Goal: Information Seeking & Learning: Check status

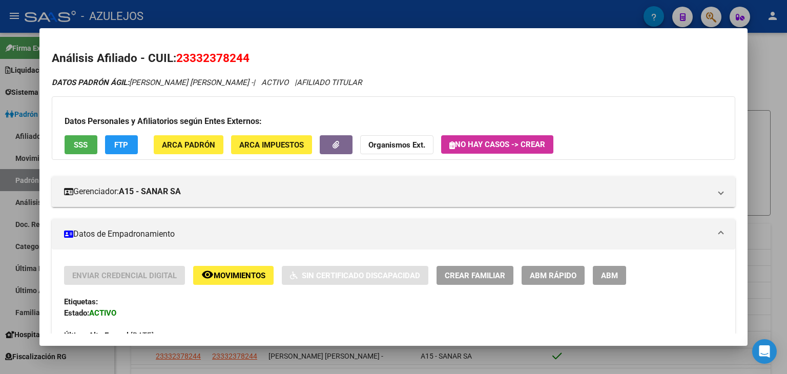
scroll to position [35, 0]
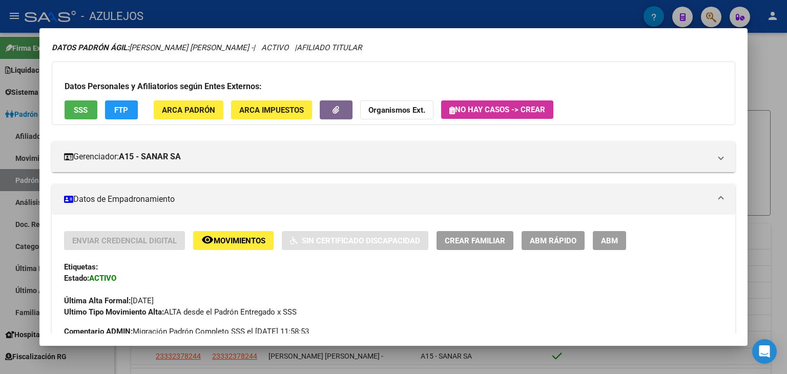
click at [241, 8] on div at bounding box center [393, 187] width 787 height 374
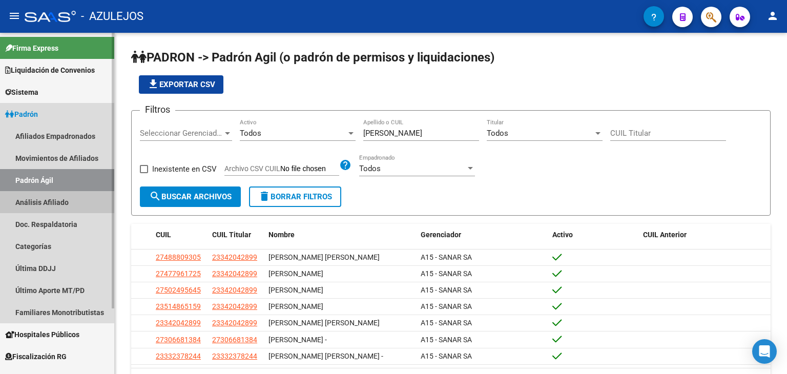
click at [39, 203] on link "Análisis Afiliado" at bounding box center [57, 202] width 114 height 22
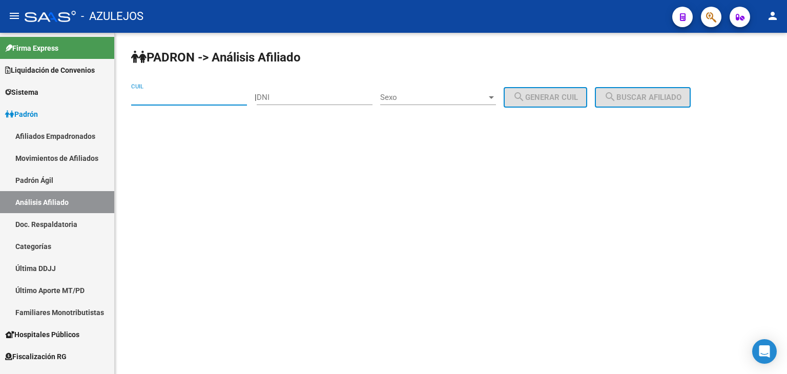
paste input "20-35299571-2"
type input "20-35299571-2"
click at [635, 87] on button "search Buscar afiliado" at bounding box center [643, 97] width 96 height 20
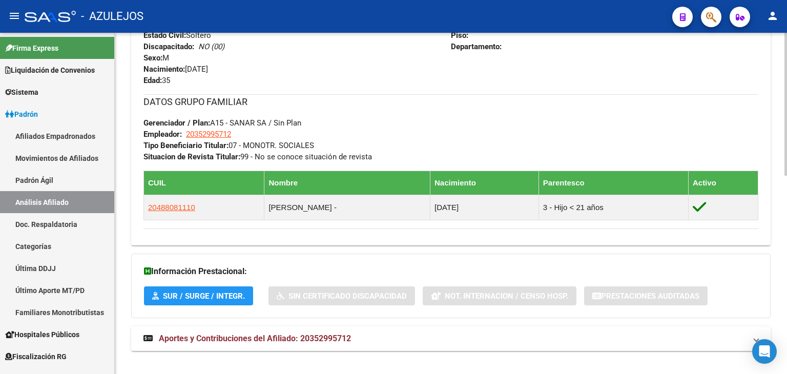
scroll to position [473, 0]
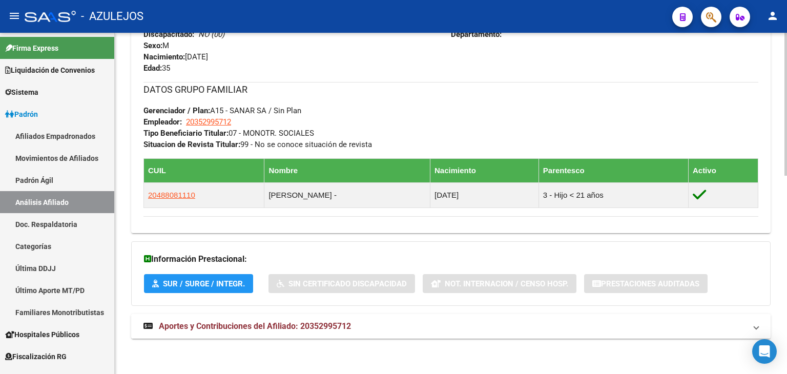
click at [243, 327] on span "Aportes y Contribuciones del Afiliado: 20352995712" at bounding box center [255, 326] width 192 height 10
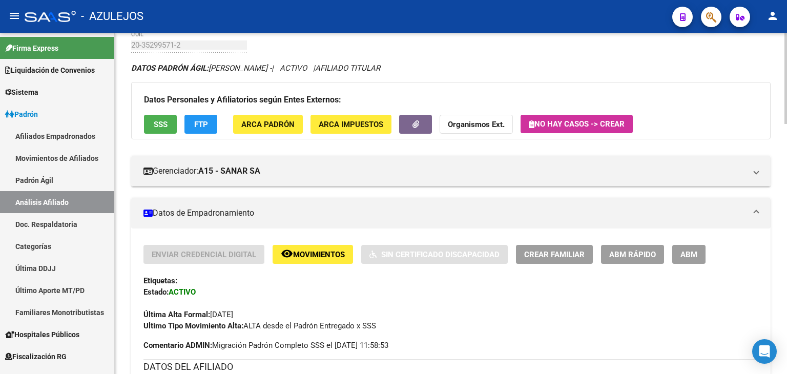
scroll to position [0, 0]
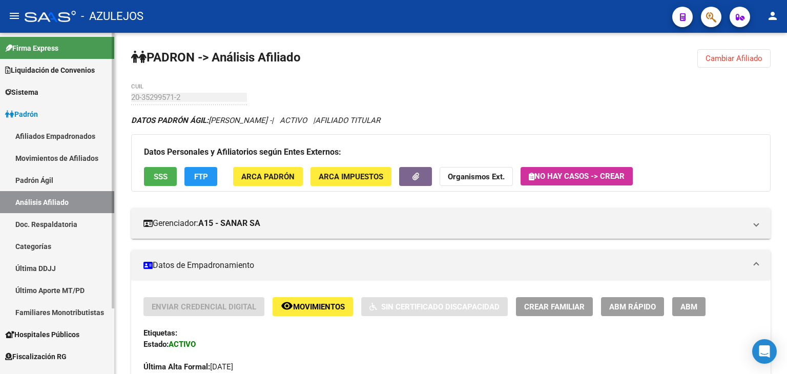
click at [41, 175] on link "Padrón Ágil" at bounding box center [57, 180] width 114 height 22
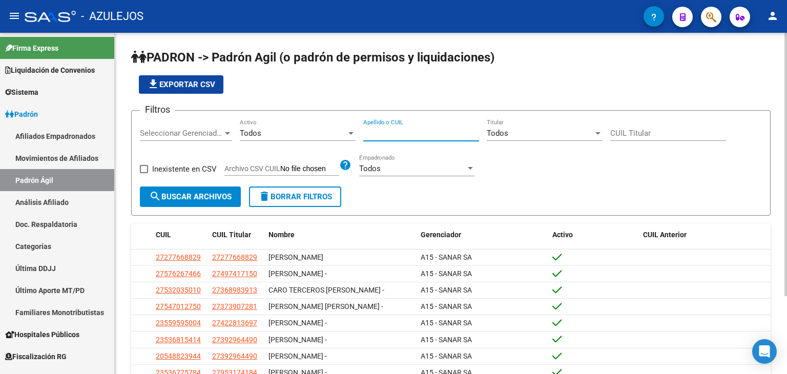
click at [392, 134] on input "Apellido o CUIL" at bounding box center [421, 133] width 116 height 9
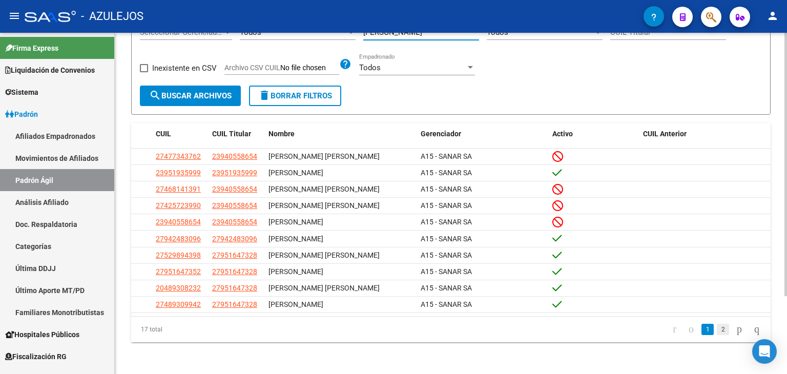
type input "[PERSON_NAME]"
click at [716, 328] on link "2" at bounding box center [722, 329] width 12 height 11
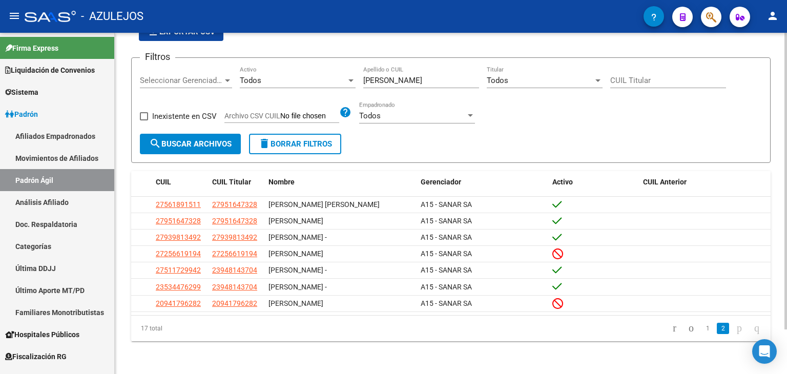
scroll to position [51, 0]
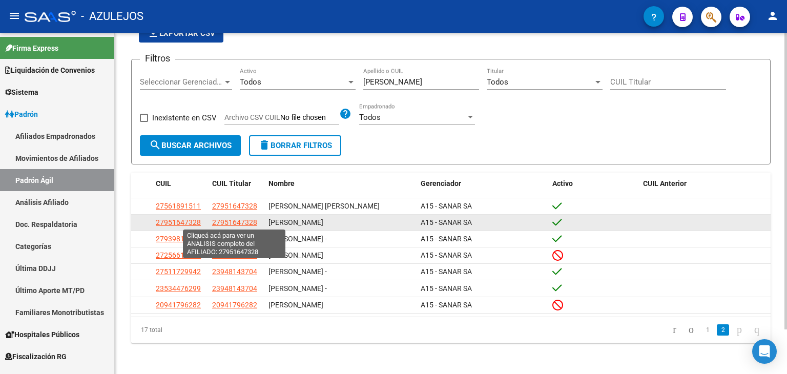
click at [227, 222] on span "27951647328" at bounding box center [234, 222] width 45 height 8
type textarea "27951647328"
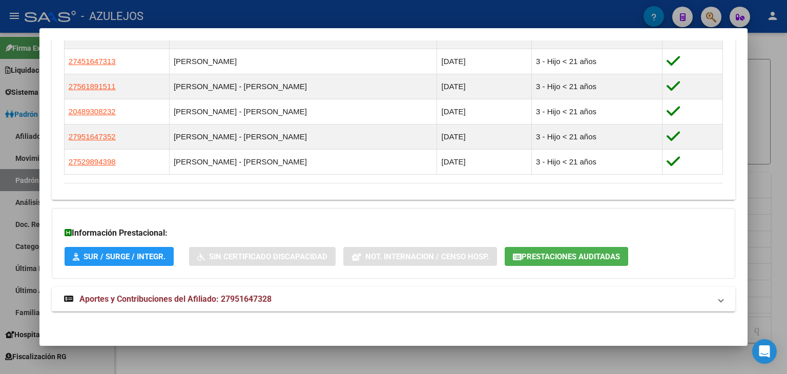
scroll to position [614, 0]
click at [149, 302] on span "Aportes y Contribuciones del Afiliado: 27951647328" at bounding box center [175, 298] width 192 height 10
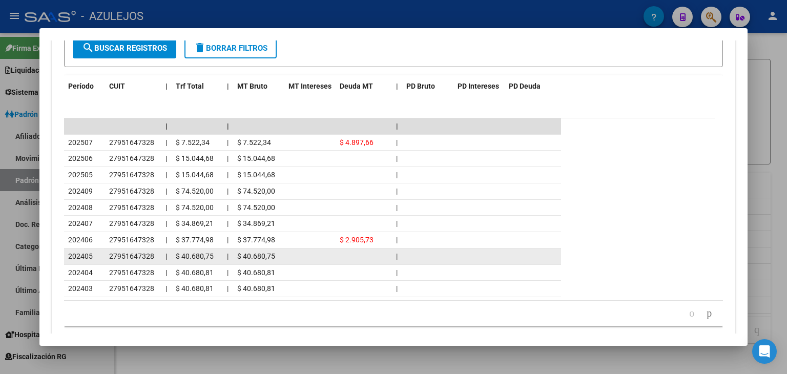
scroll to position [1033, 0]
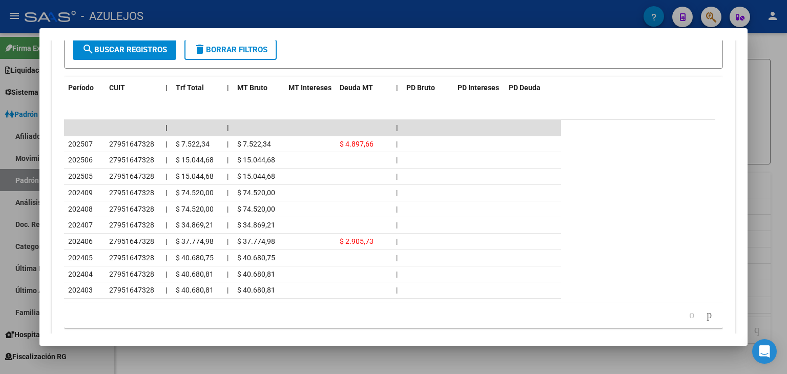
click at [258, 12] on div at bounding box center [393, 187] width 787 height 374
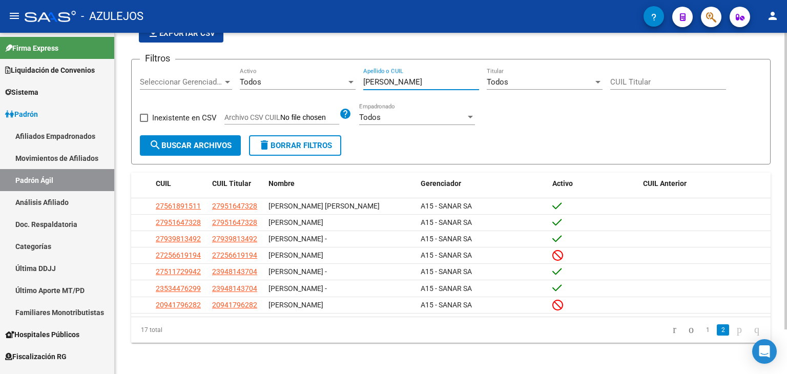
drag, startPoint x: 384, startPoint y: 80, endPoint x: 330, endPoint y: 78, distance: 53.3
click at [330, 78] on div "Filtros Seleccionar Gerenciador Seleccionar Gerenciador Todos Activo [PERSON_NA…" at bounding box center [451, 102] width 622 height 68
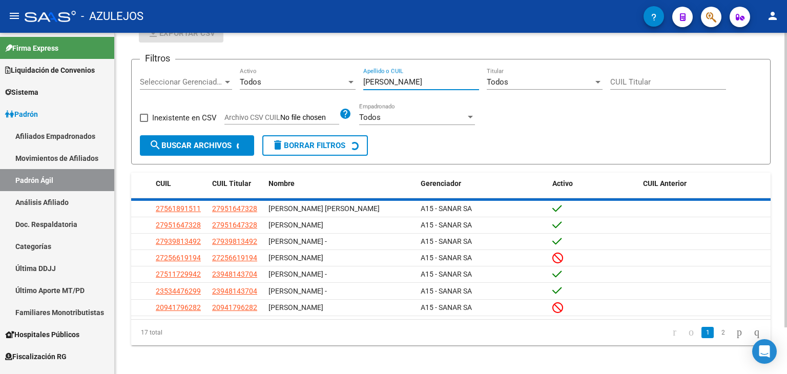
scroll to position [0, 0]
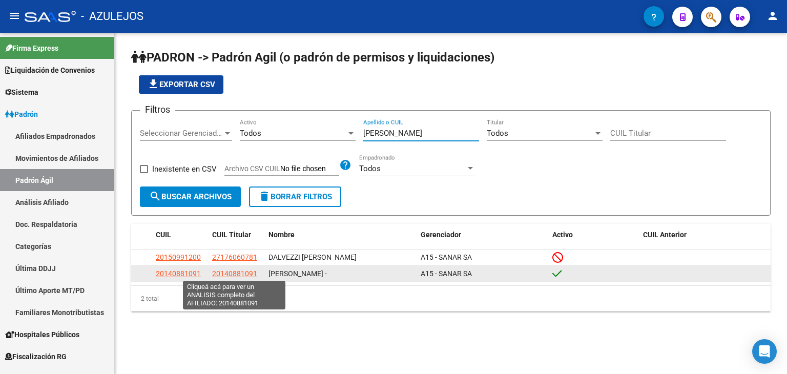
type input "[PERSON_NAME]"
click at [224, 274] on span "20140881091" at bounding box center [234, 273] width 45 height 8
type textarea "20140881091"
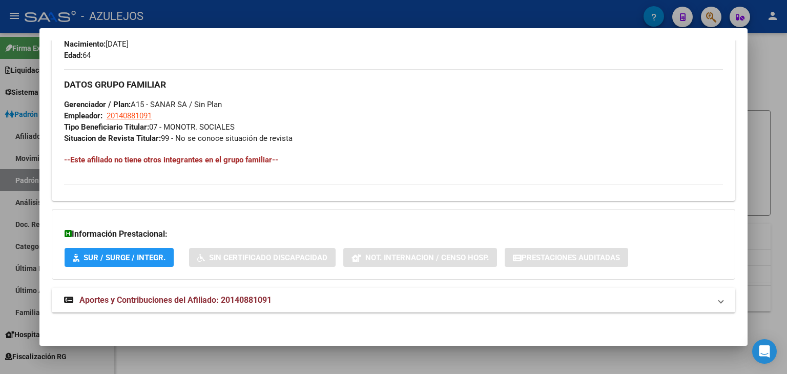
scroll to position [463, 0]
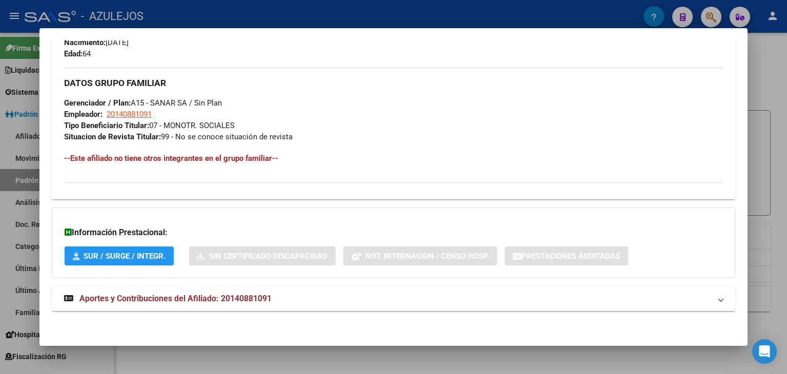
click at [152, 300] on span "Aportes y Contribuciones del Afiliado: 20140881091" at bounding box center [175, 298] width 192 height 10
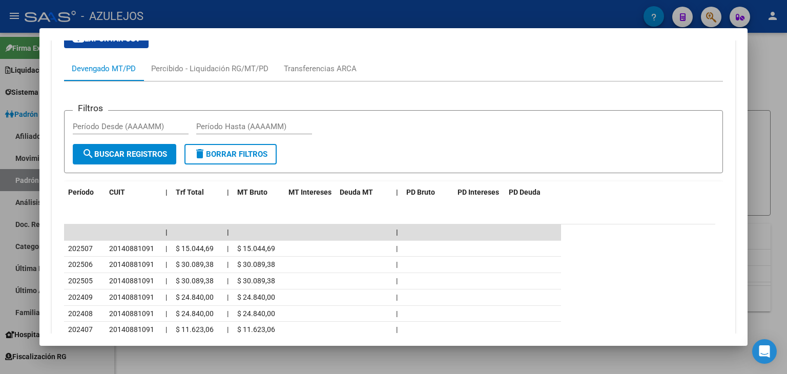
scroll to position [777, 0]
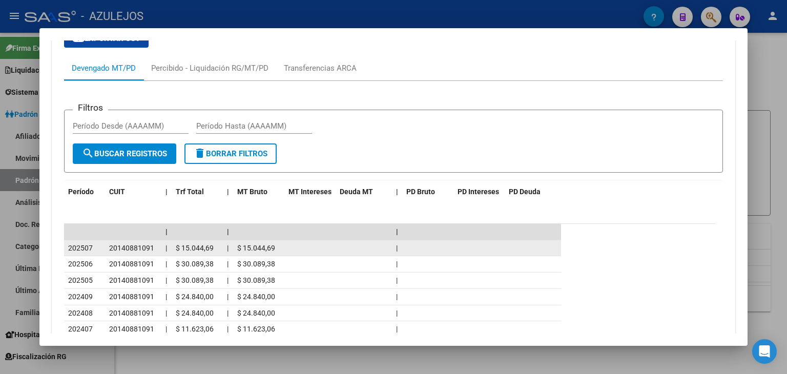
drag, startPoint x: 109, startPoint y: 244, endPoint x: 157, endPoint y: 247, distance: 48.7
click at [157, 247] on datatable-body-cell "20140881091" at bounding box center [133, 248] width 56 height 16
copy span "20140881091"
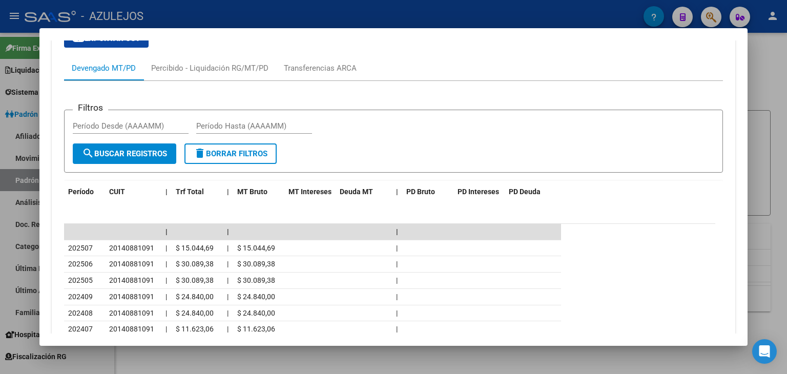
click at [238, 20] on div at bounding box center [393, 187] width 787 height 374
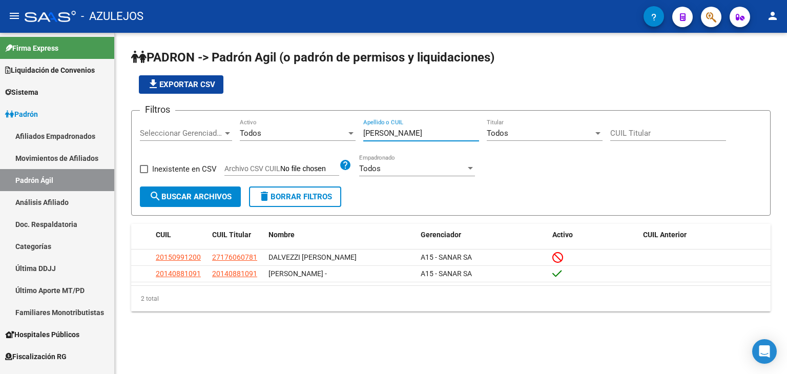
drag, startPoint x: 382, startPoint y: 131, endPoint x: 330, endPoint y: 132, distance: 51.2
click at [330, 132] on div "Filtros Seleccionar Gerenciador Seleccionar Gerenciador Todos Activo [PERSON_NA…" at bounding box center [451, 153] width 622 height 68
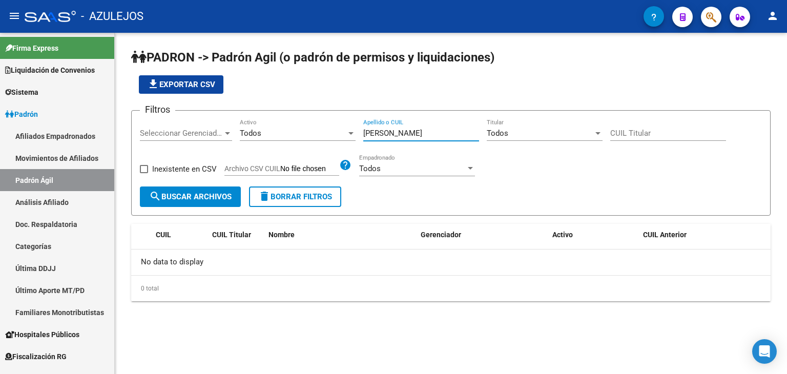
click at [371, 132] on input "[PERSON_NAME]" at bounding box center [421, 133] width 116 height 9
click at [393, 130] on input "[PERSON_NAME]" at bounding box center [421, 133] width 116 height 9
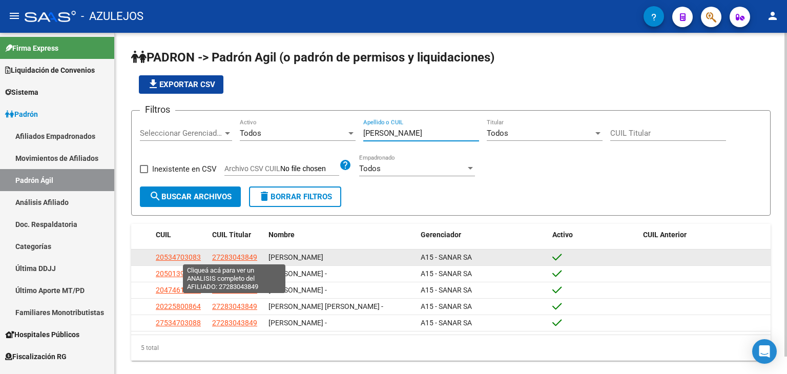
type input "[PERSON_NAME]"
click at [221, 255] on span "27283043849" at bounding box center [234, 257] width 45 height 8
type textarea "27283043849"
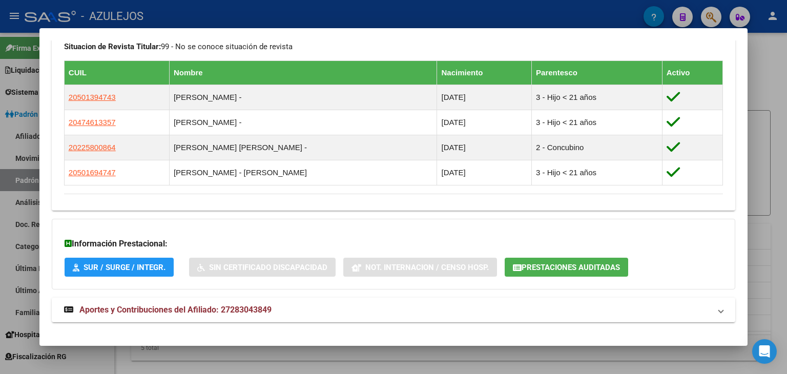
scroll to position [564, 0]
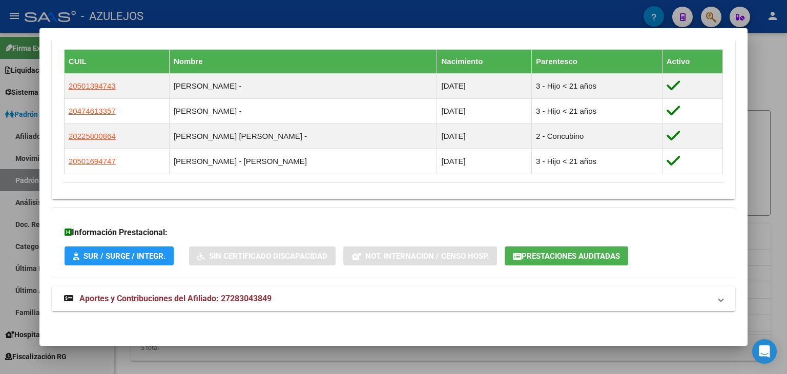
click at [186, 300] on span "Aportes y Contribuciones del Afiliado: 27283043849" at bounding box center [175, 298] width 192 height 10
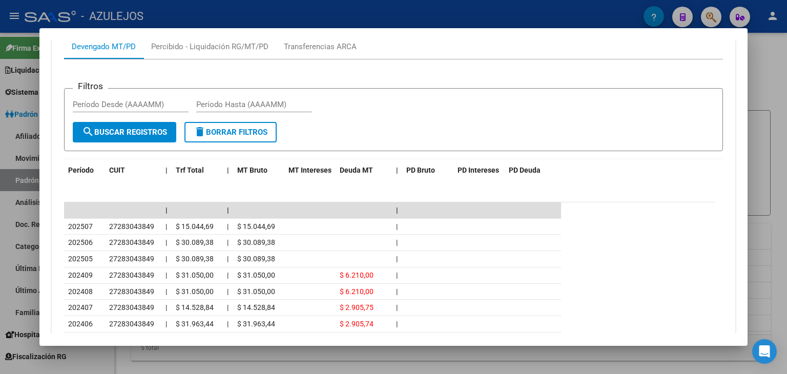
scroll to position [923, 0]
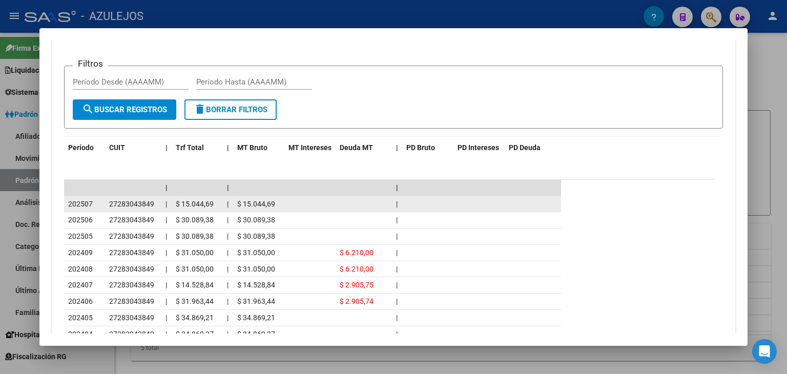
drag, startPoint x: 108, startPoint y: 202, endPoint x: 149, endPoint y: 203, distance: 41.5
click at [156, 207] on datatable-body-cell "27283043849" at bounding box center [133, 204] width 56 height 16
copy span "27283043849"
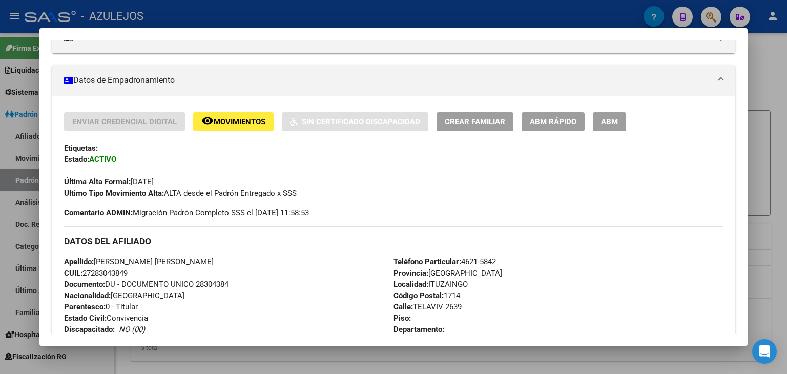
scroll to position [307, 0]
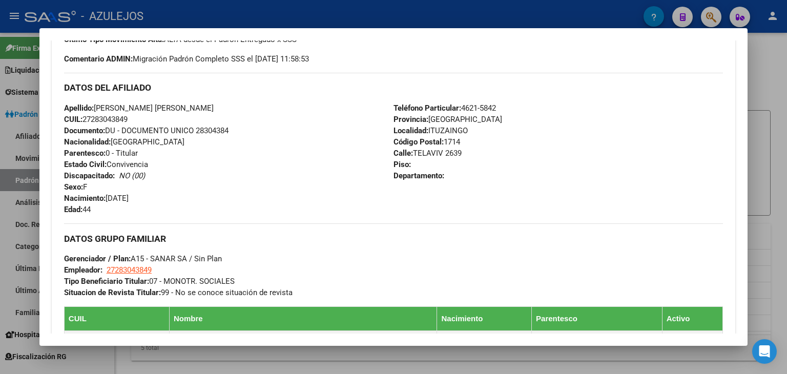
drag, startPoint x: 63, startPoint y: 107, endPoint x: 160, endPoint y: 117, distance: 97.3
click at [160, 117] on div "Apellido: [PERSON_NAME] [PERSON_NAME] CUIL: 27283043849 Documento: DU - DOCUMEN…" at bounding box center [228, 158] width 329 height 113
copy div "Apellido: [PERSON_NAME] [PERSON_NAME] CUIL: 27283043849"
click at [337, 15] on div at bounding box center [393, 187] width 787 height 374
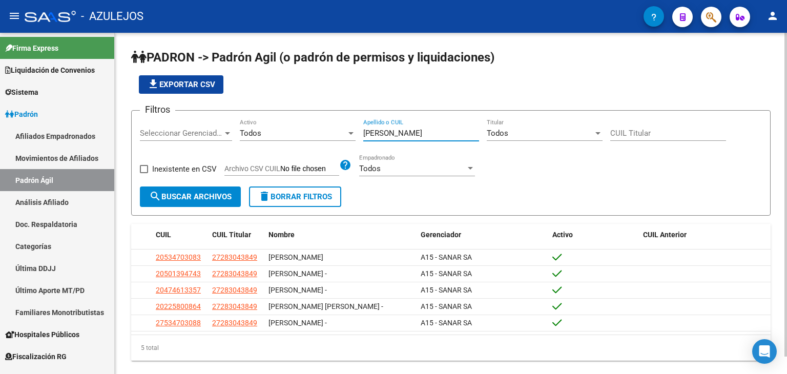
drag, startPoint x: 396, startPoint y: 132, endPoint x: 336, endPoint y: 132, distance: 60.4
click at [336, 132] on div "Filtros Seleccionar Gerenciador Seleccionar Gerenciador Todos Activo [PERSON_NA…" at bounding box center [451, 153] width 622 height 68
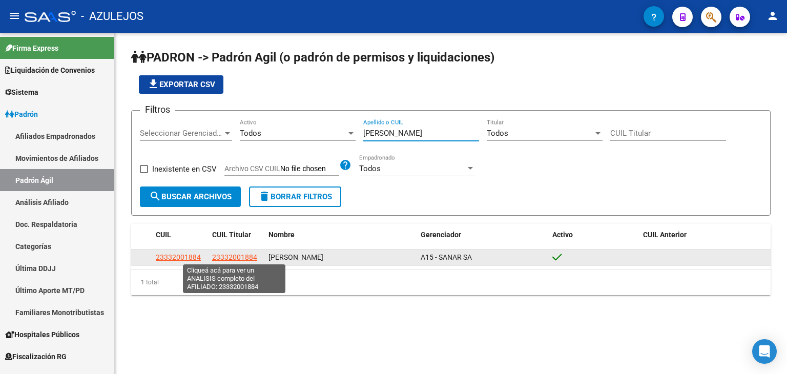
type input "[PERSON_NAME]"
click at [232, 257] on span "23332001884" at bounding box center [234, 257] width 45 height 8
type textarea "23332001884"
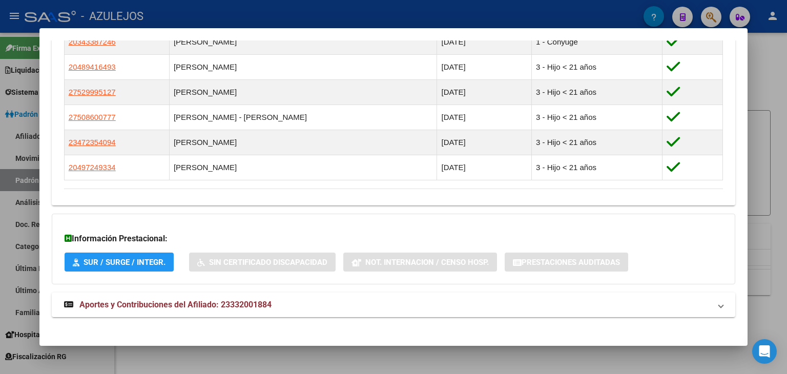
scroll to position [614, 0]
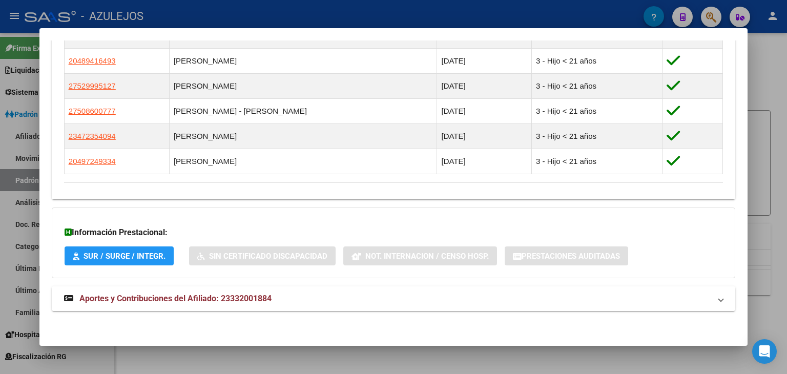
click at [117, 299] on span "Aportes y Contribuciones del Afiliado: 23332001884" at bounding box center [175, 298] width 192 height 10
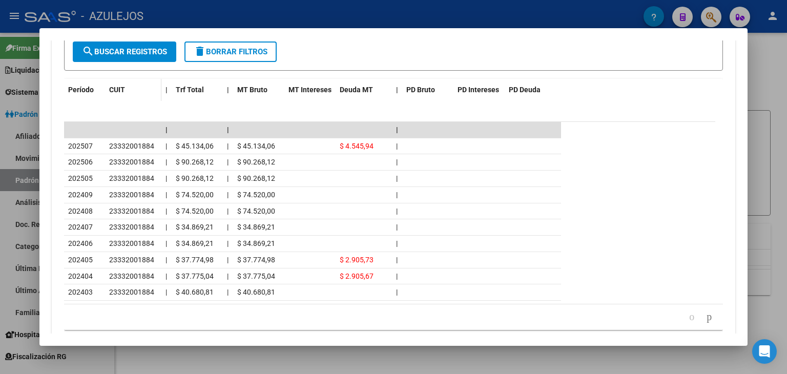
scroll to position [1032, 0]
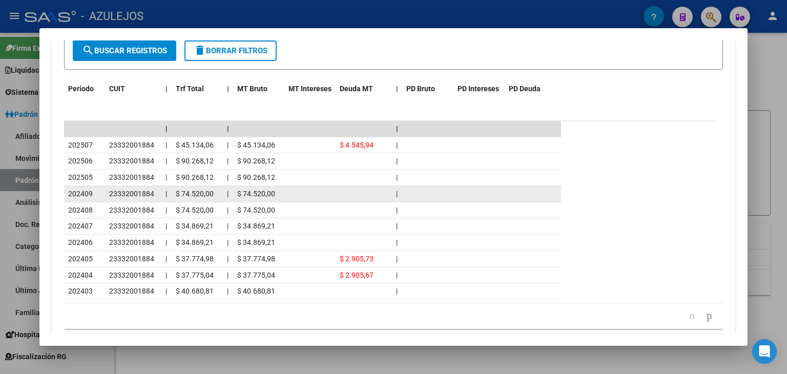
click at [107, 189] on datatable-body-cell "23332001884" at bounding box center [133, 194] width 56 height 16
drag, startPoint x: 108, startPoint y: 192, endPoint x: 152, endPoint y: 196, distance: 44.2
click at [152, 196] on datatable-body-cell "23332001884" at bounding box center [133, 194] width 56 height 16
copy span "23332001884"
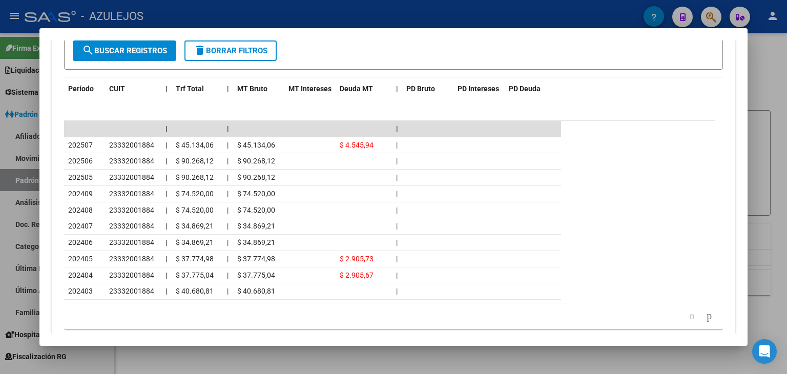
click at [300, 10] on div at bounding box center [393, 187] width 787 height 374
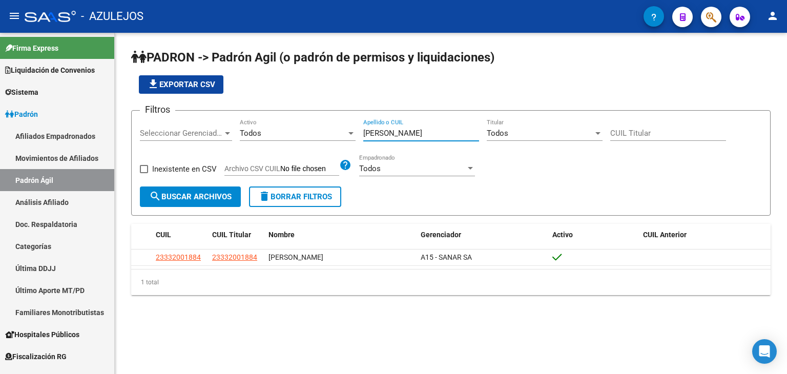
drag, startPoint x: 397, startPoint y: 128, endPoint x: 338, endPoint y: 132, distance: 59.6
click at [337, 132] on div "Filtros Seleccionar Gerenciador Seleccionar Gerenciador Todos Activo [PERSON_NA…" at bounding box center [451, 153] width 622 height 68
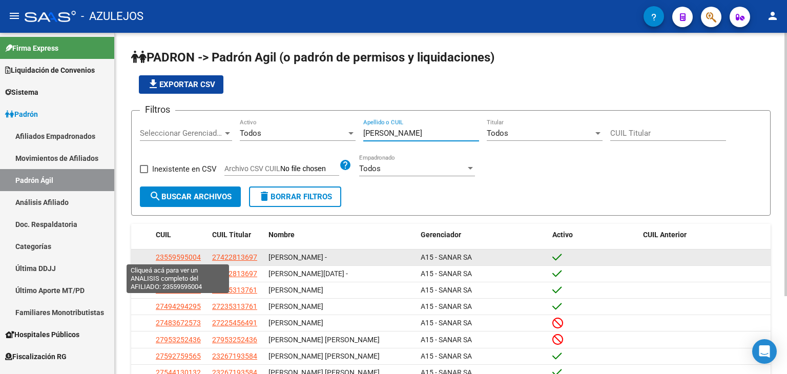
type input "[PERSON_NAME]"
click at [168, 258] on span "23559595004" at bounding box center [178, 257] width 45 height 8
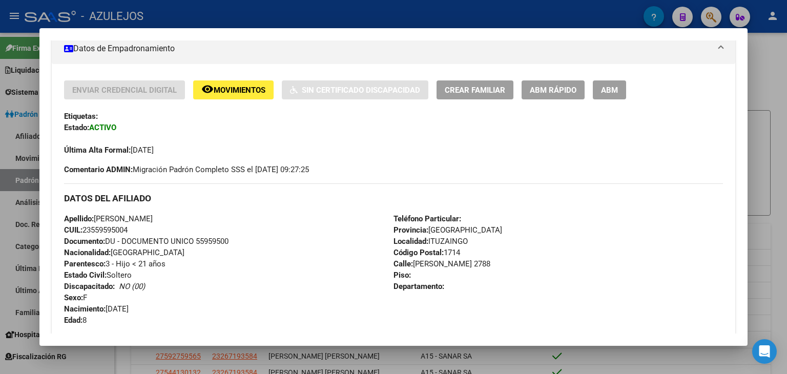
scroll to position [205, 0]
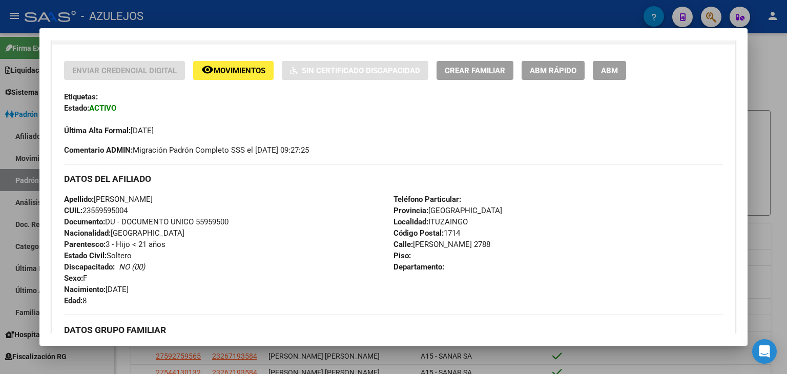
drag, startPoint x: 61, startPoint y: 197, endPoint x: 179, endPoint y: 207, distance: 118.2
click at [179, 207] on div "Enviar Credencial Digital remove_red_eye Movimientos Sin Certificado Discapacid…" at bounding box center [393, 286] width 683 height 451
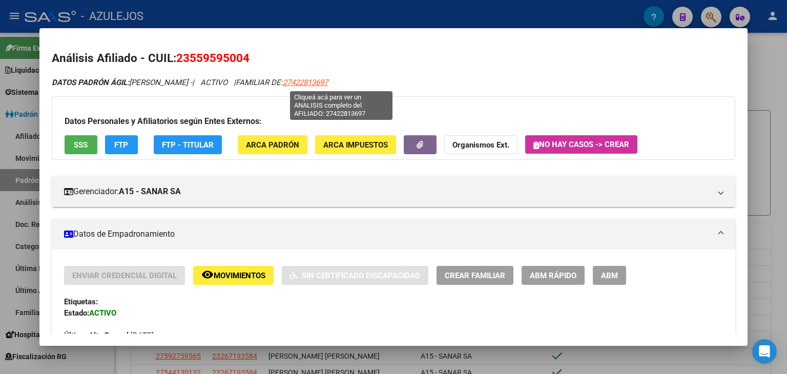
click at [326, 84] on span "27422813697" at bounding box center [305, 82] width 45 height 9
type textarea "27422813697"
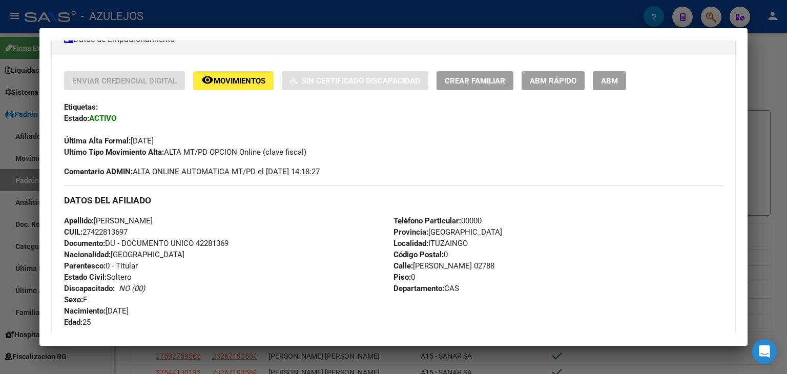
scroll to position [256, 0]
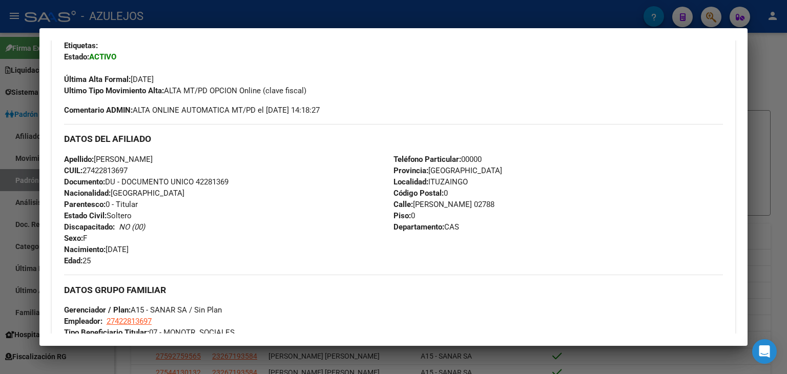
drag, startPoint x: 63, startPoint y: 157, endPoint x: 197, endPoint y: 166, distance: 134.0
click at [197, 166] on div "Enviar Credencial Digital remove_red_eye Movimientos Sin Certificado Discapacid…" at bounding box center [393, 235] width 683 height 451
copy div "Apellido: [PERSON_NAME] CUIL: 27422813697"
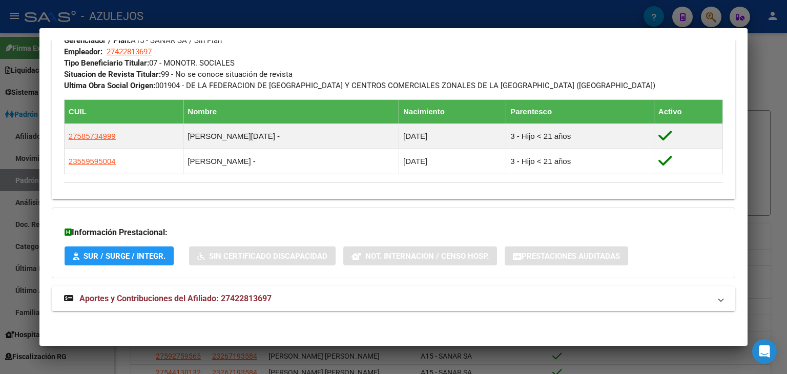
click at [163, 296] on span "Aportes y Contribuciones del Afiliado: 27422813697" at bounding box center [175, 298] width 192 height 10
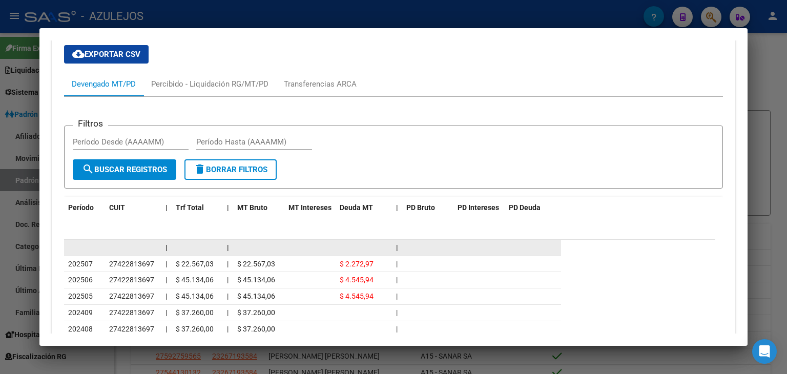
scroll to position [935, 0]
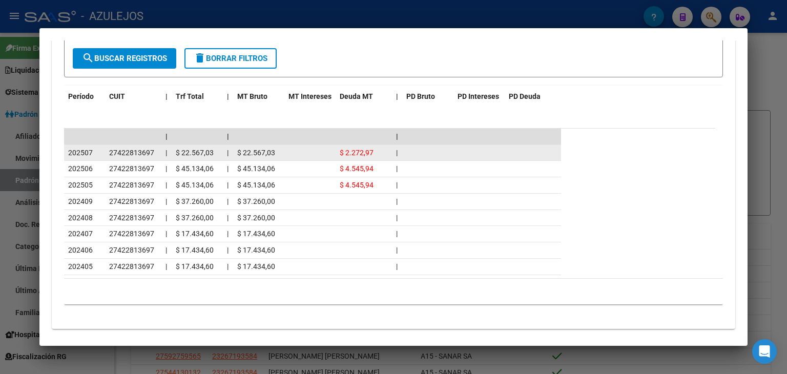
drag, startPoint x: 105, startPoint y: 150, endPoint x: 156, endPoint y: 153, distance: 50.8
click at [156, 153] on datatable-body-cell "27422813697" at bounding box center [133, 153] width 56 height 16
copy span "27422813697"
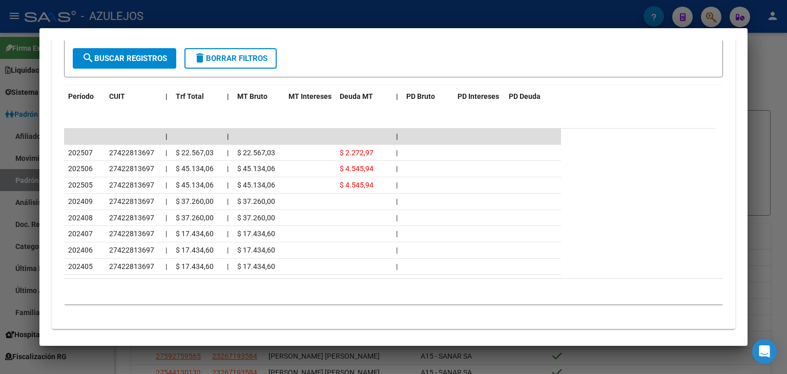
click at [295, 9] on div at bounding box center [393, 187] width 787 height 374
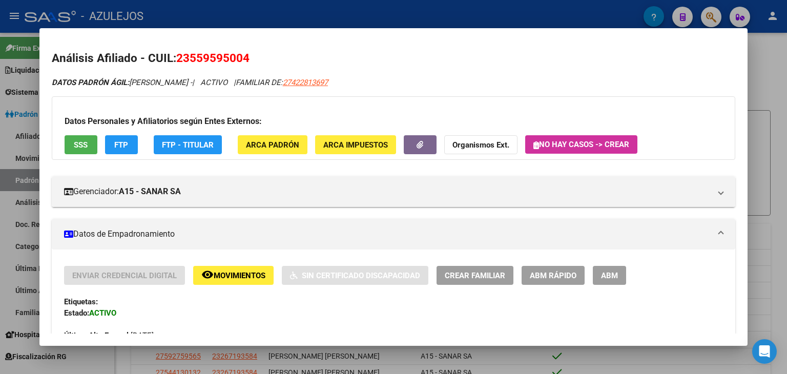
click at [290, 19] on div at bounding box center [393, 187] width 787 height 374
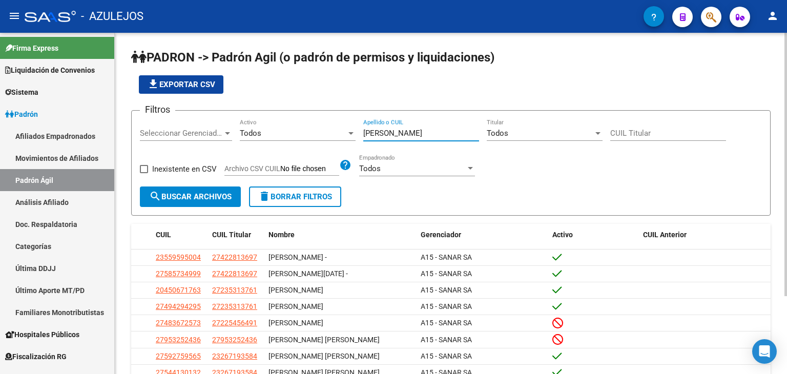
drag, startPoint x: 378, startPoint y: 130, endPoint x: 352, endPoint y: 131, distance: 26.1
click at [352, 131] on div "Filtros Seleccionar Gerenciador Seleccionar Gerenciador Todos Activo [PERSON_NA…" at bounding box center [451, 153] width 622 height 68
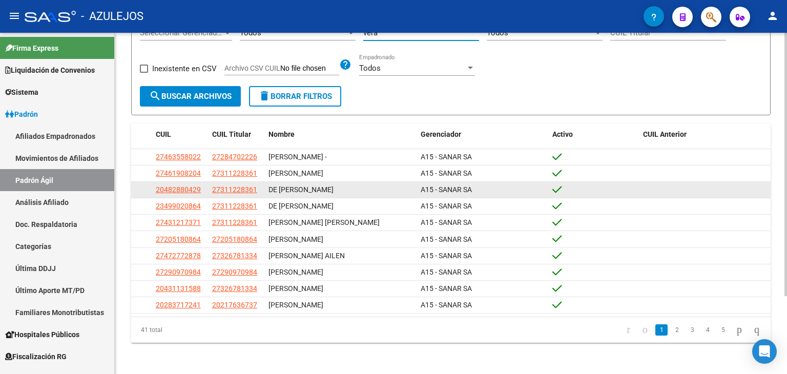
scroll to position [101, 0]
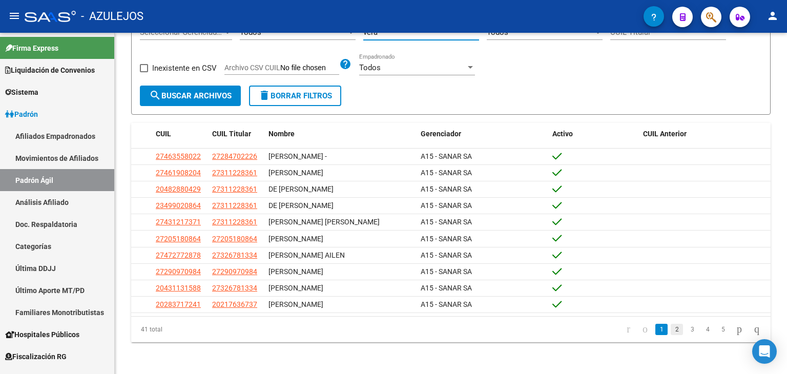
type input "vera"
click at [670, 330] on link "2" at bounding box center [676, 329] width 12 height 11
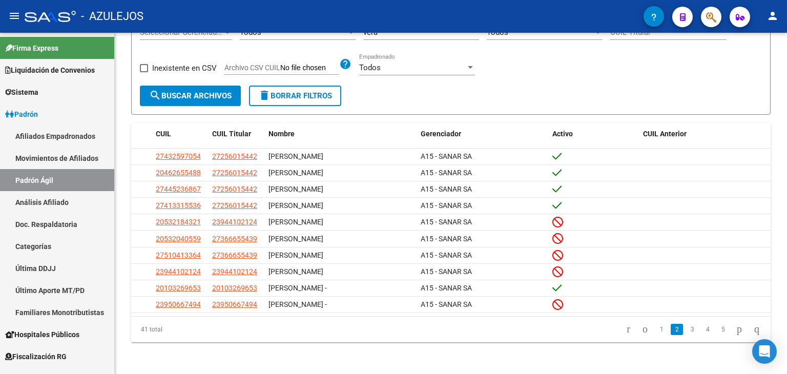
click at [686, 328] on link "3" at bounding box center [692, 329] width 12 height 11
click at [701, 330] on link "4" at bounding box center [707, 329] width 12 height 11
click at [716, 328] on link "5" at bounding box center [722, 329] width 12 height 11
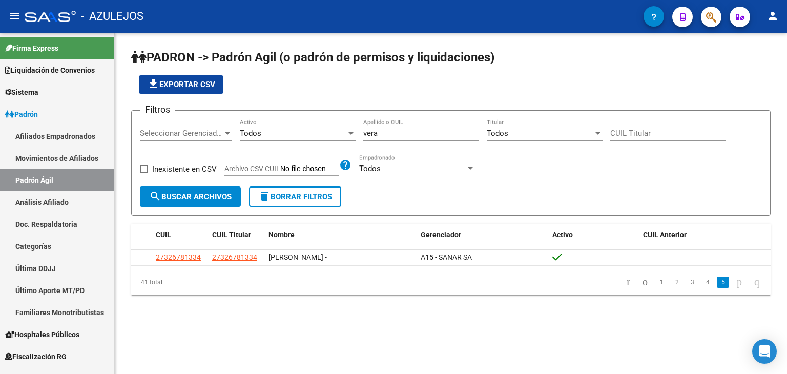
scroll to position [0, 0]
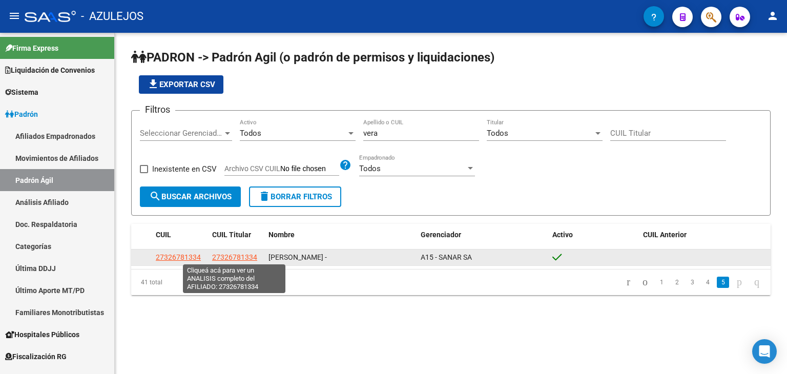
click at [223, 256] on span "27326781334" at bounding box center [234, 257] width 45 height 8
type textarea "27326781334"
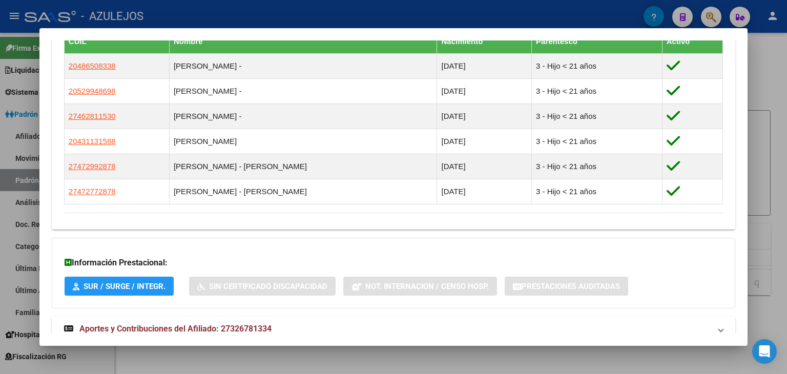
scroll to position [614, 0]
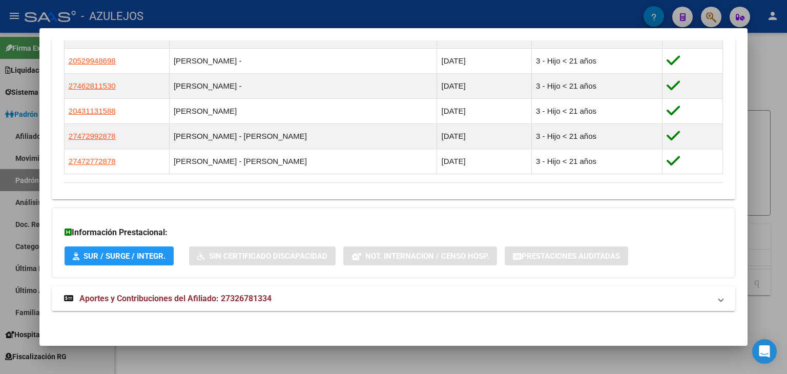
click at [185, 296] on span "Aportes y Contribuciones del Afiliado: 27326781334" at bounding box center [175, 298] width 192 height 10
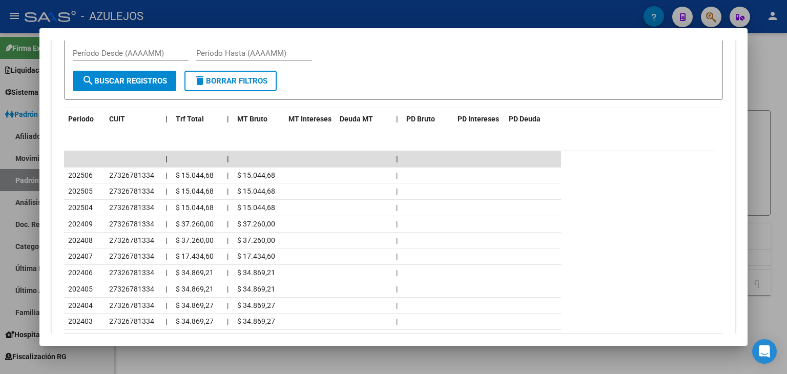
scroll to position [1024, 0]
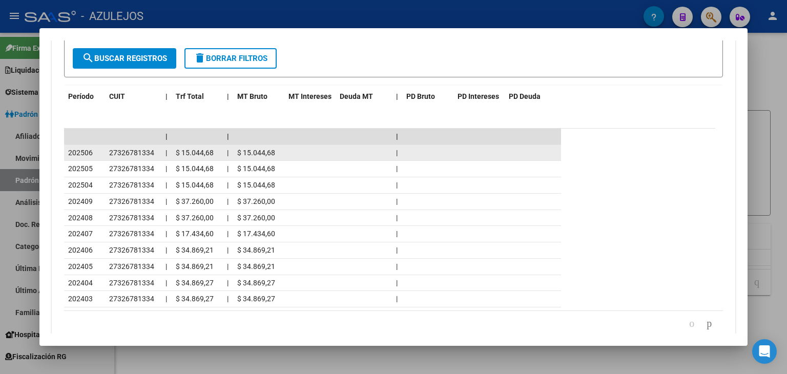
drag, startPoint x: 109, startPoint y: 151, endPoint x: 154, endPoint y: 152, distance: 45.6
click at [154, 152] on datatable-body-cell "27326781334" at bounding box center [133, 153] width 56 height 16
copy span "27326781334"
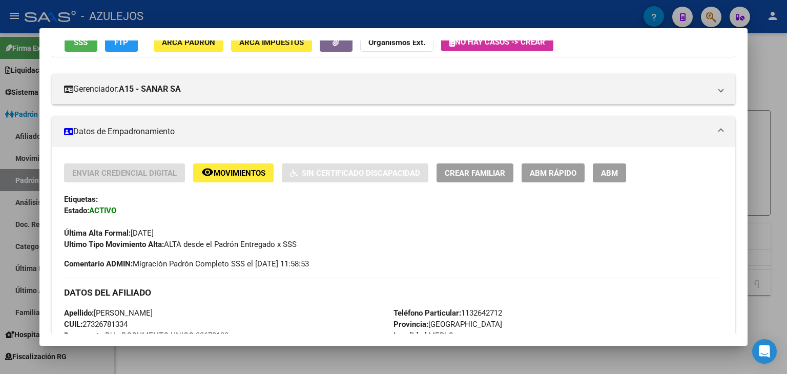
scroll to position [0, 0]
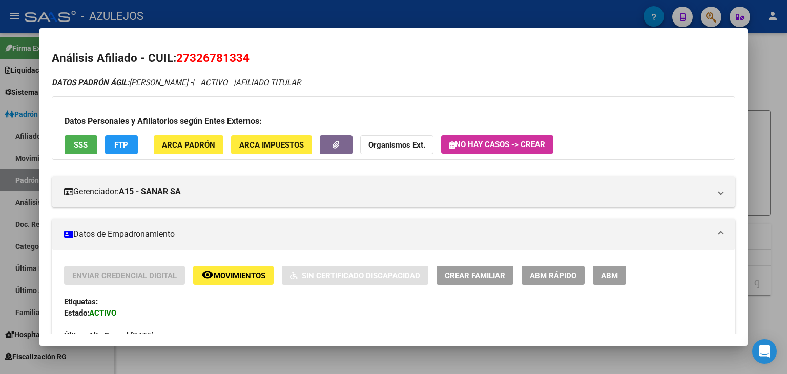
click at [282, 6] on div at bounding box center [393, 187] width 787 height 374
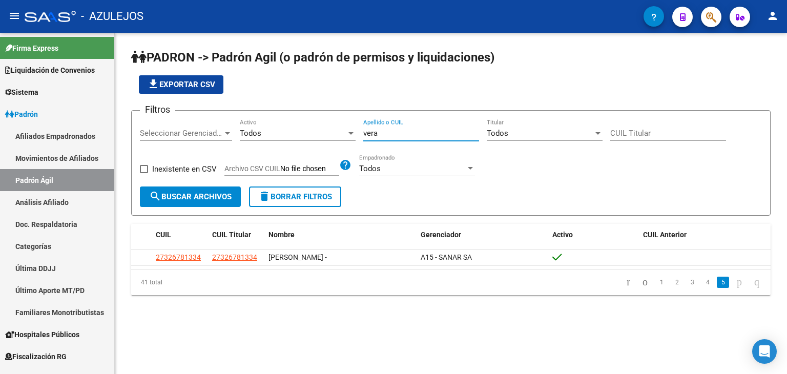
drag, startPoint x: 379, startPoint y: 132, endPoint x: 329, endPoint y: 134, distance: 50.7
click at [329, 134] on div "Filtros Seleccionar Gerenciador Seleccionar Gerenciador Todos Activo vera Apell…" at bounding box center [451, 153] width 622 height 68
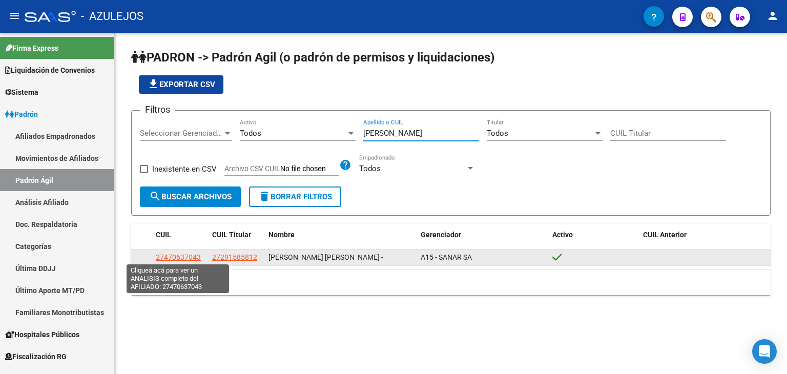
type input "[PERSON_NAME]"
click at [170, 259] on span "27470637043" at bounding box center [178, 257] width 45 height 8
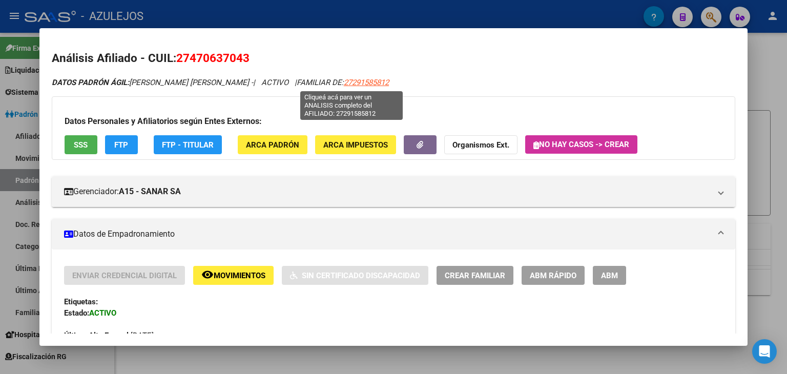
click at [354, 81] on span "27291585812" at bounding box center [366, 82] width 45 height 9
type textarea "27291585812"
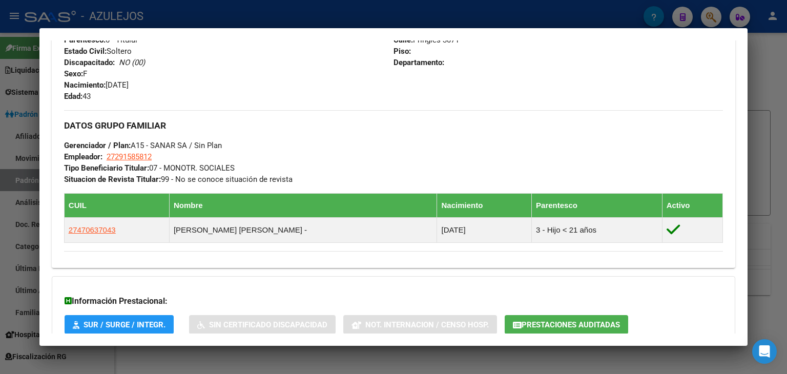
scroll to position [489, 0]
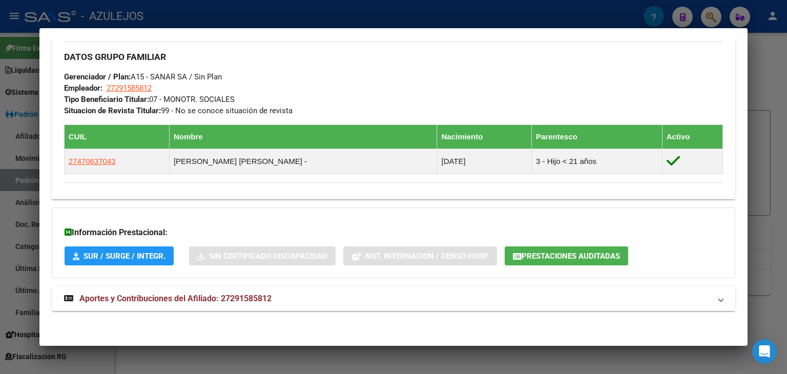
click at [125, 300] on span "Aportes y Contribuciones del Afiliado: 27291585812" at bounding box center [175, 298] width 192 height 10
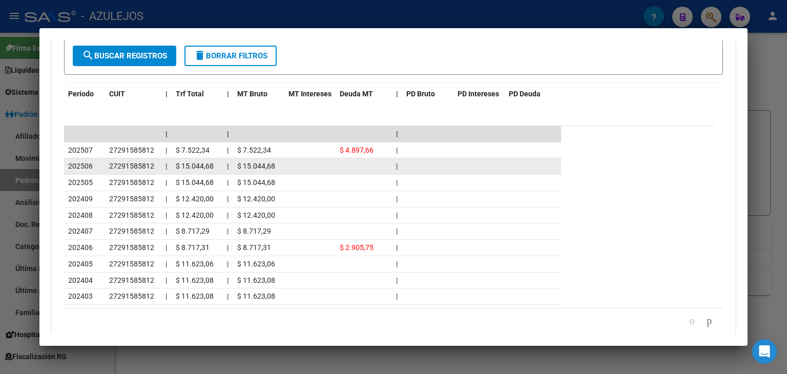
scroll to position [905, 0]
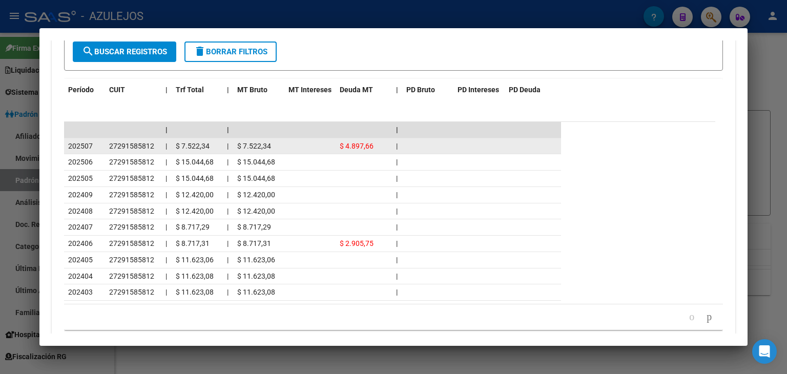
drag, startPoint x: 110, startPoint y: 144, endPoint x: 159, endPoint y: 144, distance: 48.6
click at [159, 144] on datatable-body-cell "27291585812" at bounding box center [133, 146] width 56 height 16
copy span "27291585812"
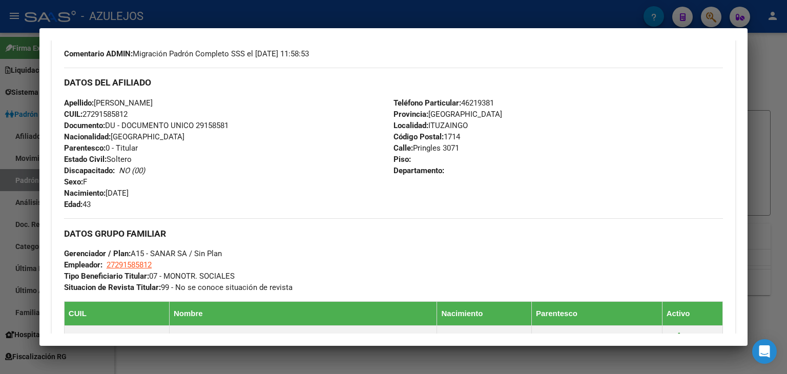
scroll to position [240, 0]
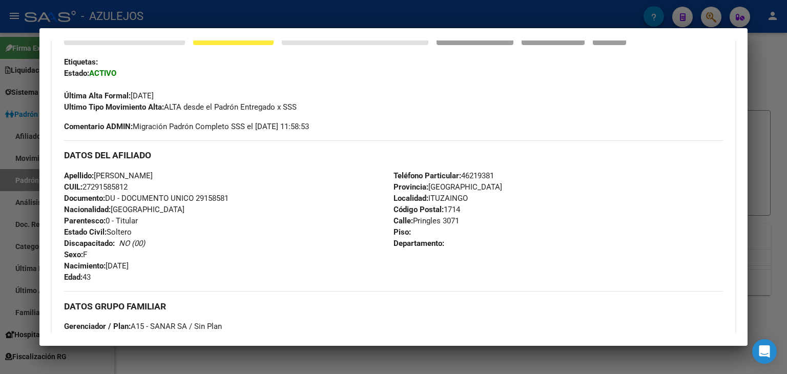
drag, startPoint x: 63, startPoint y: 174, endPoint x: 173, endPoint y: 181, distance: 109.8
click at [173, 181] on div "Apellido: [PERSON_NAME]: 27291585812 Documento: DU - DOCUMENTO UNICO 29158581 N…" at bounding box center [228, 226] width 329 height 113
copy div "Apellido: [PERSON_NAME]: 27291585812"
click at [250, 14] on div at bounding box center [393, 187] width 787 height 374
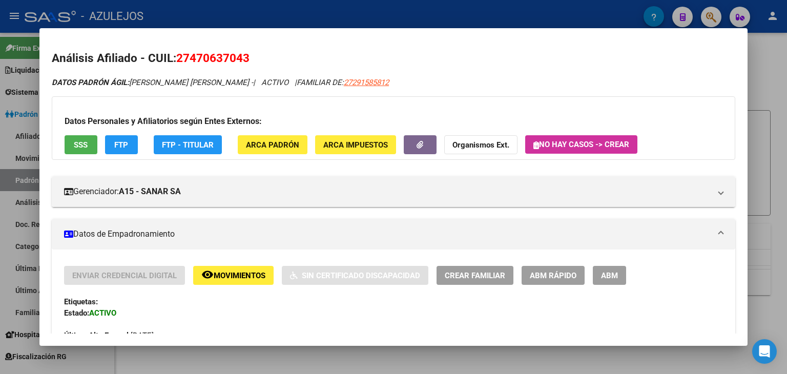
click at [314, 15] on div at bounding box center [393, 187] width 787 height 374
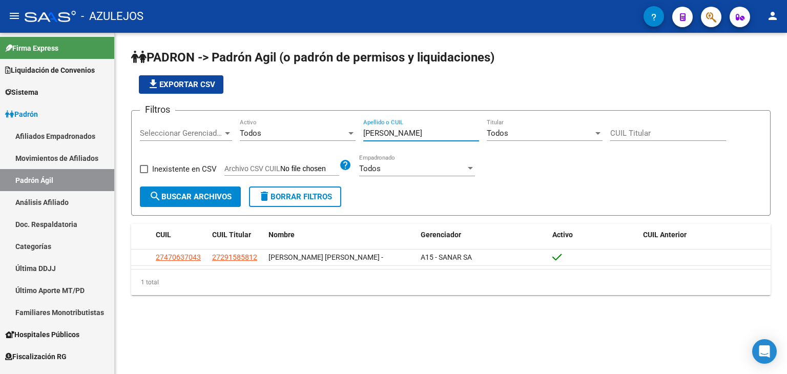
drag, startPoint x: 393, startPoint y: 132, endPoint x: 333, endPoint y: 127, distance: 60.6
click at [333, 127] on div "Filtros Seleccionar Gerenciador Seleccionar Gerenciador Todos Activo [PERSON_NA…" at bounding box center [451, 153] width 622 height 68
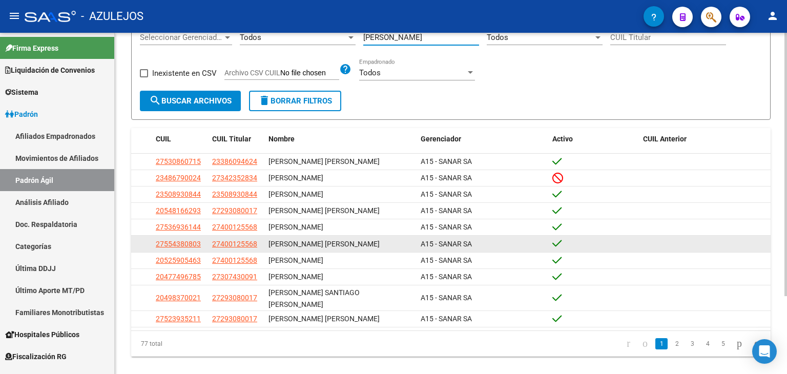
scroll to position [101, 0]
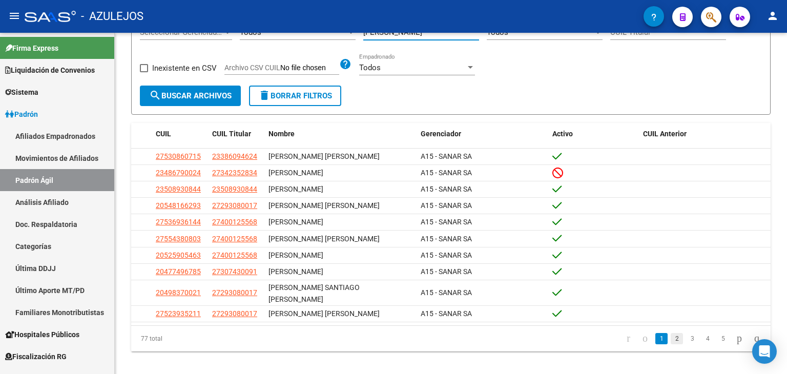
type input "[PERSON_NAME]"
click at [670, 333] on link "2" at bounding box center [676, 338] width 12 height 11
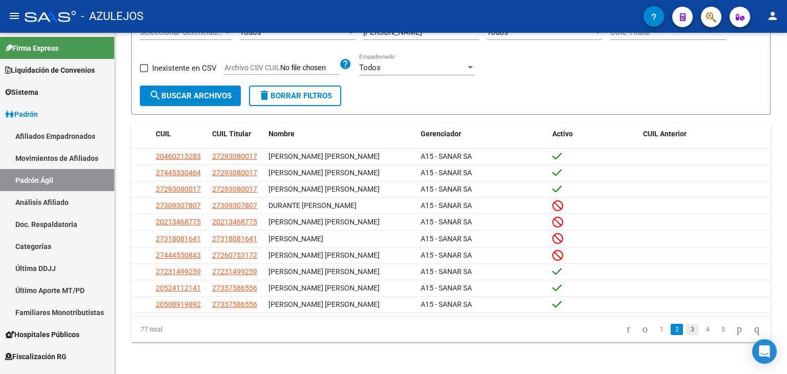
click at [686, 329] on link "3" at bounding box center [692, 329] width 12 height 11
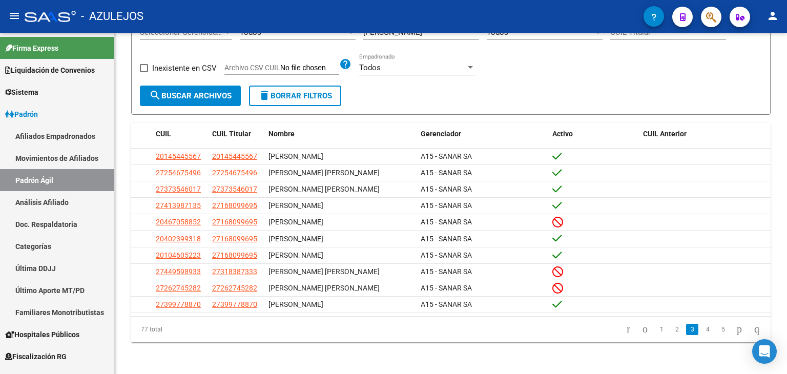
click at [701, 327] on link "4" at bounding box center [707, 329] width 12 height 11
click at [701, 327] on link "5" at bounding box center [707, 329] width 12 height 11
click at [701, 327] on link "6" at bounding box center [707, 329] width 12 height 11
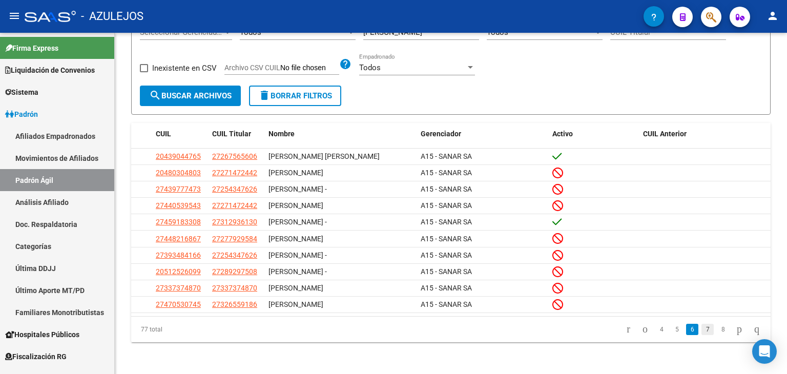
click at [701, 326] on link "7" at bounding box center [707, 329] width 12 height 11
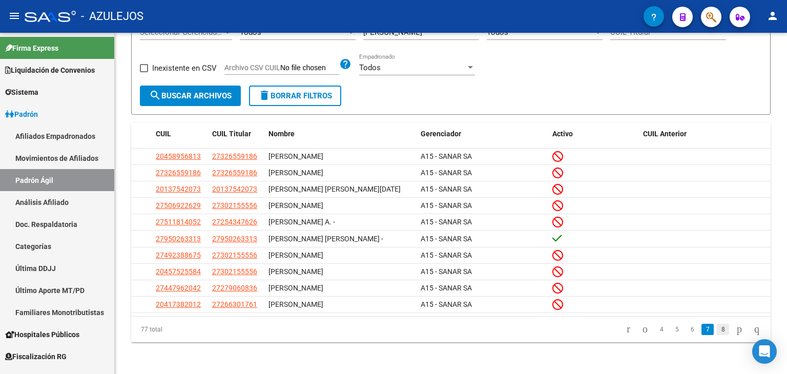
click at [716, 326] on link "8" at bounding box center [722, 329] width 12 height 11
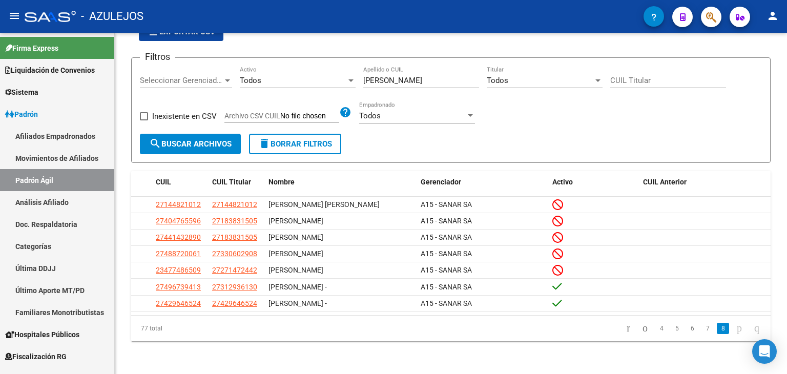
scroll to position [51, 0]
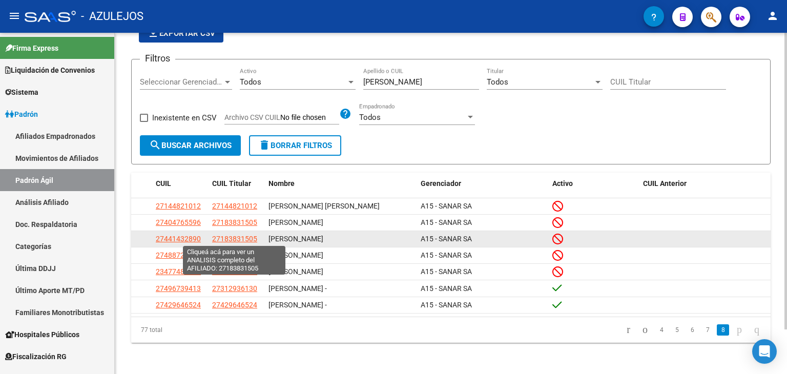
click at [237, 240] on span "27183831505" at bounding box center [234, 239] width 45 height 8
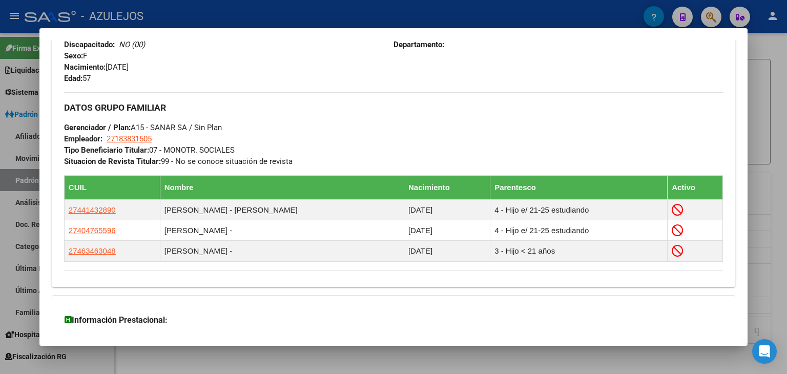
scroll to position [547, 0]
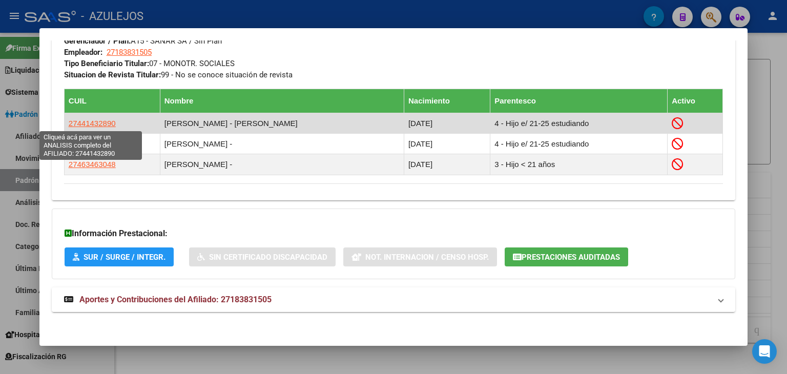
click at [86, 122] on span "27441432890" at bounding box center [92, 123] width 47 height 9
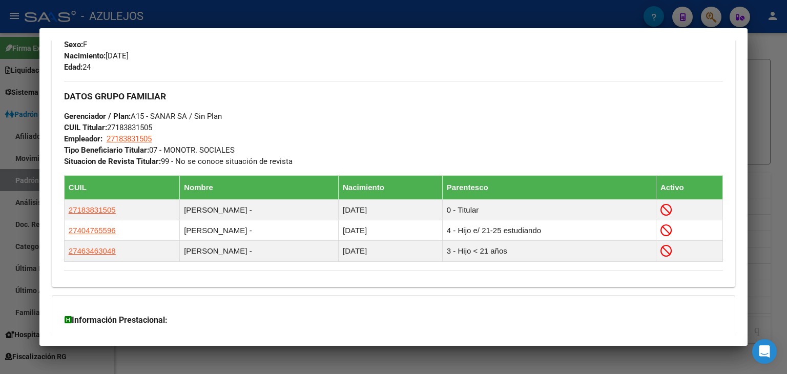
scroll to position [572, 0]
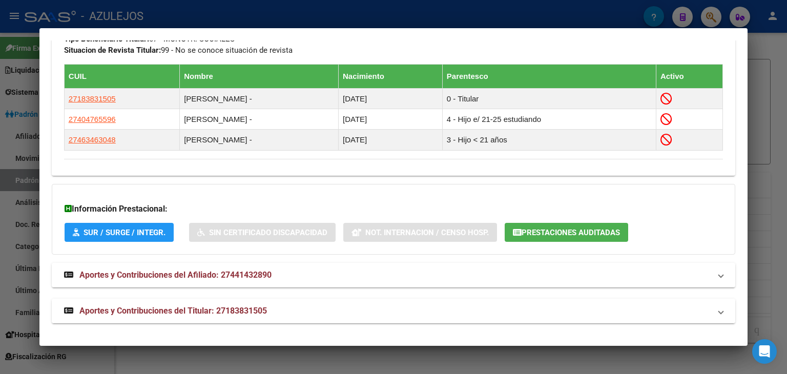
click at [160, 313] on span "Aportes y Contribuciones del Titular: 27183831505" at bounding box center [172, 311] width 187 height 10
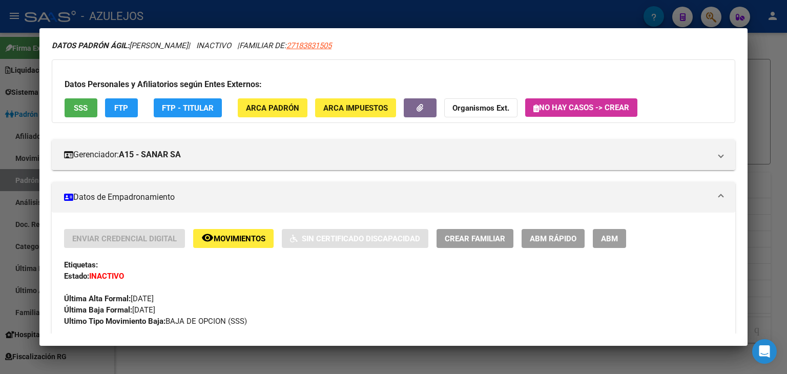
scroll to position [0, 0]
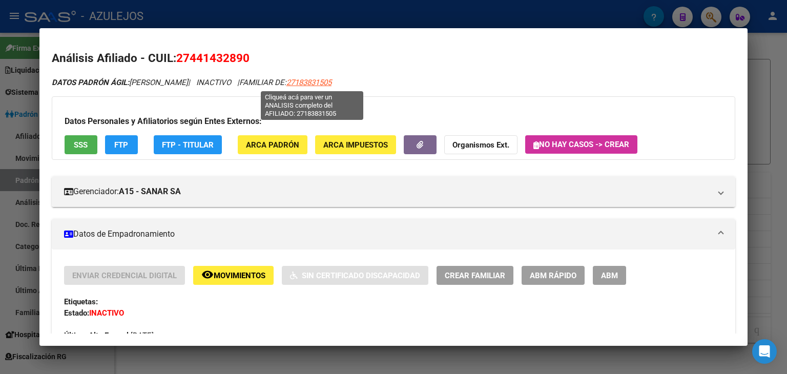
click at [301, 82] on span "27183831505" at bounding box center [308, 82] width 45 height 9
type textarea "27183831505"
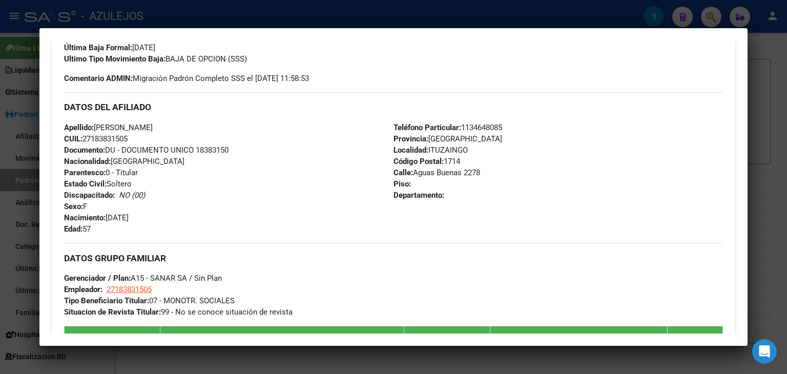
scroll to position [307, 0]
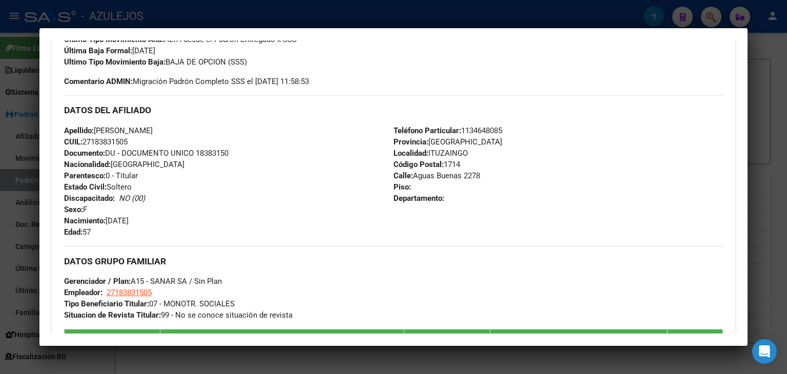
drag, startPoint x: 63, startPoint y: 130, endPoint x: 180, endPoint y: 145, distance: 117.2
click at [180, 145] on div "Enviar Credencial Digital remove_red_eye Movimientos Sin Certificado Discapacid…" at bounding box center [393, 196] width 683 height 474
copy div "Apellido: [PERSON_NAME]: 27183831505"
click at [104, 143] on span "CUIL: 27183831505" at bounding box center [95, 141] width 63 height 9
drag, startPoint x: 84, startPoint y: 140, endPoint x: 131, endPoint y: 142, distance: 47.2
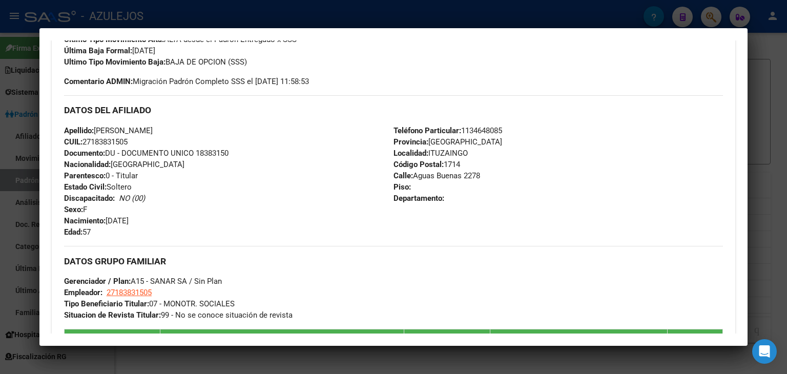
click at [128, 142] on span "CUIL: 27183831505" at bounding box center [95, 141] width 63 height 9
click at [284, 8] on div at bounding box center [393, 187] width 787 height 374
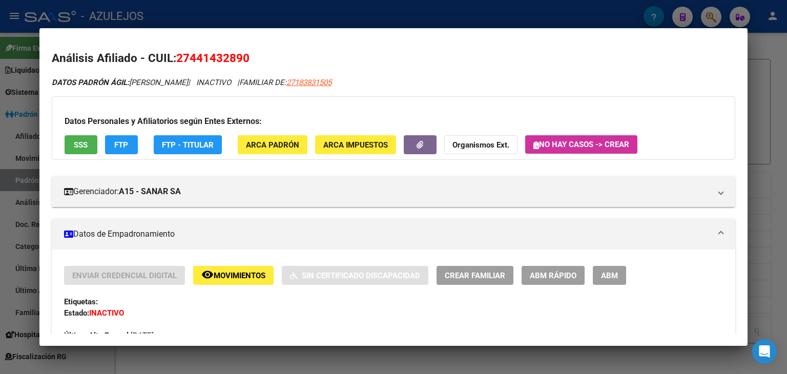
click at [288, 12] on div at bounding box center [393, 187] width 787 height 374
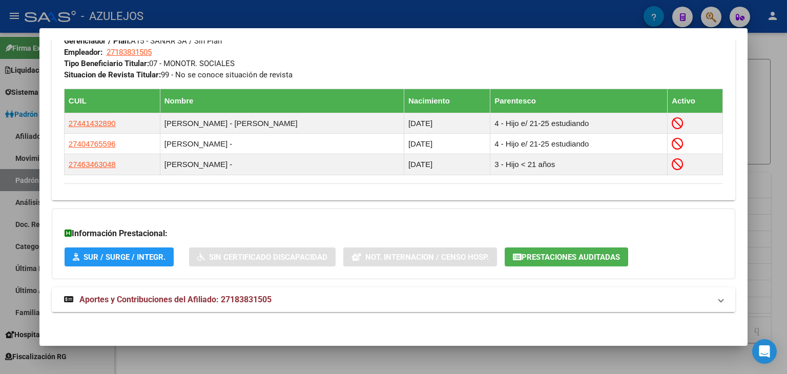
click at [289, 12] on div at bounding box center [393, 187] width 787 height 374
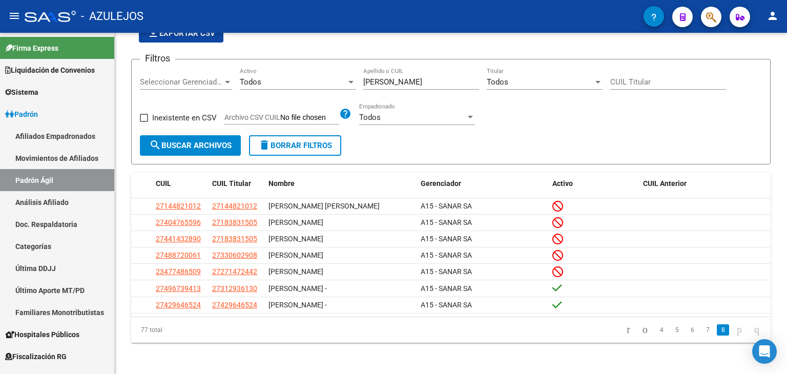
click at [289, 12] on div "- AZULEJOS" at bounding box center [334, 16] width 619 height 23
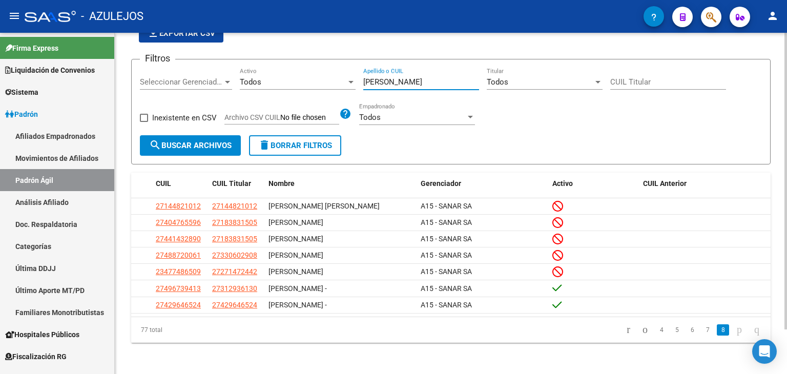
drag, startPoint x: 388, startPoint y: 83, endPoint x: 341, endPoint y: 83, distance: 46.6
click at [341, 83] on div "Filtros Seleccionar Gerenciador Seleccionar Gerenciador Todos Activo [PERSON_NA…" at bounding box center [451, 102] width 622 height 68
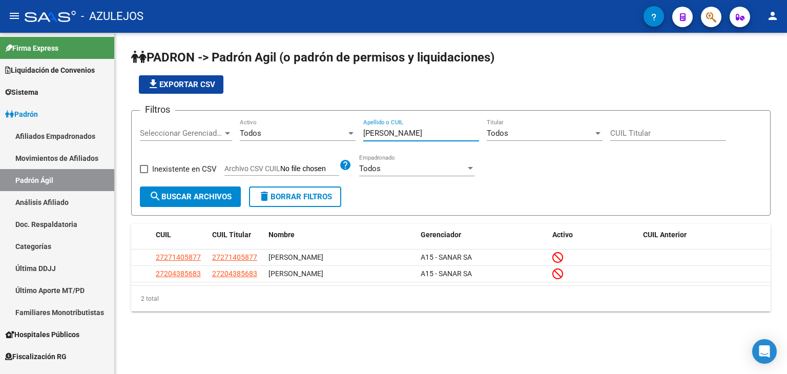
scroll to position [0, 0]
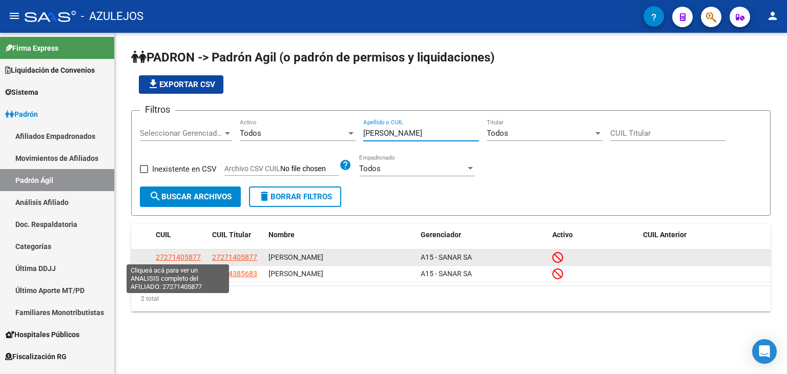
type input "[PERSON_NAME]"
click at [175, 255] on span "27271405877" at bounding box center [178, 257] width 45 height 8
type textarea "27271405877"
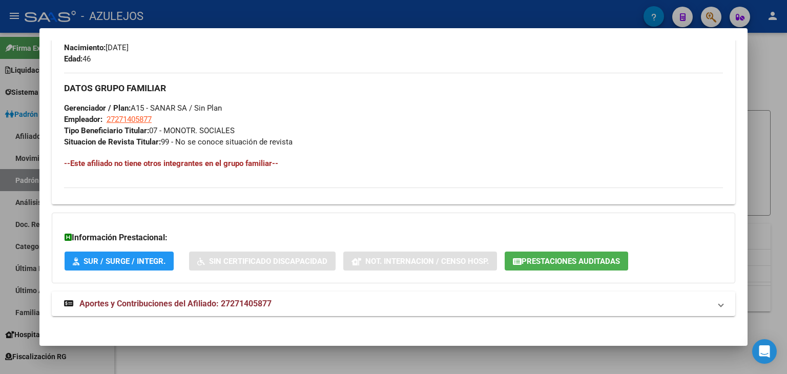
scroll to position [466, 0]
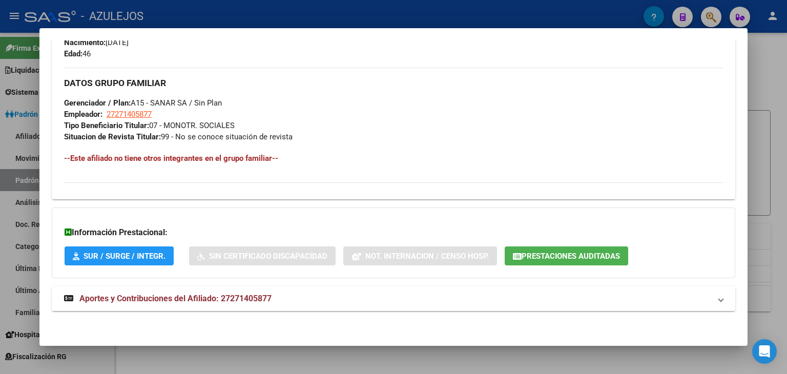
click at [165, 300] on span "Aportes y Contribuciones del Afiliado: 27271405877" at bounding box center [175, 298] width 192 height 10
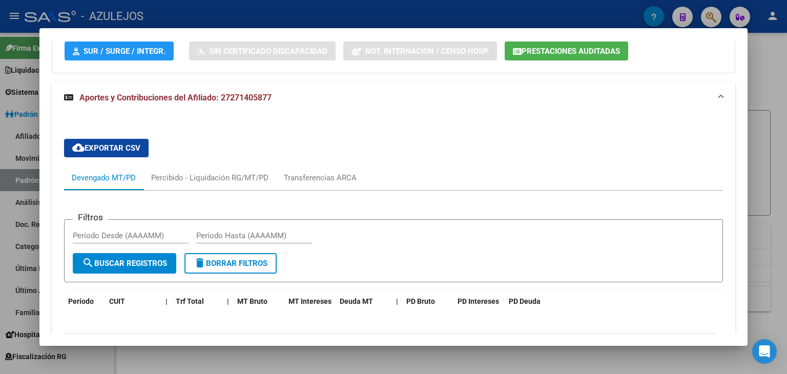
scroll to position [824, 0]
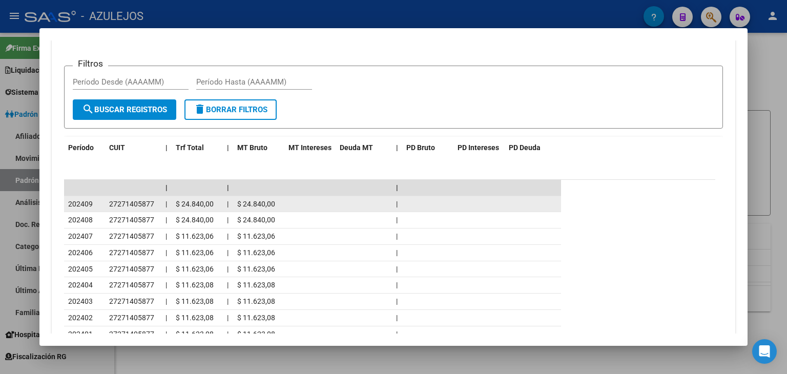
drag, startPoint x: 109, startPoint y: 202, endPoint x: 159, endPoint y: 203, distance: 50.2
click at [159, 203] on datatable-body-cell "27271405877" at bounding box center [133, 204] width 56 height 16
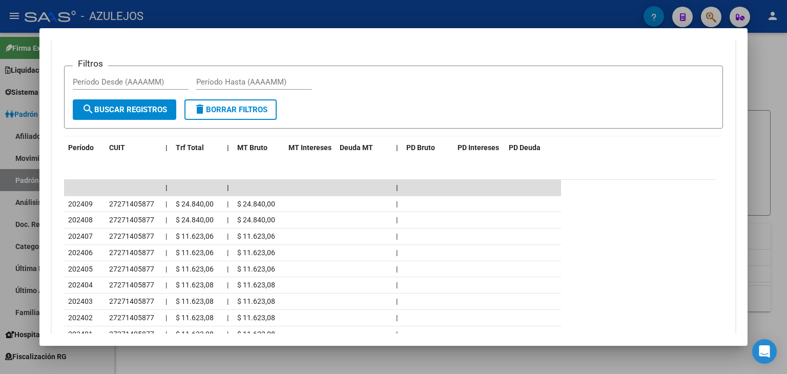
click at [285, 10] on div at bounding box center [393, 187] width 787 height 374
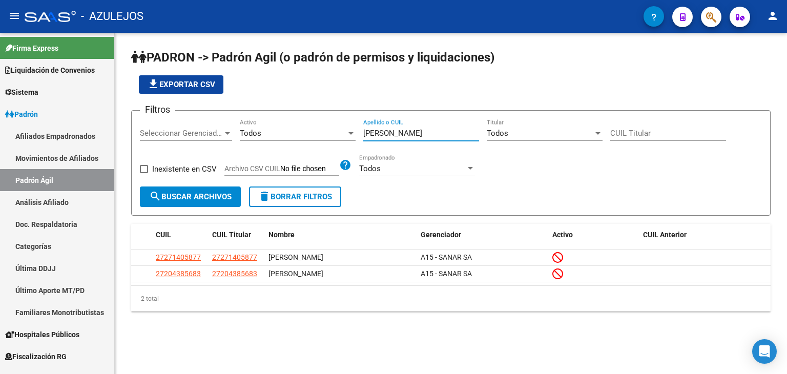
drag, startPoint x: 404, startPoint y: 134, endPoint x: 317, endPoint y: 133, distance: 86.0
click at [317, 134] on div "Filtros Seleccionar Gerenciador Seleccionar Gerenciador Todos Activo [PERSON_NA…" at bounding box center [451, 153] width 622 height 68
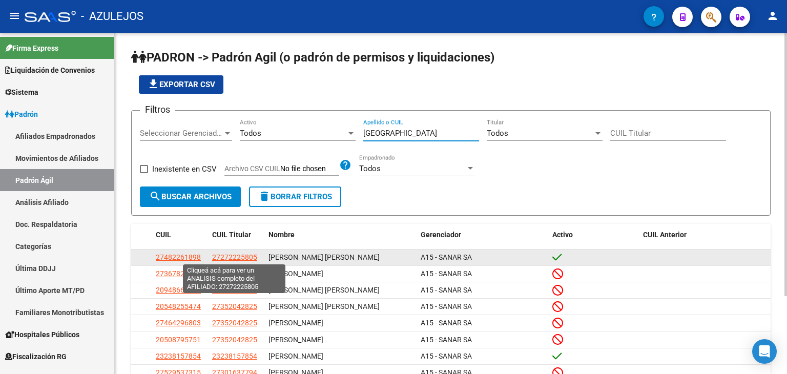
type input "[GEOGRAPHIC_DATA]"
click at [225, 257] on span "27272225805" at bounding box center [234, 257] width 45 height 8
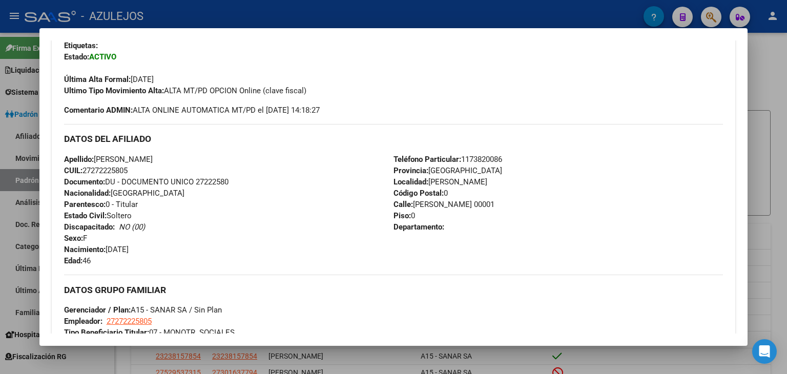
scroll to position [500, 0]
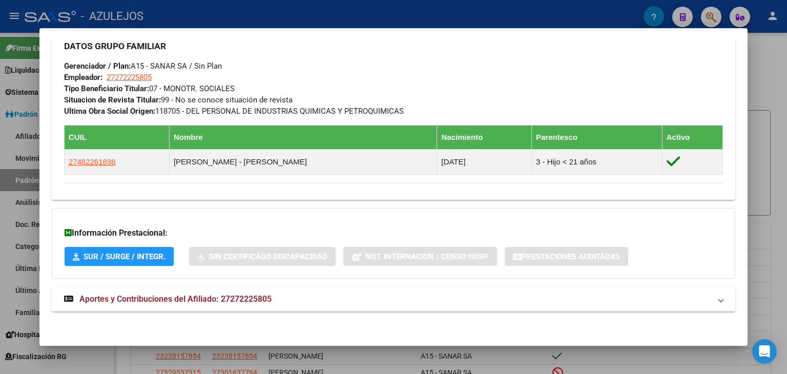
click at [142, 299] on span "Aportes y Contribuciones del Afiliado: 27272225805" at bounding box center [175, 299] width 192 height 10
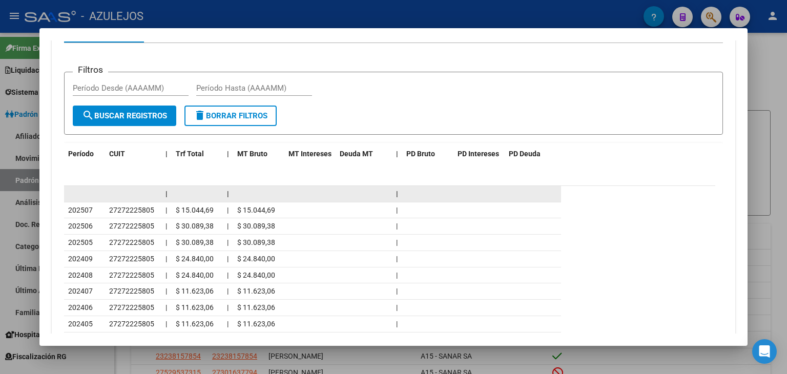
scroll to position [858, 0]
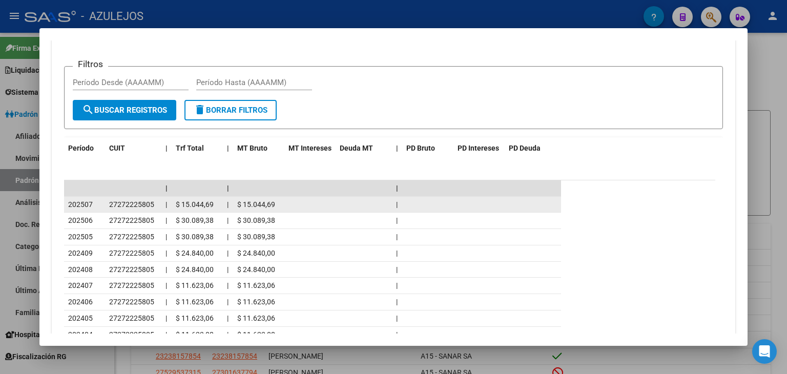
drag, startPoint x: 111, startPoint y: 203, endPoint x: 156, endPoint y: 201, distance: 45.6
click at [156, 201] on div "27272225805" at bounding box center [133, 205] width 48 height 12
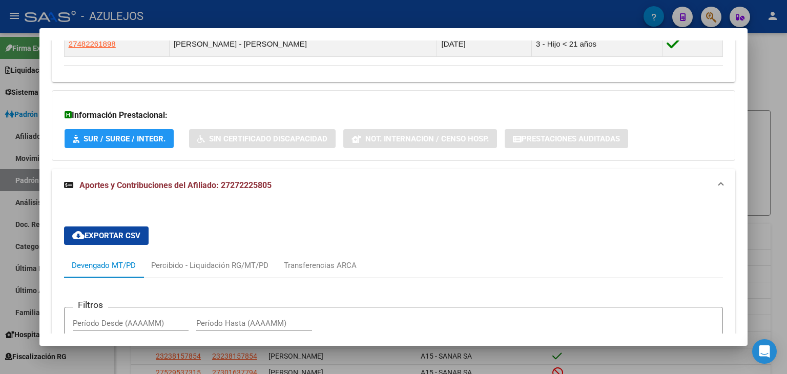
scroll to position [602, 0]
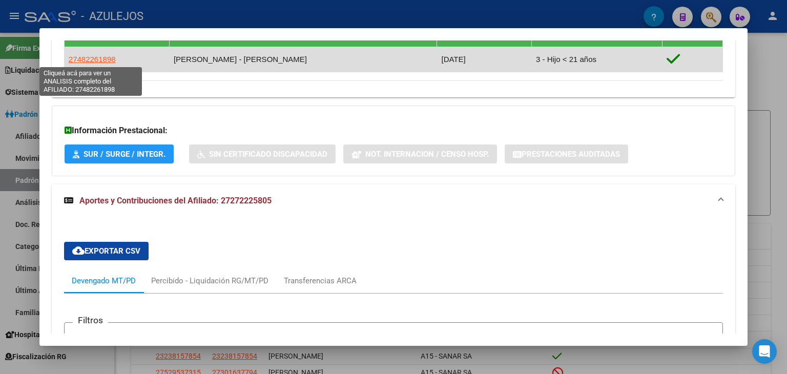
click at [98, 60] on span "27482261898" at bounding box center [92, 59] width 47 height 9
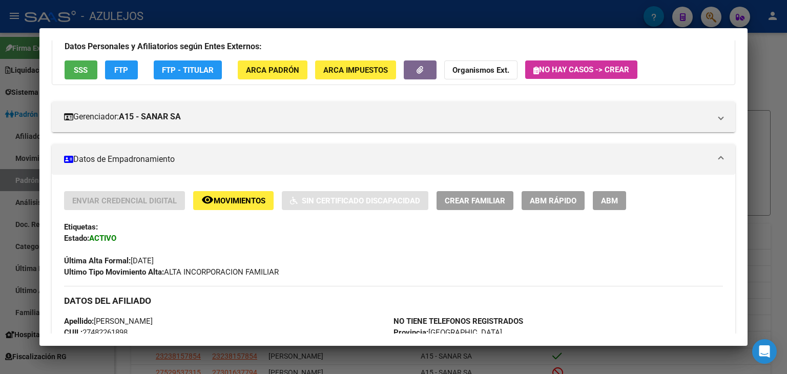
scroll to position [0, 0]
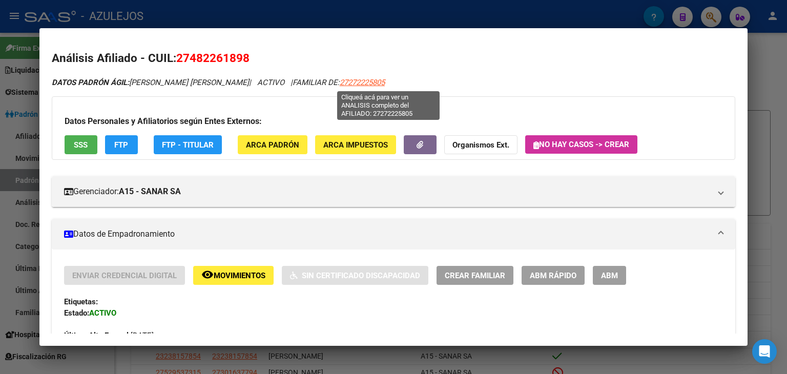
click at [379, 83] on span "27272225805" at bounding box center [362, 82] width 45 height 9
type textarea "27272225805"
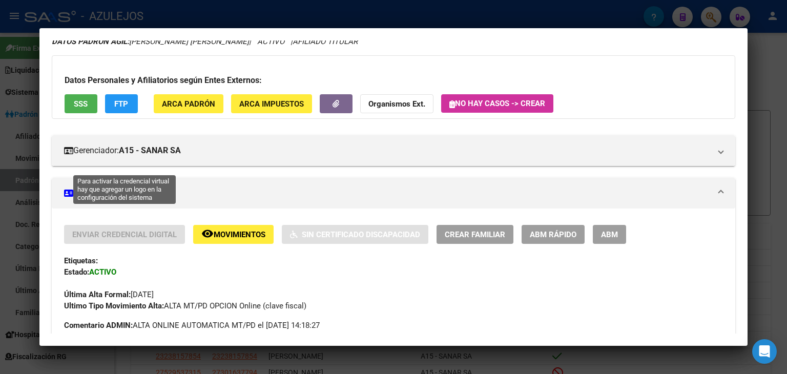
scroll to position [154, 0]
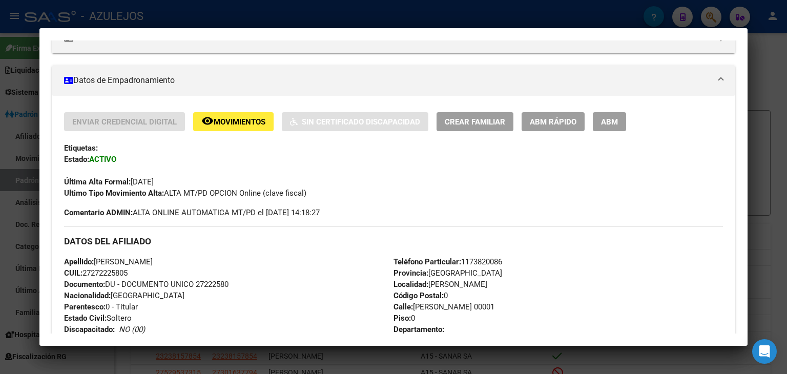
drag, startPoint x: 61, startPoint y: 260, endPoint x: 145, endPoint y: 269, distance: 84.5
click at [145, 269] on div "Enviar Credencial Digital remove_red_eye Movimientos Sin Certificado Discapacid…" at bounding box center [393, 325] width 683 height 426
click at [270, 3] on div at bounding box center [393, 187] width 787 height 374
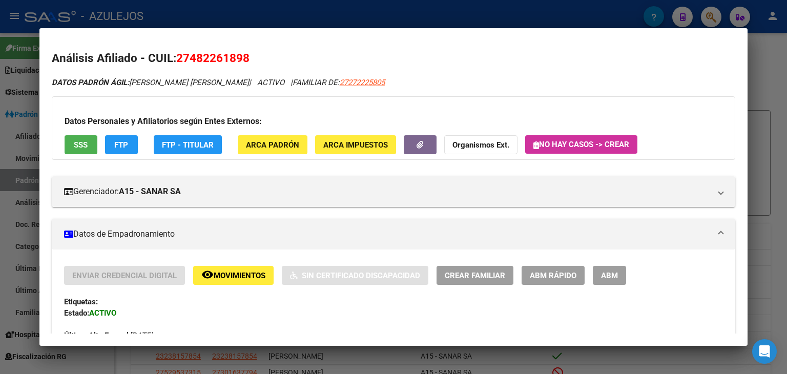
click at [301, 14] on div at bounding box center [393, 187] width 787 height 374
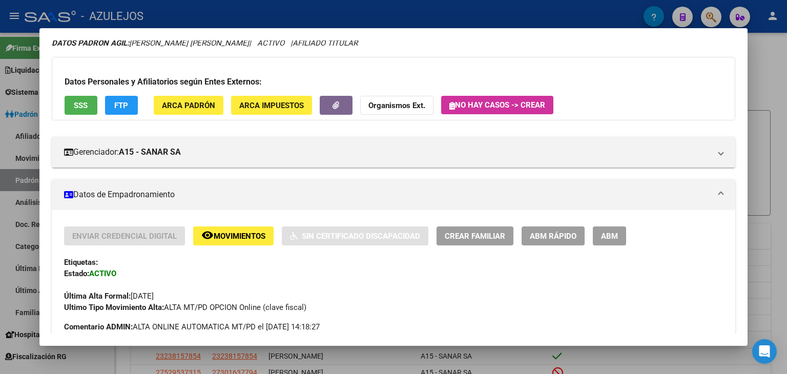
scroll to position [0, 0]
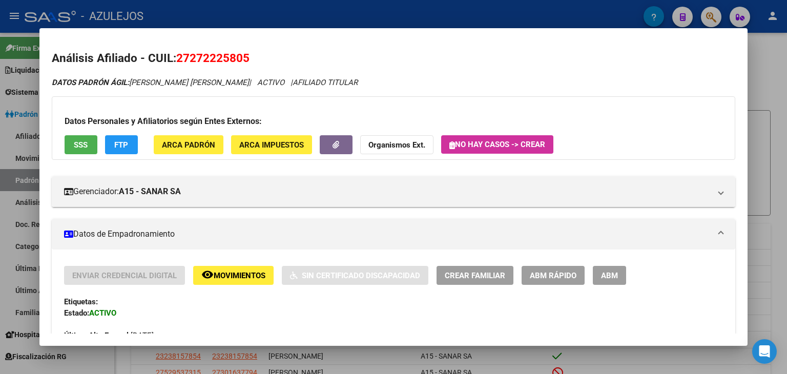
click at [362, 9] on div at bounding box center [393, 187] width 787 height 374
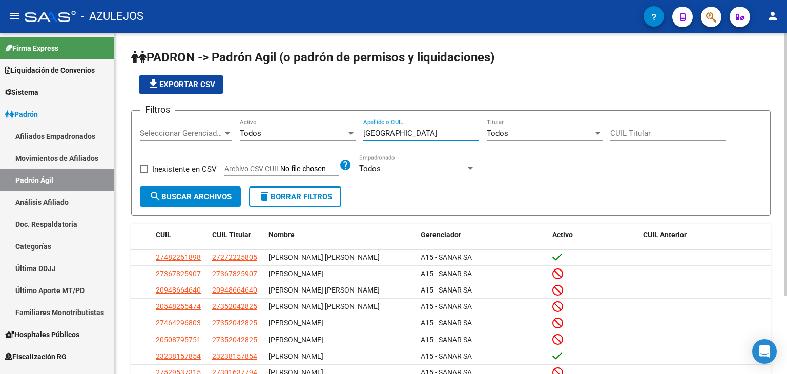
drag, startPoint x: 400, startPoint y: 136, endPoint x: 350, endPoint y: 134, distance: 50.2
click at [350, 134] on div "Filtros Seleccionar Gerenciador Seleccionar Gerenciador Todos Activo [PERSON_NA…" at bounding box center [451, 153] width 622 height 68
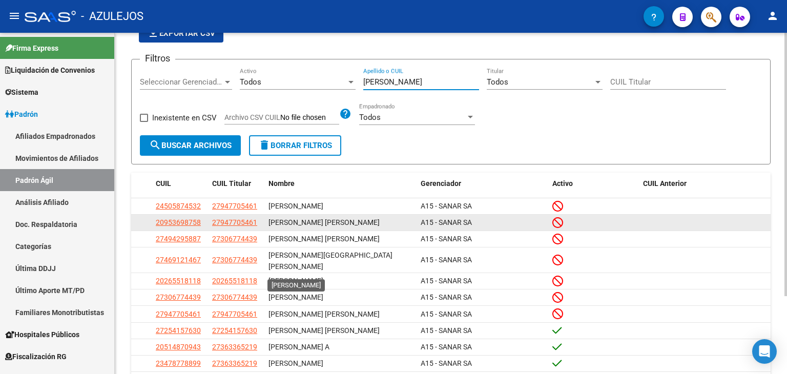
scroll to position [101, 0]
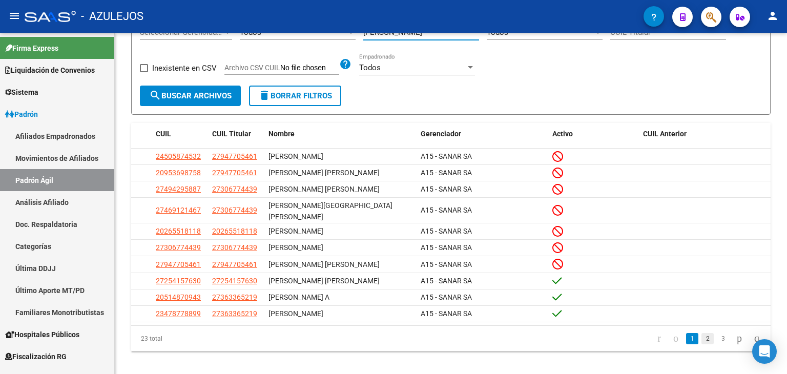
type input "[PERSON_NAME]"
click at [701, 333] on link "2" at bounding box center [707, 338] width 12 height 11
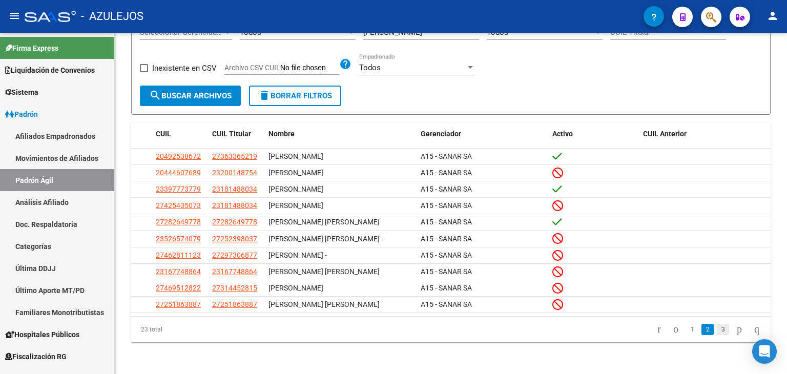
click at [716, 328] on link "3" at bounding box center [722, 329] width 12 height 11
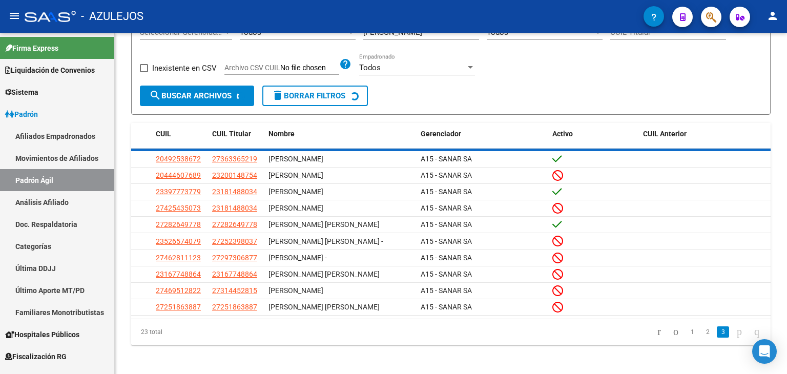
scroll to position [0, 0]
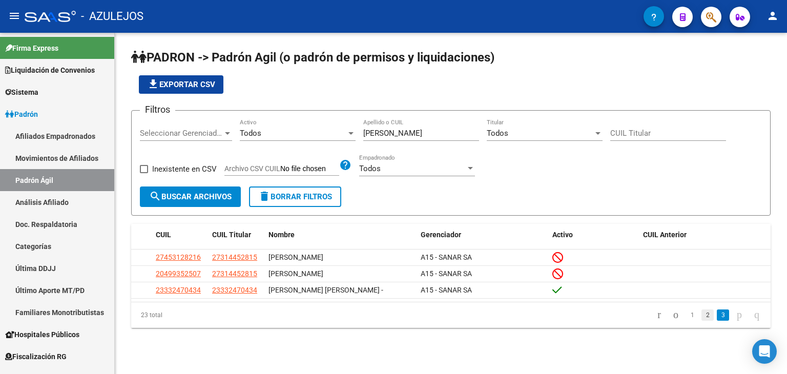
click at [701, 315] on link "2" at bounding box center [707, 314] width 12 height 11
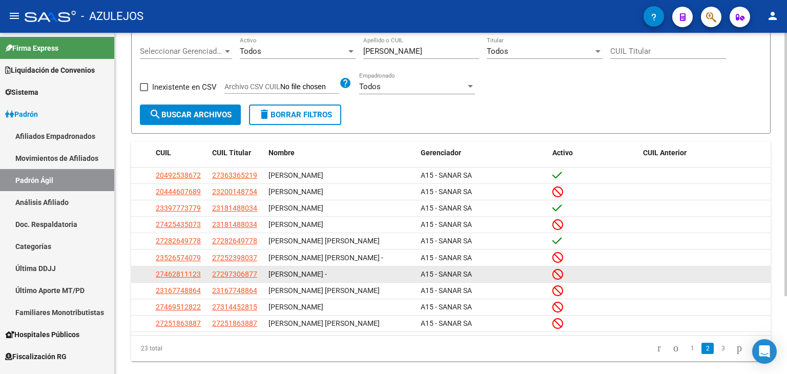
scroll to position [101, 0]
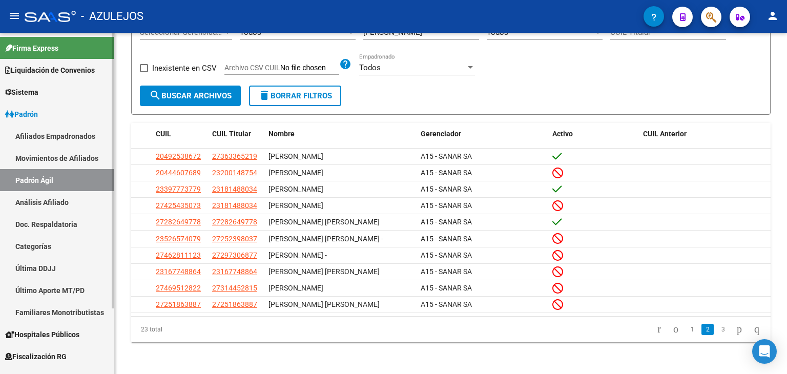
click at [41, 200] on link "Análisis Afiliado" at bounding box center [57, 202] width 114 height 22
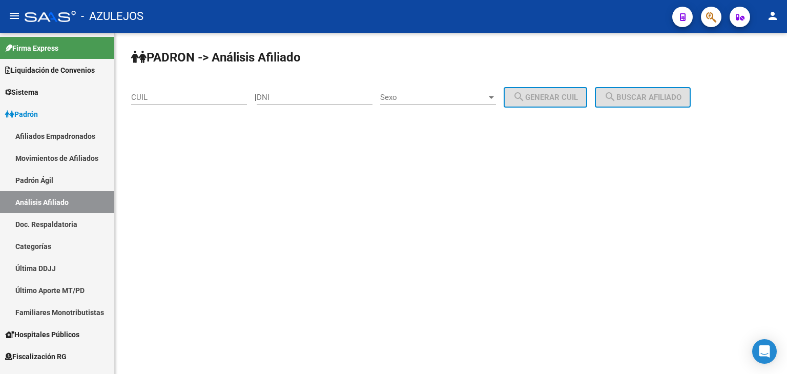
click at [150, 96] on input "CUIL" at bounding box center [189, 97] width 116 height 9
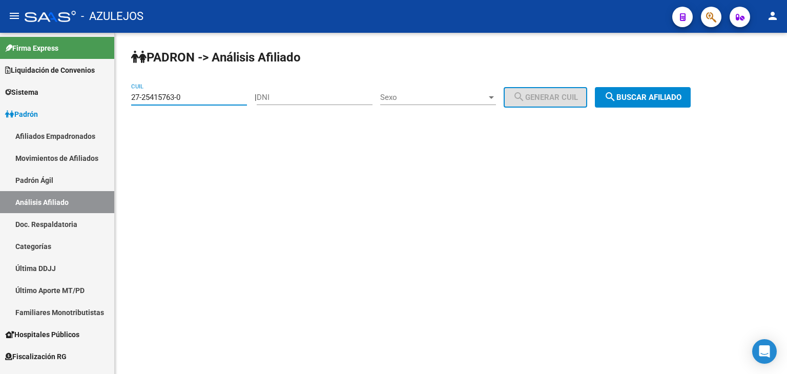
type input "27-25415763-0"
click at [666, 98] on span "search Buscar afiliado" at bounding box center [642, 97] width 77 height 9
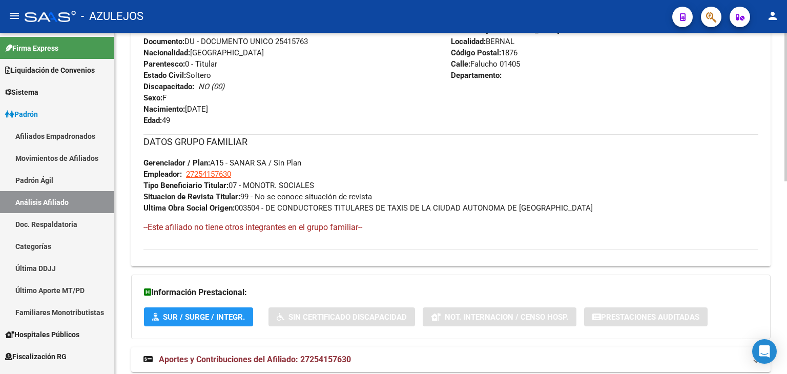
scroll to position [443, 0]
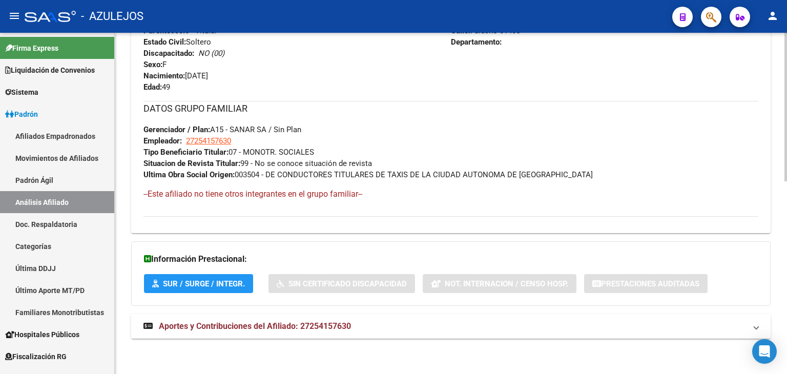
click at [292, 326] on span "Aportes y Contribuciones del Afiliado: 27254157630" at bounding box center [255, 326] width 192 height 10
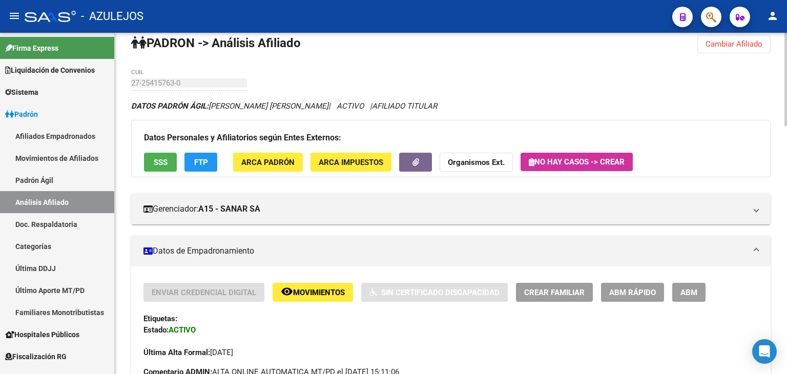
scroll to position [0, 0]
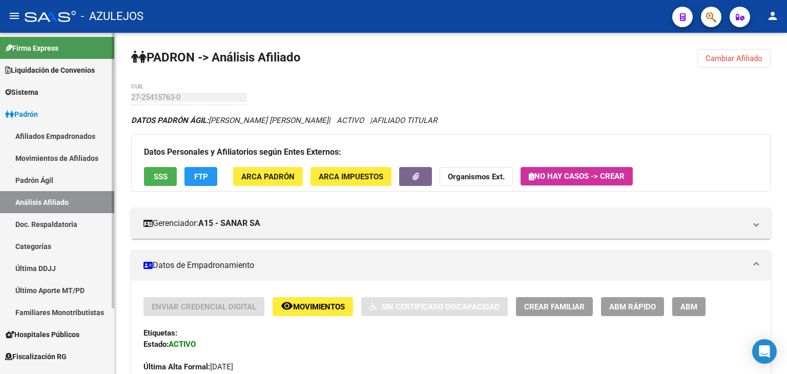
click at [43, 181] on link "Padrón Ágil" at bounding box center [57, 180] width 114 height 22
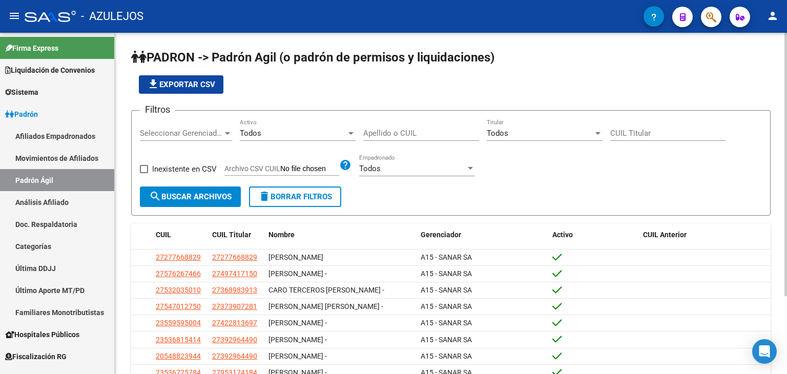
click at [383, 134] on input "Apellido o CUIL" at bounding box center [421, 133] width 116 height 9
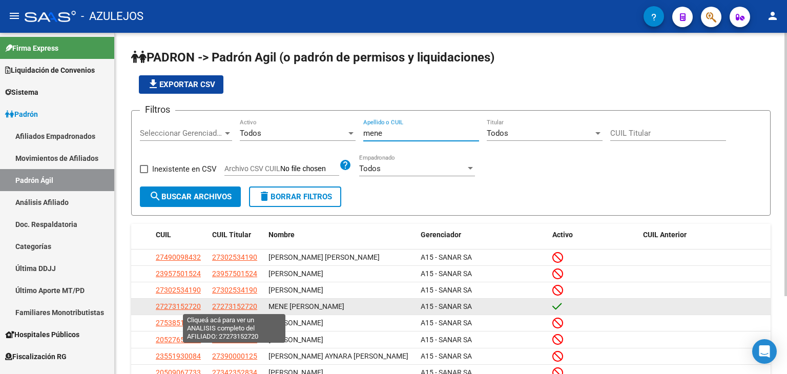
type input "mene"
click at [225, 306] on span "27273152720" at bounding box center [234, 306] width 45 height 8
type textarea "27273152720"
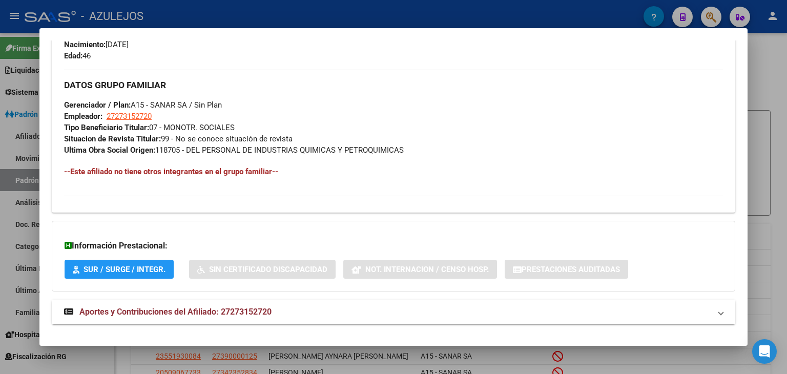
scroll to position [474, 0]
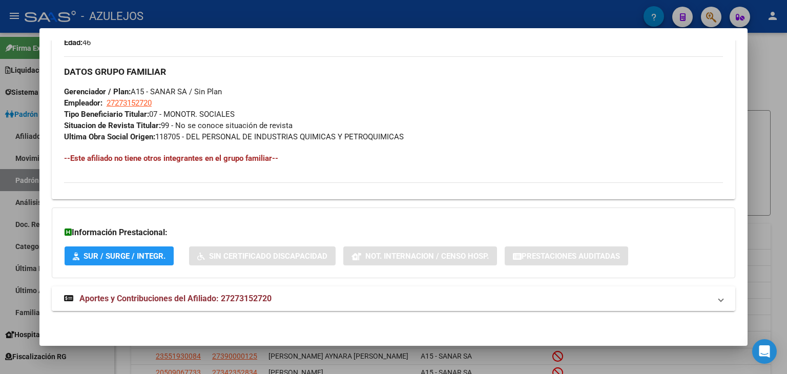
click at [157, 298] on span "Aportes y Contribuciones del Afiliado: 27273152720" at bounding box center [175, 298] width 192 height 10
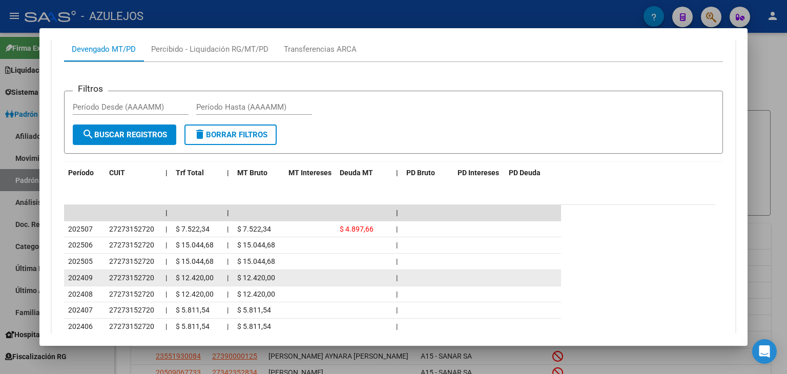
scroll to position [884, 0]
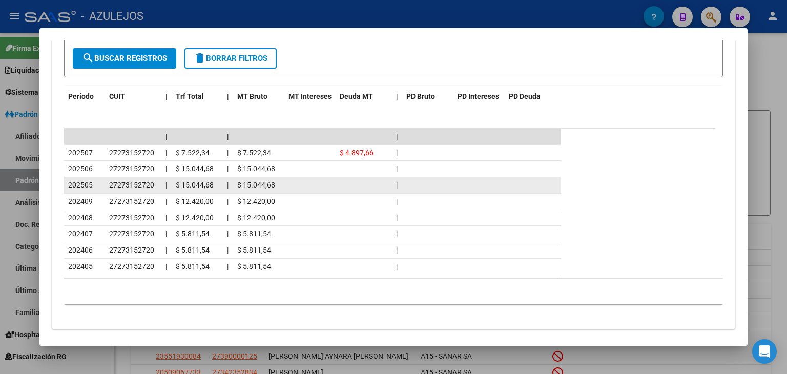
drag, startPoint x: 110, startPoint y: 182, endPoint x: 158, endPoint y: 185, distance: 48.7
click at [158, 185] on datatable-body-cell "27273152720" at bounding box center [133, 185] width 56 height 16
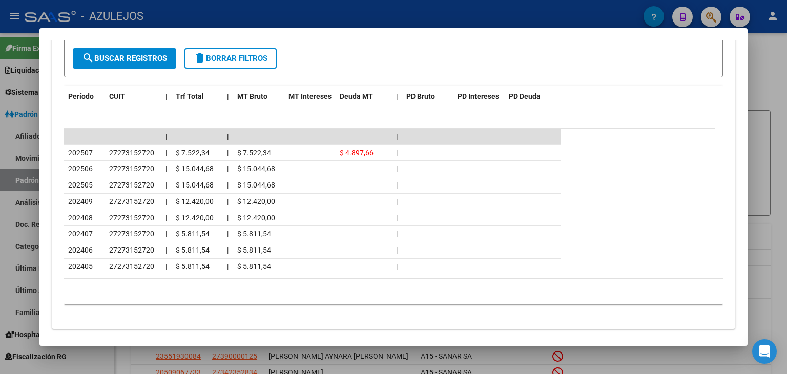
click at [345, 11] on div at bounding box center [393, 187] width 787 height 374
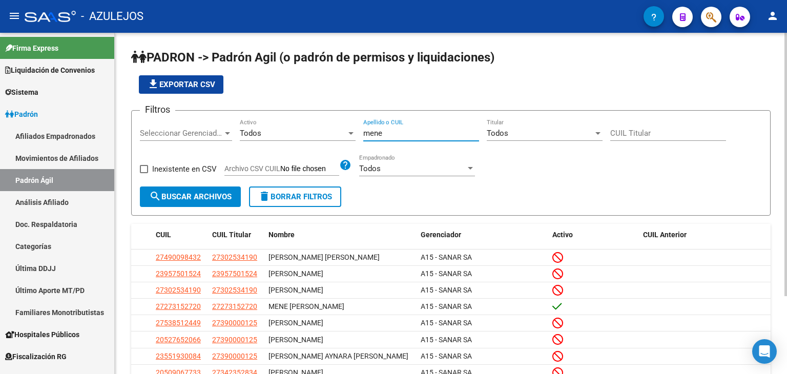
drag, startPoint x: 384, startPoint y: 131, endPoint x: 344, endPoint y: 133, distance: 40.0
click at [344, 133] on div "Filtros Seleccionar Gerenciador Seleccionar Gerenciador Todos Activo mene Apell…" at bounding box center [451, 153] width 622 height 68
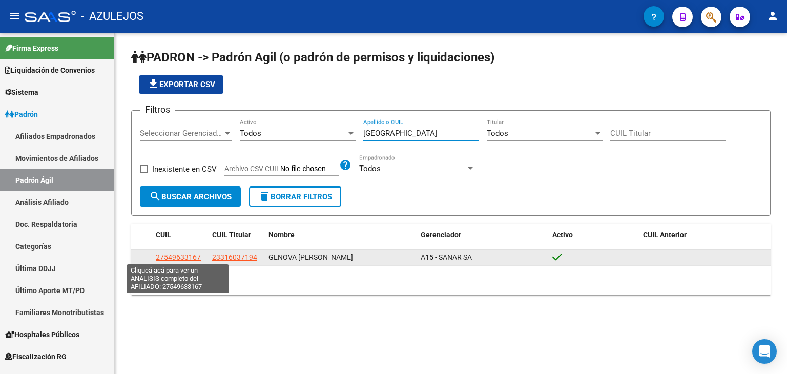
type input "[GEOGRAPHIC_DATA]"
click at [177, 257] on span "27549633167" at bounding box center [178, 257] width 45 height 8
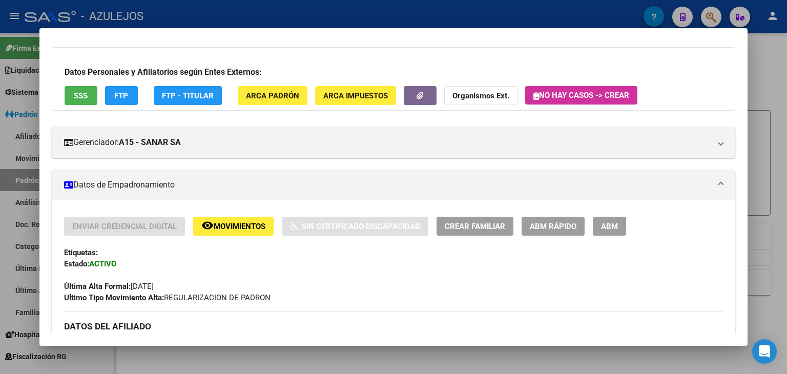
scroll to position [0, 0]
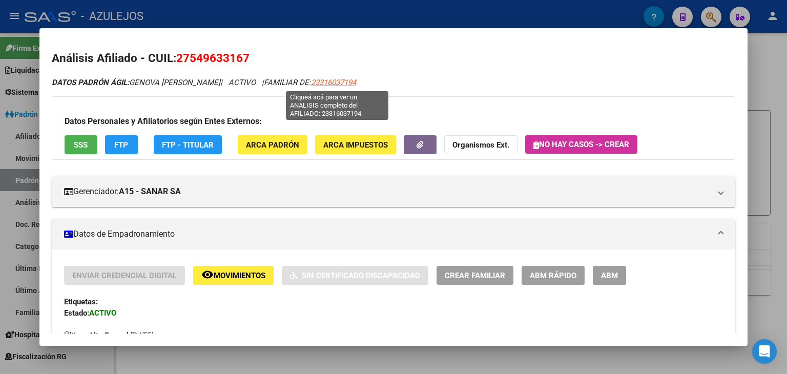
click at [326, 78] on span "23316037194" at bounding box center [333, 82] width 45 height 9
type textarea "23316037194"
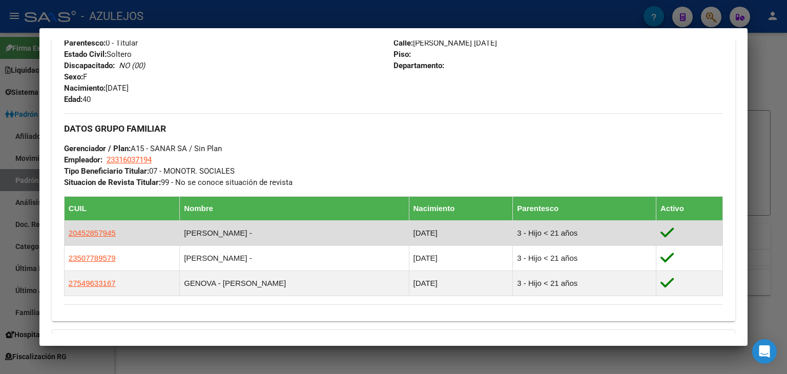
scroll to position [539, 0]
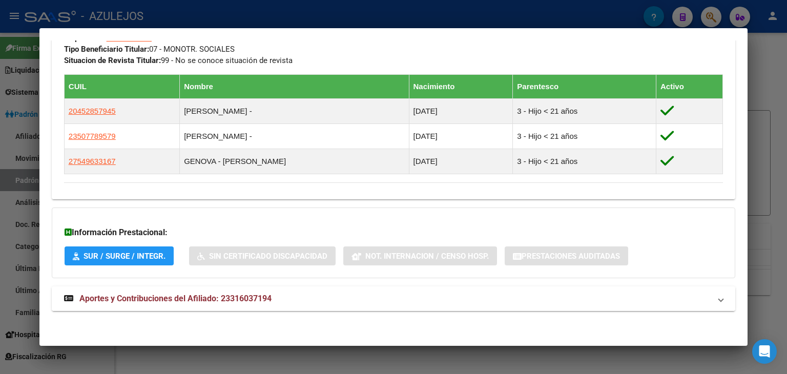
click at [195, 299] on span "Aportes y Contribuciones del Afiliado: 23316037194" at bounding box center [175, 298] width 192 height 10
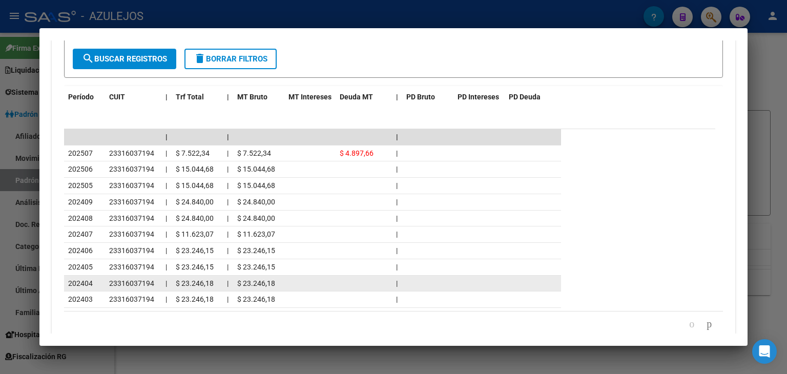
scroll to position [949, 0]
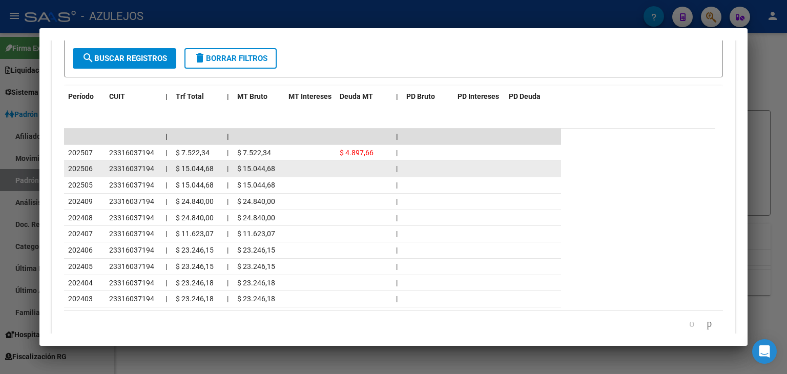
drag, startPoint x: 107, startPoint y: 165, endPoint x: 157, endPoint y: 168, distance: 50.8
click at [157, 168] on datatable-body-cell "23316037194" at bounding box center [133, 169] width 56 height 16
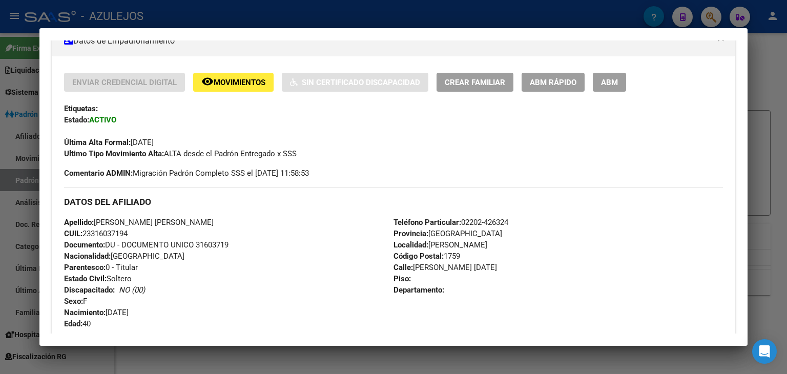
scroll to position [232, 0]
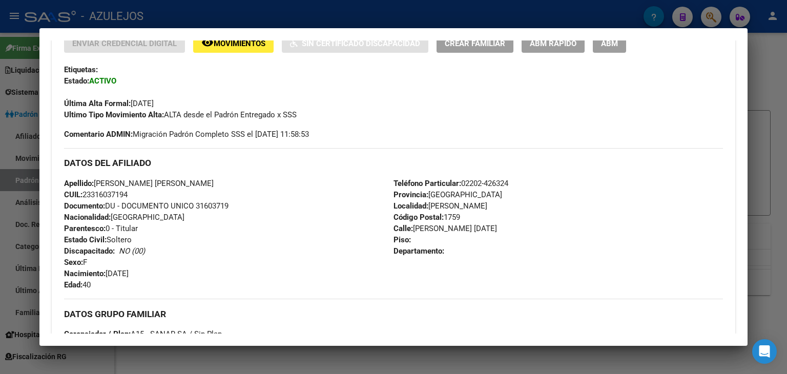
drag, startPoint x: 60, startPoint y: 180, endPoint x: 161, endPoint y: 195, distance: 102.5
click at [161, 195] on div "Enviar Credencial Digital remove_red_eye Movimientos Sin Certificado Discapacid…" at bounding box center [393, 266] width 683 height 464
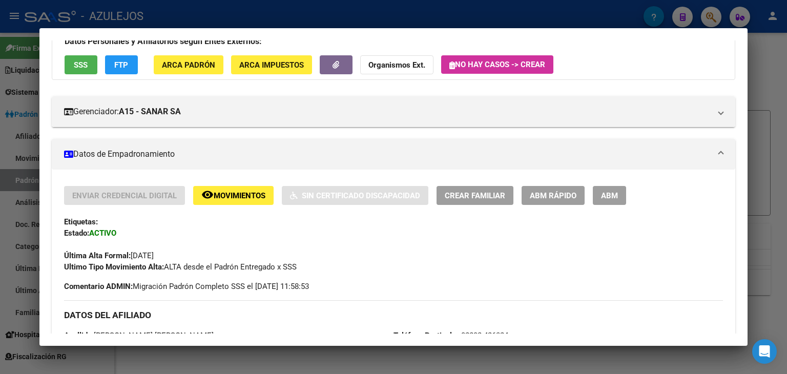
scroll to position [0, 0]
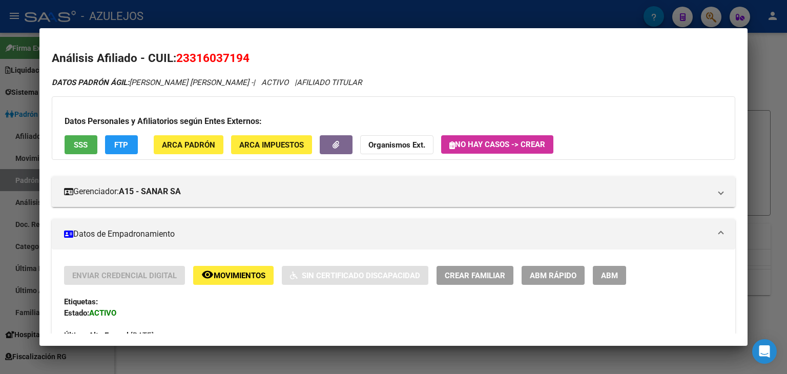
drag, startPoint x: 303, startPoint y: 10, endPoint x: 308, endPoint y: 14, distance: 6.6
click at [303, 10] on div at bounding box center [393, 187] width 787 height 374
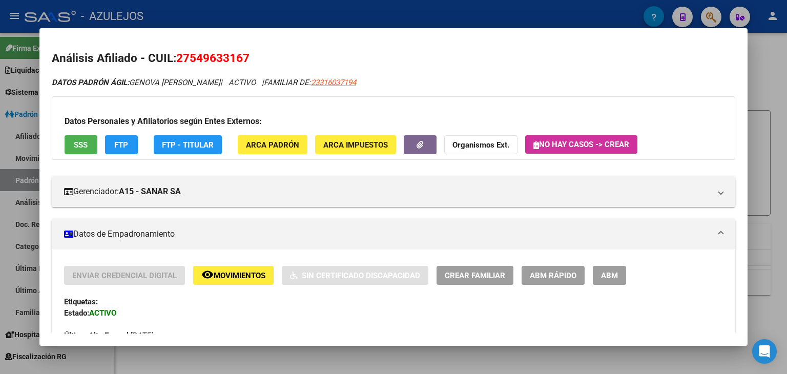
click at [329, 14] on div at bounding box center [393, 187] width 787 height 374
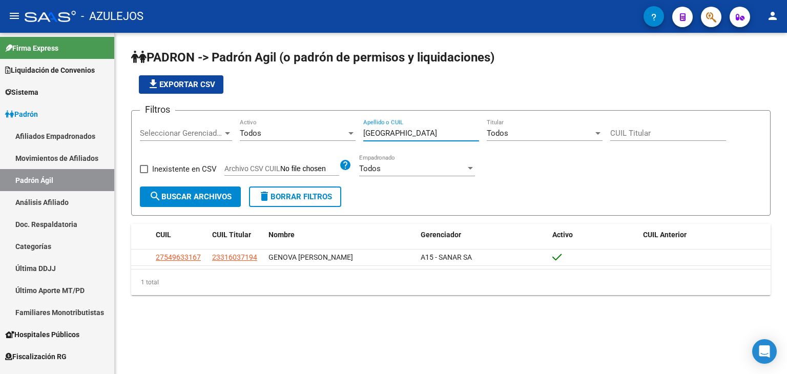
drag, startPoint x: 376, startPoint y: 132, endPoint x: 310, endPoint y: 132, distance: 66.1
click at [310, 132] on div "Filtros Seleccionar Gerenciador Seleccionar Gerenciador Todos Activo genova Ape…" at bounding box center [451, 153] width 622 height 68
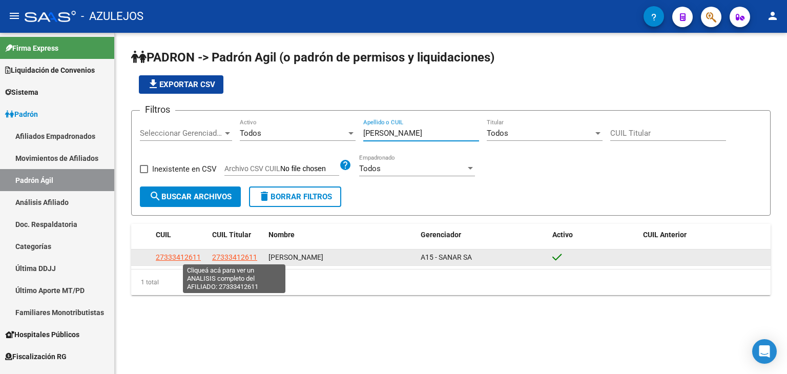
type input "[PERSON_NAME]"
click at [221, 257] on span "27333412611" at bounding box center [234, 257] width 45 height 8
type textarea "27333412611"
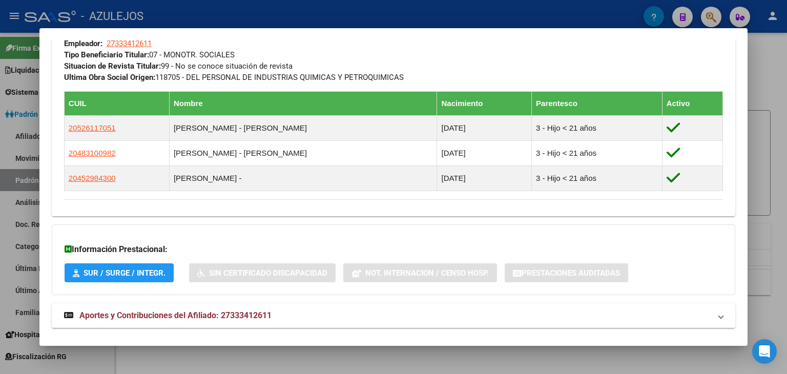
scroll to position [550, 0]
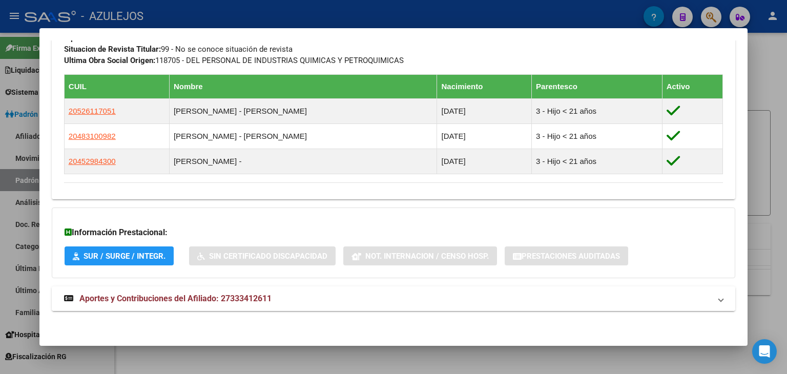
click at [152, 298] on span "Aportes y Contribuciones del Afiliado: 27333412611" at bounding box center [175, 298] width 192 height 10
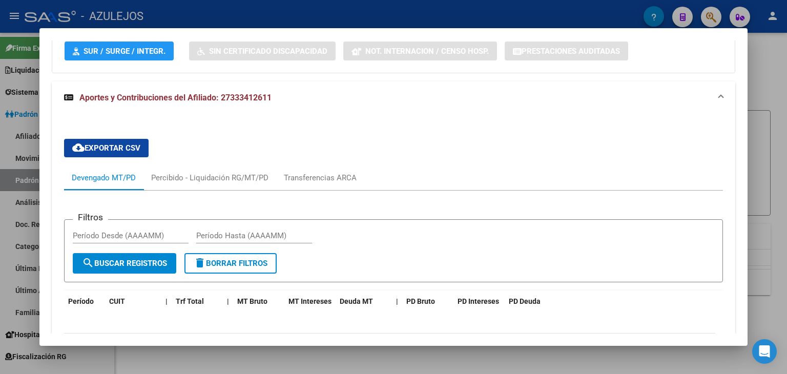
scroll to position [909, 0]
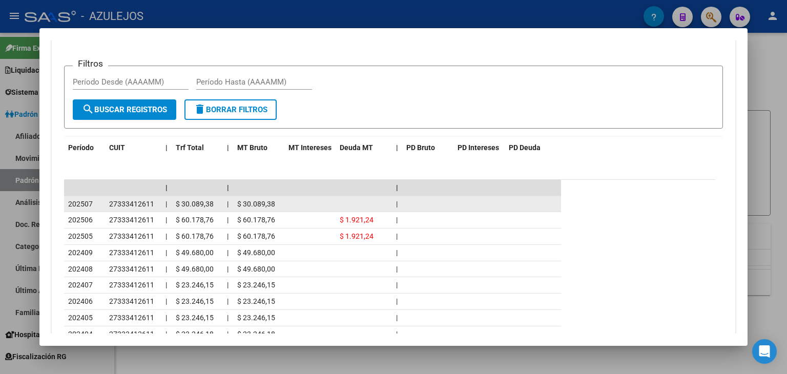
drag, startPoint x: 104, startPoint y: 203, endPoint x: 152, endPoint y: 204, distance: 47.6
click at [152, 204] on div "202507 27333412611 | $ 30.089,38 | $ 30.089,38 |" at bounding box center [312, 204] width 497 height 16
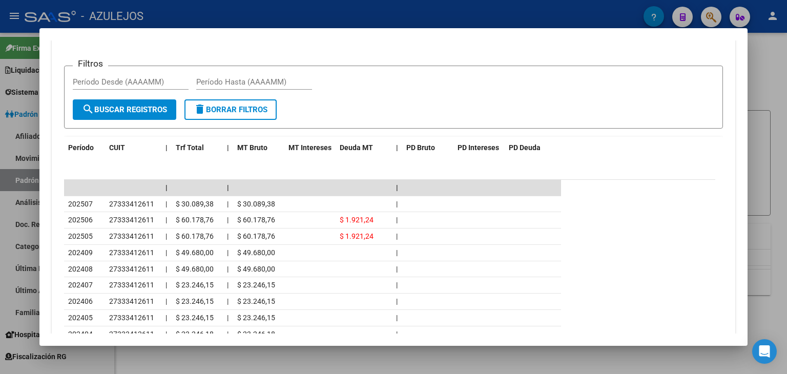
click at [338, 11] on div at bounding box center [393, 187] width 787 height 374
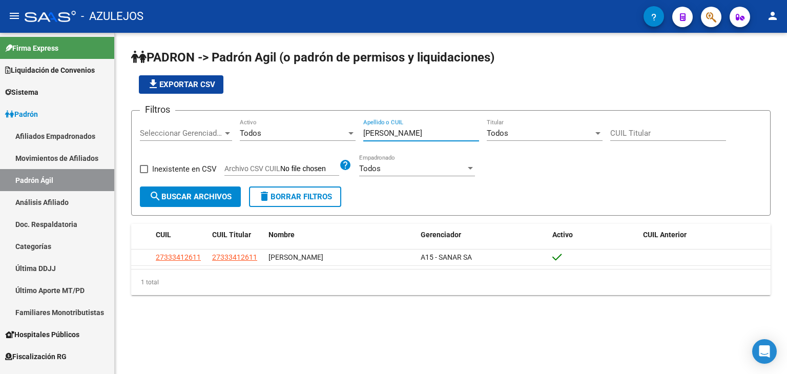
drag, startPoint x: 397, startPoint y: 131, endPoint x: 330, endPoint y: 127, distance: 66.7
click at [327, 130] on div "Filtros Seleccionar Gerenciador Seleccionar Gerenciador Todos Activo [PERSON_NA…" at bounding box center [451, 153] width 622 height 68
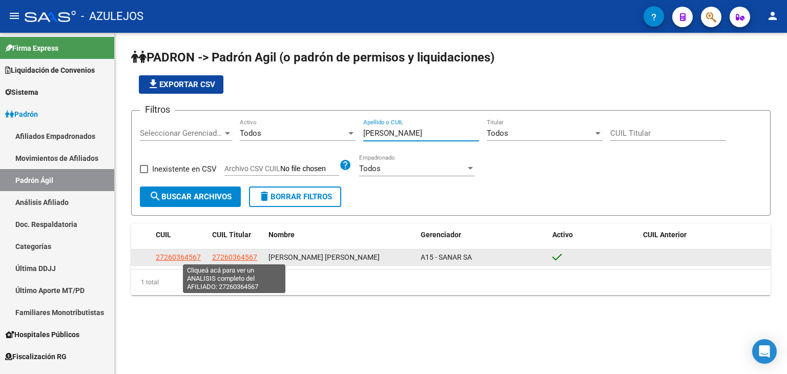
type input "[PERSON_NAME]"
click at [223, 257] on span "27260364567" at bounding box center [234, 257] width 45 height 8
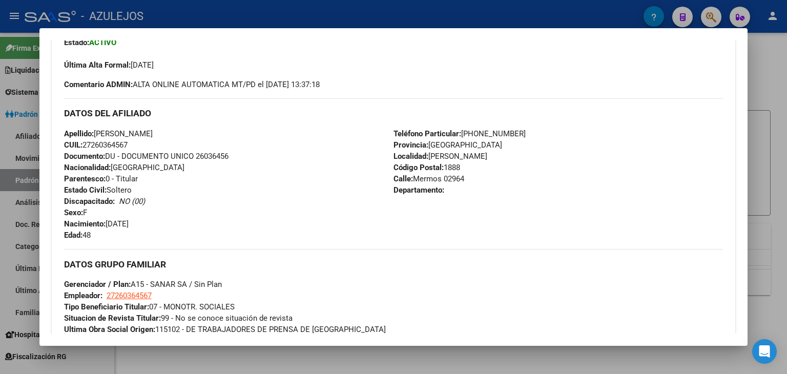
scroll to position [410, 0]
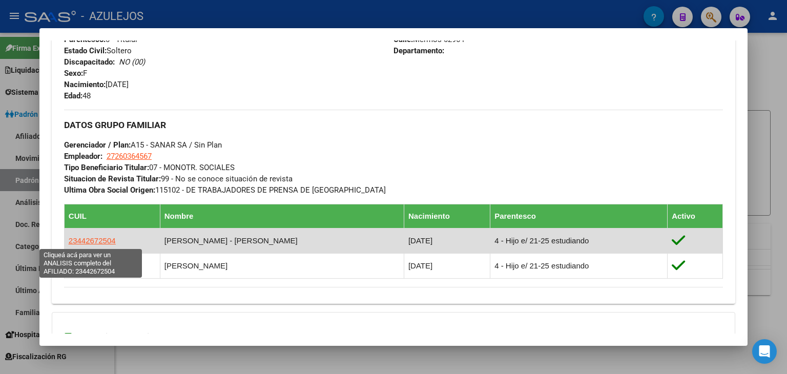
click at [100, 236] on span "23442672504" at bounding box center [92, 240] width 47 height 9
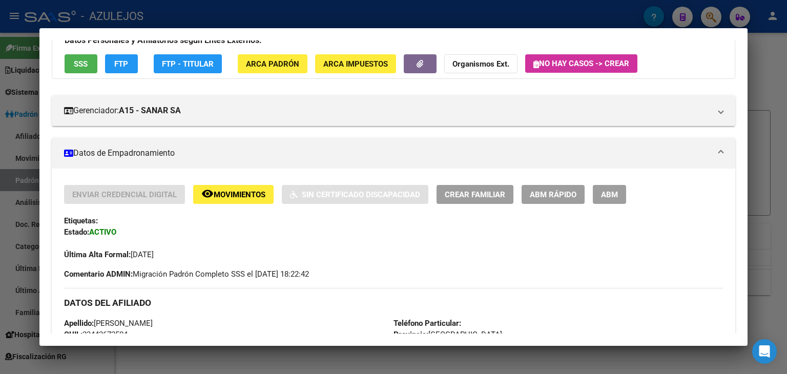
scroll to position [0, 0]
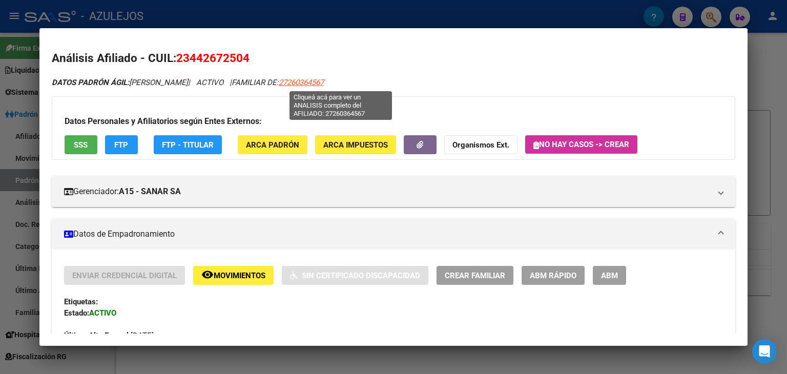
click at [324, 82] on span "27260364567" at bounding box center [301, 82] width 45 height 9
type textarea "27260364567"
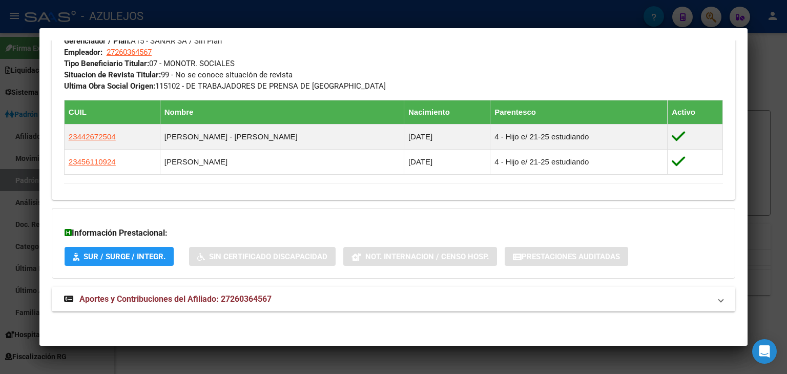
scroll to position [514, 0]
click at [160, 298] on span "Aportes y Contribuciones del Afiliado: 27260364567" at bounding box center [175, 298] width 192 height 10
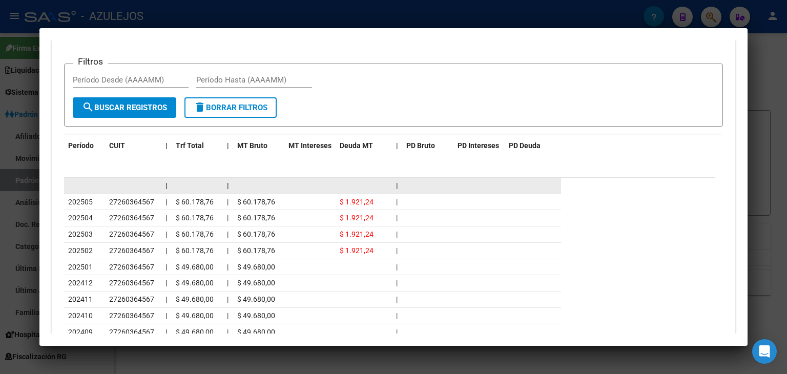
scroll to position [924, 0]
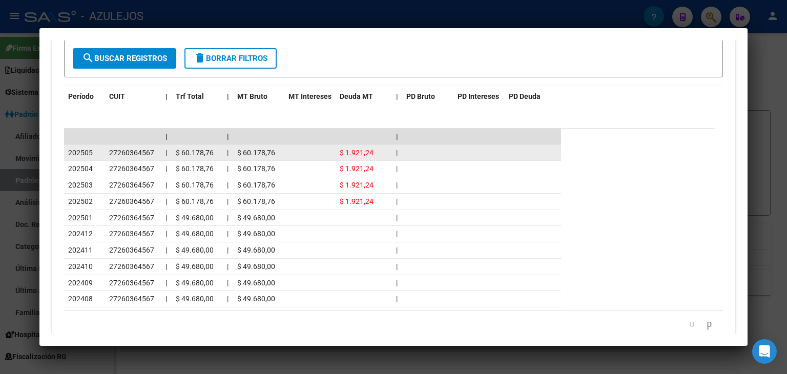
drag, startPoint x: 108, startPoint y: 152, endPoint x: 142, endPoint y: 152, distance: 34.3
click at [167, 152] on div "202505 27260364567 | $ 60.178,76 | $ 60.178,76 $ 1.921,24 |" at bounding box center [312, 153] width 497 height 16
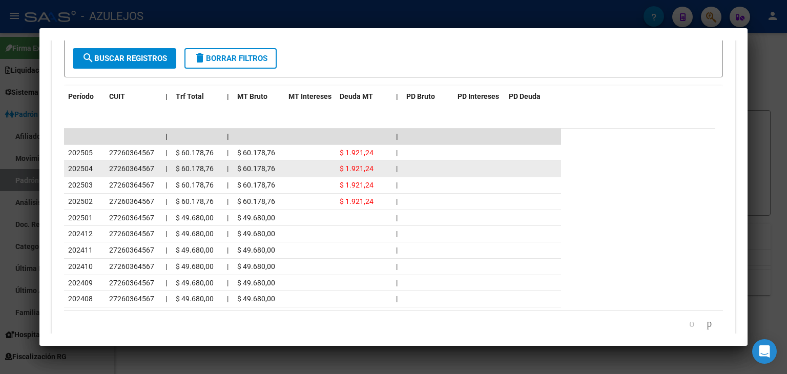
click at [138, 170] on span "27260364567" at bounding box center [131, 168] width 45 height 8
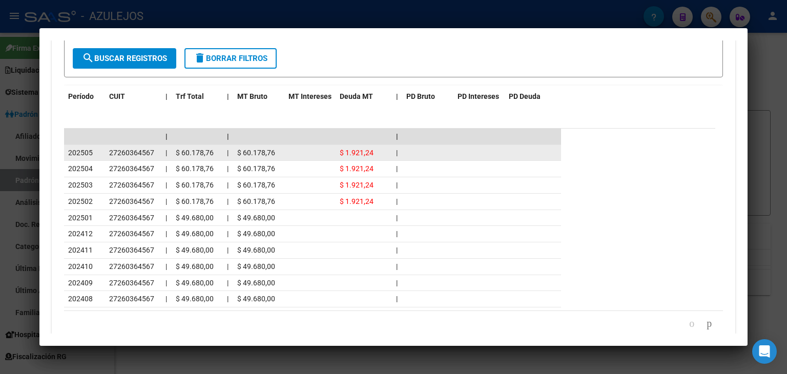
drag, startPoint x: 109, startPoint y: 151, endPoint x: 152, endPoint y: 154, distance: 43.1
click at [152, 154] on datatable-body-cell "27260364567" at bounding box center [133, 153] width 56 height 16
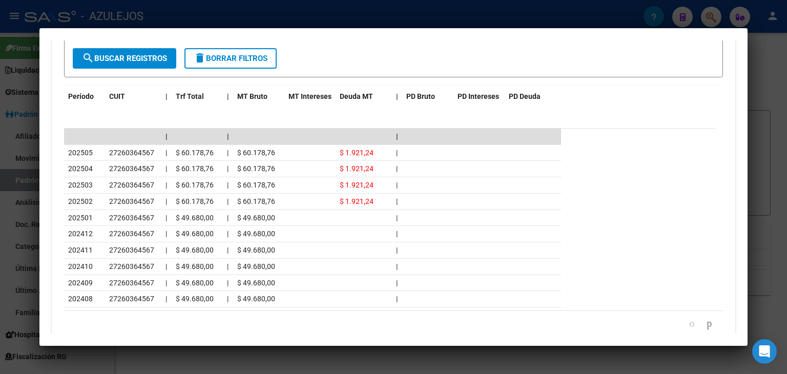
click at [317, 13] on div at bounding box center [393, 187] width 787 height 374
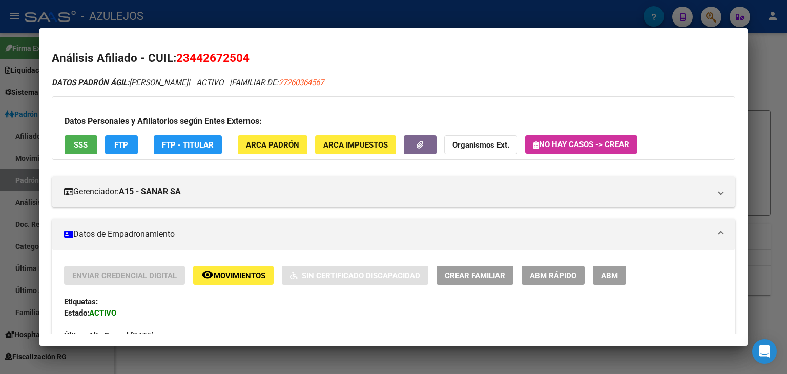
click at [316, 13] on div at bounding box center [393, 187] width 787 height 374
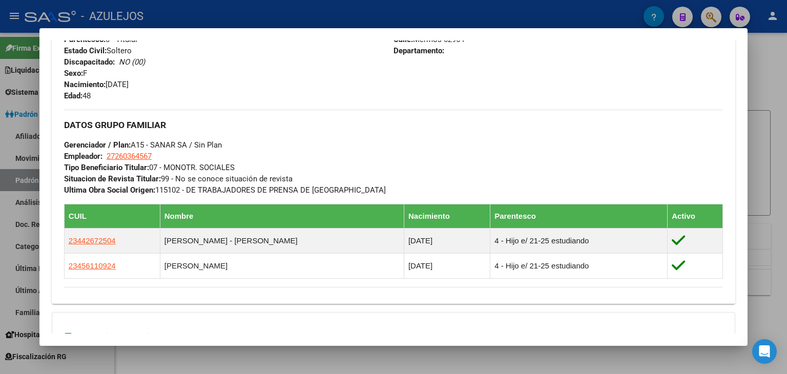
click at [314, 12] on div at bounding box center [393, 187] width 787 height 374
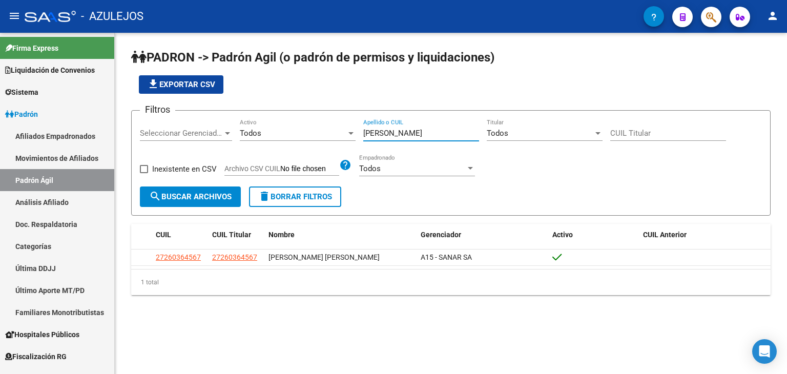
drag, startPoint x: 387, startPoint y: 132, endPoint x: 320, endPoint y: 136, distance: 67.2
click at [320, 136] on div "Filtros Seleccionar Gerenciador Seleccionar Gerenciador Todos Activo [PERSON_NA…" at bounding box center [451, 153] width 622 height 68
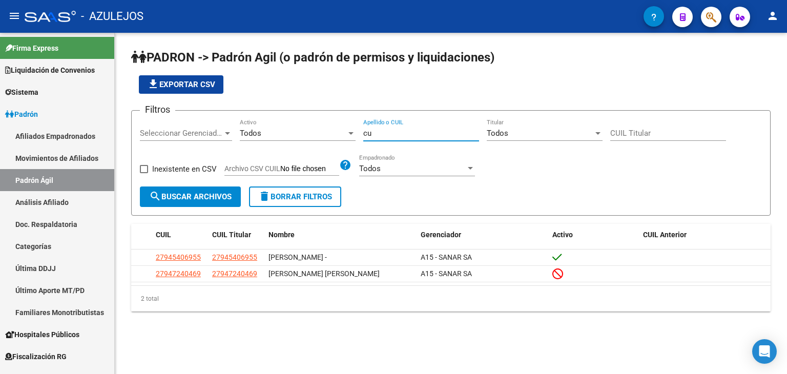
type input "c"
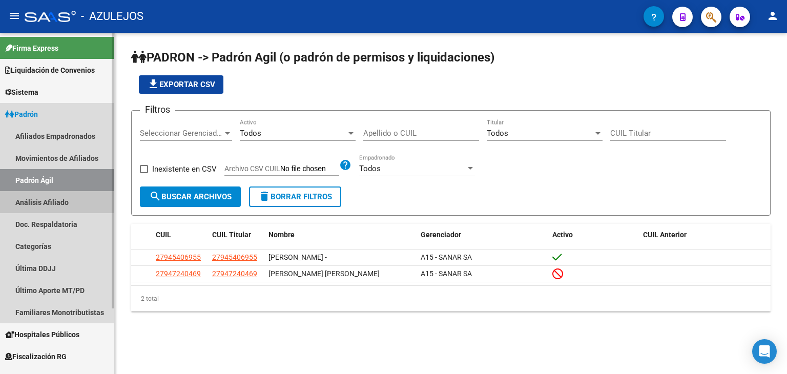
click at [33, 202] on link "Análisis Afiliado" at bounding box center [57, 202] width 114 height 22
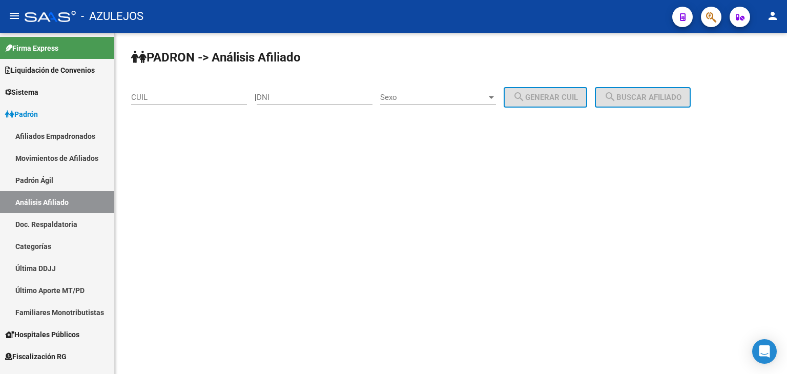
click at [138, 94] on input "CUIL" at bounding box center [189, 97] width 116 height 9
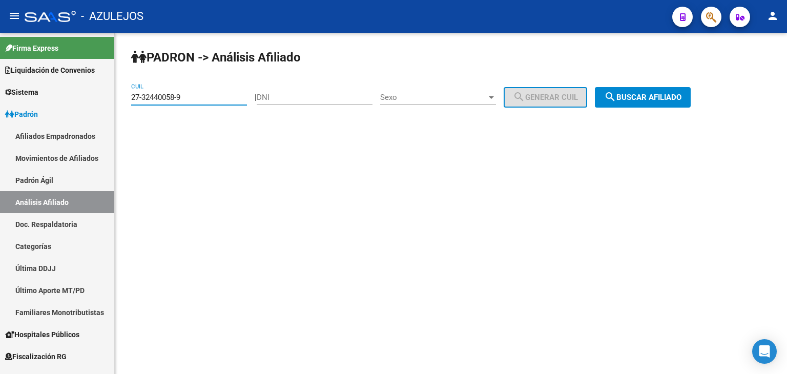
type input "27-32440058-9"
click at [647, 96] on span "search Buscar afiliado" at bounding box center [642, 97] width 77 height 9
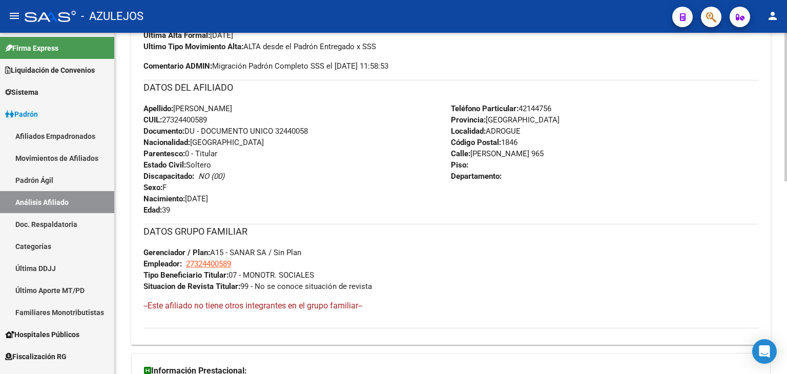
scroll to position [443, 0]
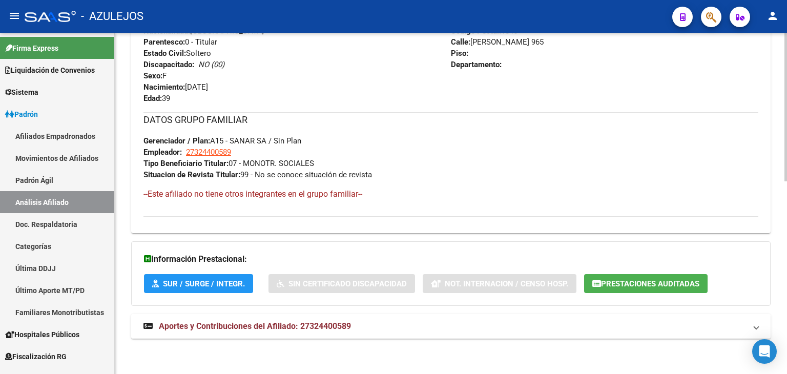
click at [241, 326] on span "Aportes y Contribuciones del Afiliado: 27324400589" at bounding box center [255, 326] width 192 height 10
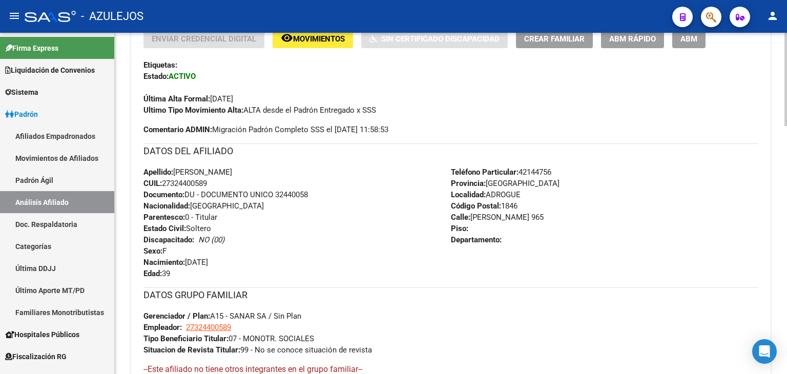
scroll to position [136, 0]
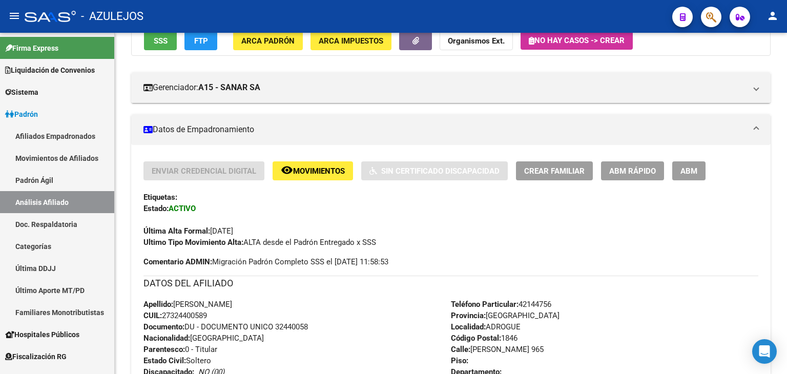
click at [287, 27] on div "- AZULEJOS" at bounding box center [344, 16] width 639 height 23
click at [63, 179] on link "Padrón Ágil" at bounding box center [57, 180] width 114 height 22
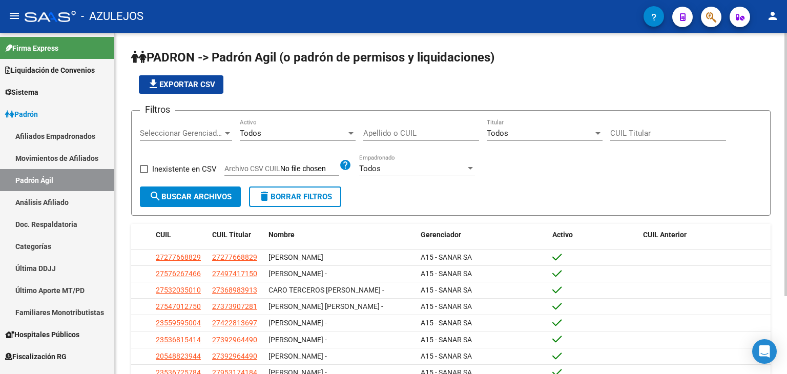
click at [386, 133] on input "Apellido o CUIL" at bounding box center [421, 133] width 116 height 9
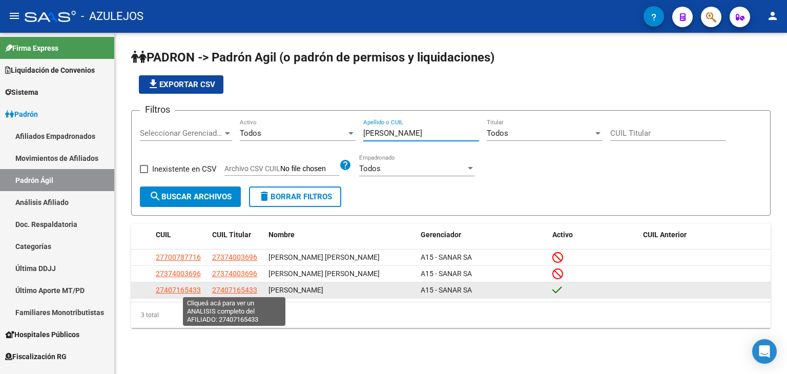
type input "[PERSON_NAME]"
click at [223, 289] on span "27407165433" at bounding box center [234, 290] width 45 height 8
type textarea "27407165433"
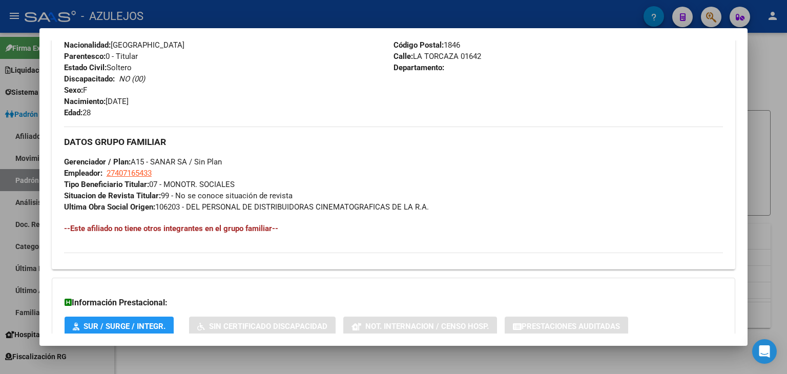
scroll to position [463, 0]
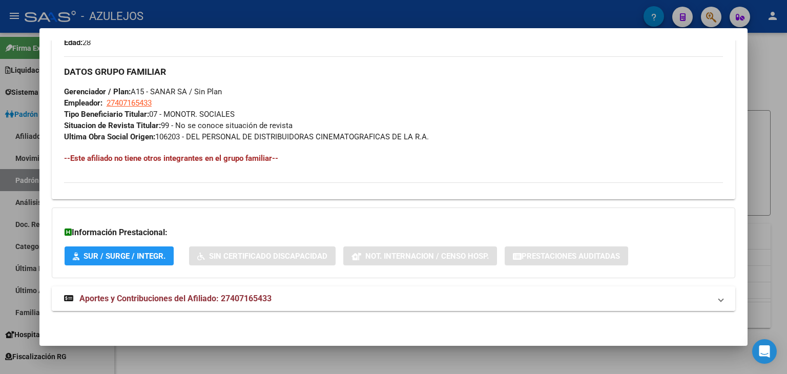
click at [175, 295] on span "Aportes y Contribuciones del Afiliado: 27407165433" at bounding box center [175, 298] width 192 height 10
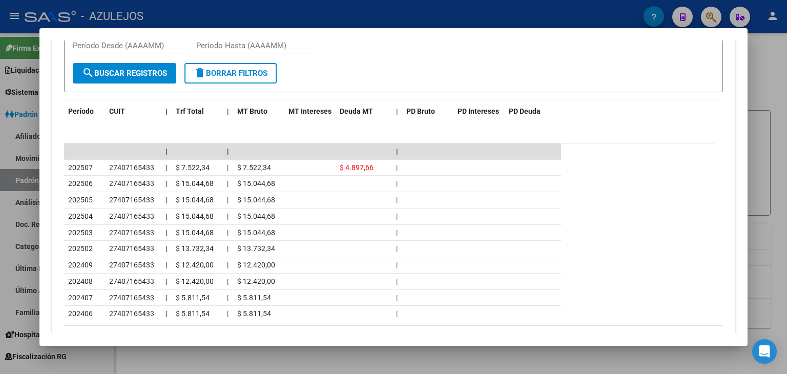
scroll to position [873, 0]
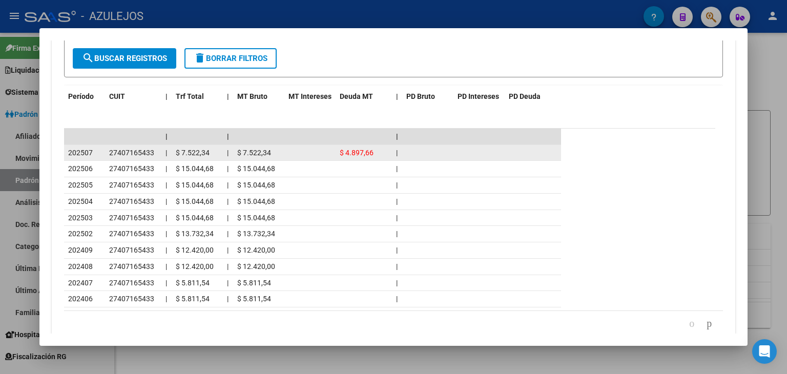
drag, startPoint x: 107, startPoint y: 149, endPoint x: 153, endPoint y: 150, distance: 45.6
click at [153, 150] on datatable-body-cell "27407165433" at bounding box center [133, 153] width 56 height 16
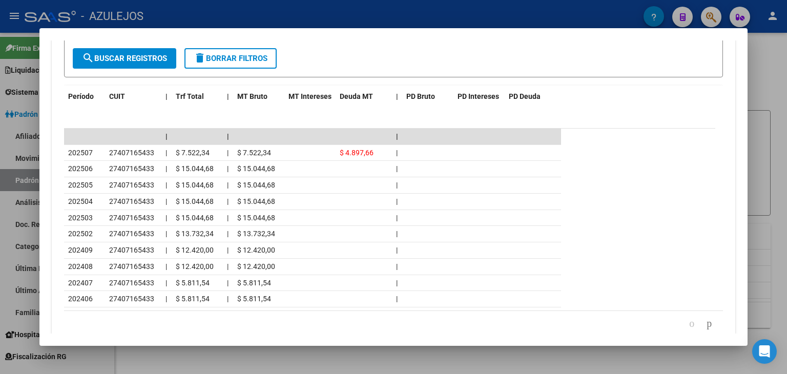
click at [326, 10] on div at bounding box center [393, 187] width 787 height 374
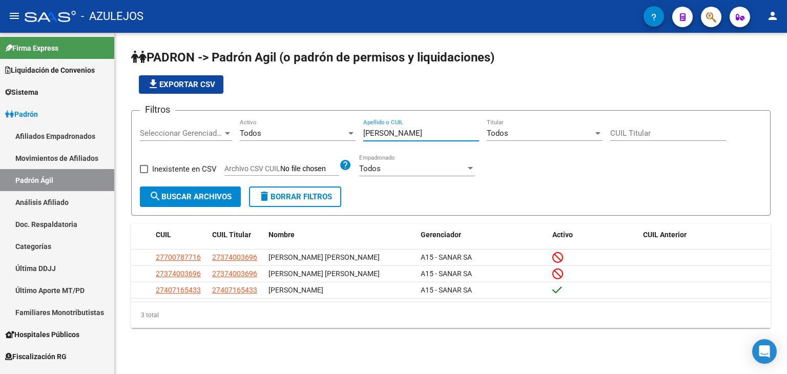
drag, startPoint x: 399, startPoint y: 135, endPoint x: 314, endPoint y: 132, distance: 85.1
click at [314, 132] on div "Filtros Seleccionar Gerenciador Seleccionar Gerenciador Todos Activo [PERSON_NA…" at bounding box center [451, 153] width 622 height 68
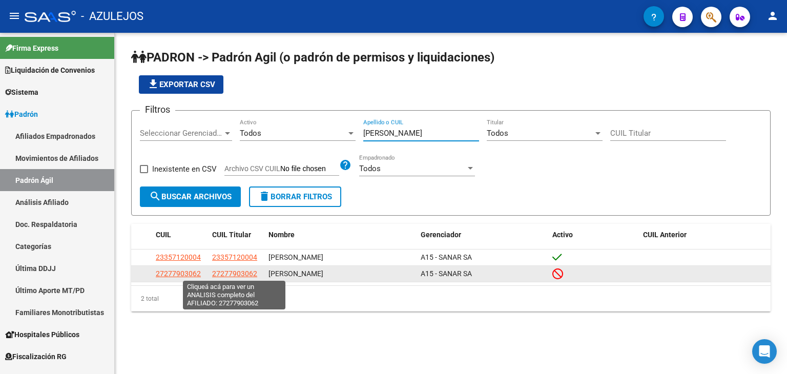
type input "[PERSON_NAME]"
click at [227, 273] on span "27277903062" at bounding box center [234, 273] width 45 height 8
type textarea "27277903062"
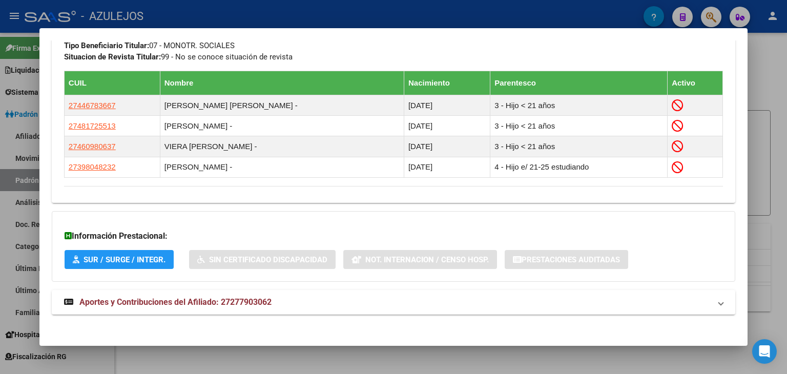
scroll to position [568, 0]
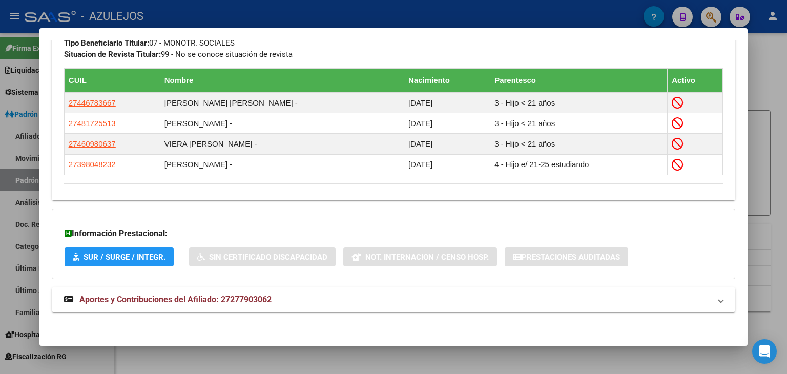
click at [186, 301] on span "Aportes y Contribuciones del Afiliado: 27277903062" at bounding box center [175, 299] width 192 height 10
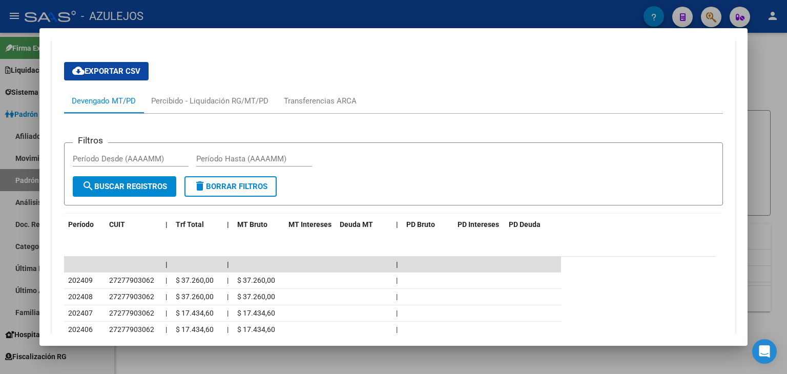
scroll to position [926, 0]
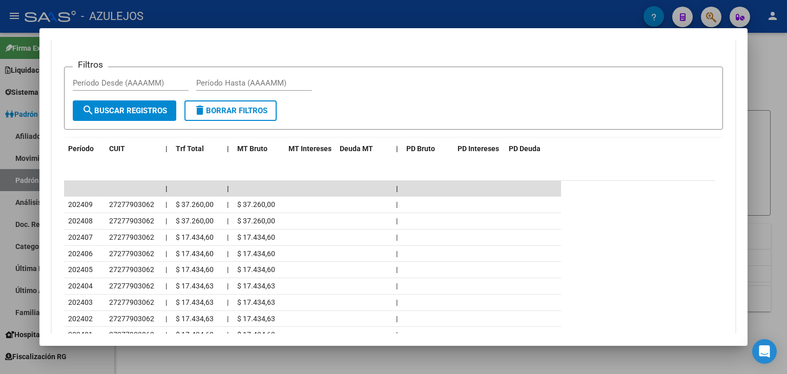
click at [266, 17] on div at bounding box center [393, 187] width 787 height 374
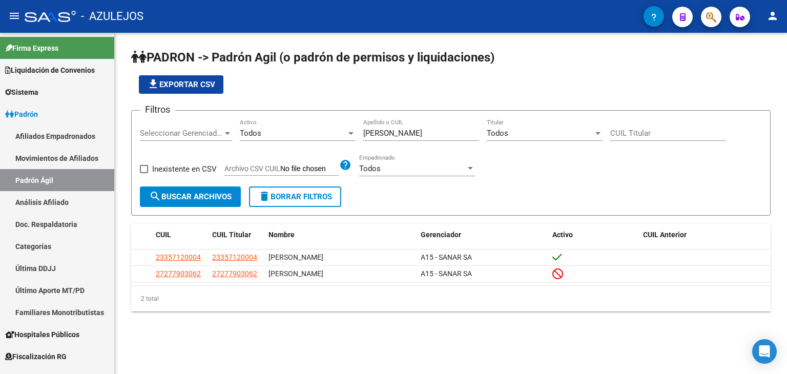
drag, startPoint x: 391, startPoint y: 138, endPoint x: 328, endPoint y: 128, distance: 64.3
click at [328, 128] on div "Filtros Seleccionar Gerenciador Seleccionar Gerenciador Todos Activo [PERSON_NA…" at bounding box center [451, 153] width 622 height 68
click at [395, 126] on div "[PERSON_NAME] Apellido o CUIL" at bounding box center [421, 130] width 116 height 22
drag, startPoint x: 391, startPoint y: 132, endPoint x: 351, endPoint y: 133, distance: 40.0
click at [351, 133] on div "Filtros Seleccionar Gerenciador Seleccionar Gerenciador Todos Activo [PERSON_NA…" at bounding box center [451, 153] width 622 height 68
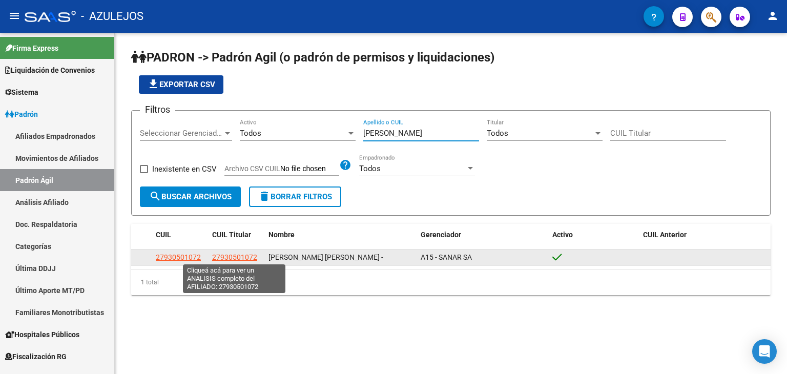
type input "[PERSON_NAME]"
click at [228, 258] on span "27930501072" at bounding box center [234, 257] width 45 height 8
type textarea "27930501072"
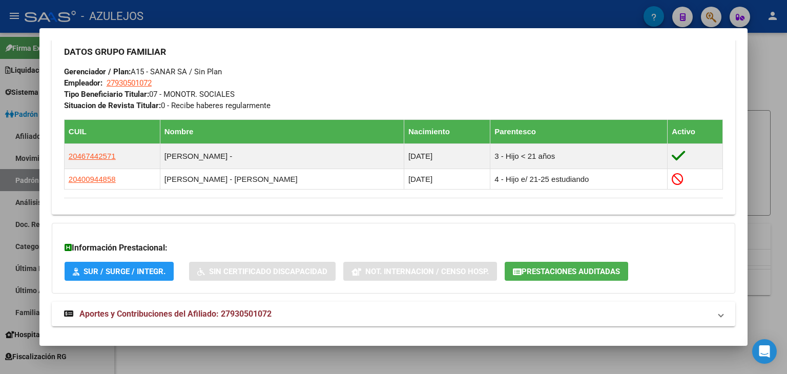
scroll to position [510, 0]
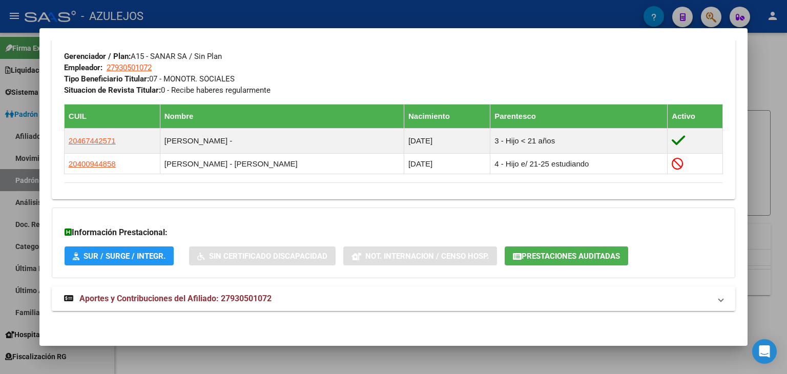
click at [194, 301] on span "Aportes y Contribuciones del Afiliado: 27930501072" at bounding box center [175, 298] width 192 height 10
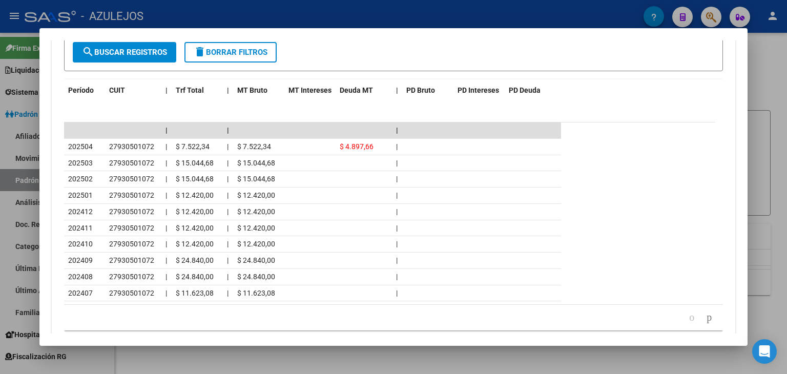
scroll to position [926, 0]
click at [264, 10] on div at bounding box center [393, 187] width 787 height 374
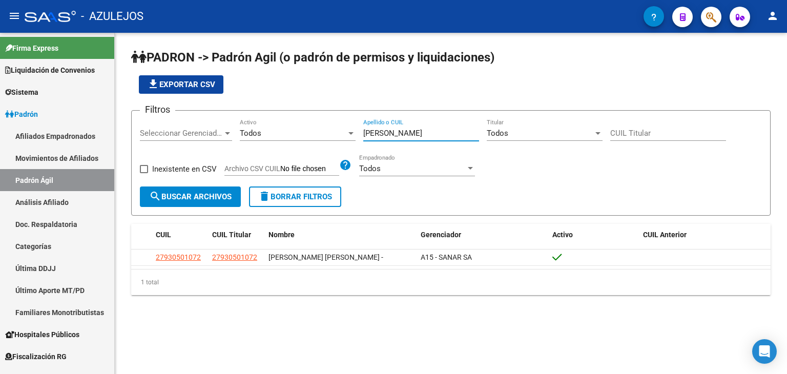
drag, startPoint x: 401, startPoint y: 134, endPoint x: 331, endPoint y: 114, distance: 72.5
click at [325, 130] on div "Filtros Seleccionar Gerenciador Seleccionar Gerenciador Todos Activo [PERSON_NA…" at bounding box center [451, 153] width 622 height 68
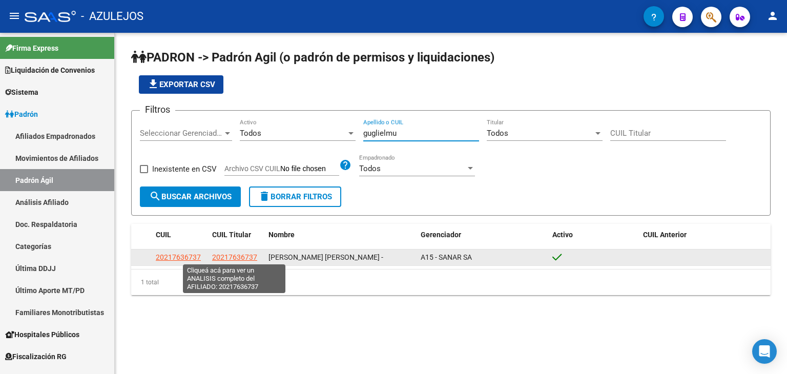
type input "guglielmu"
click at [238, 256] on span "20217636737" at bounding box center [234, 257] width 45 height 8
type textarea "20217636737"
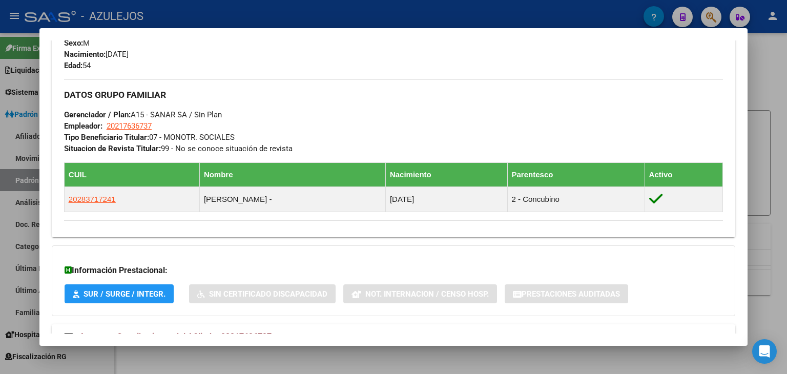
scroll to position [489, 0]
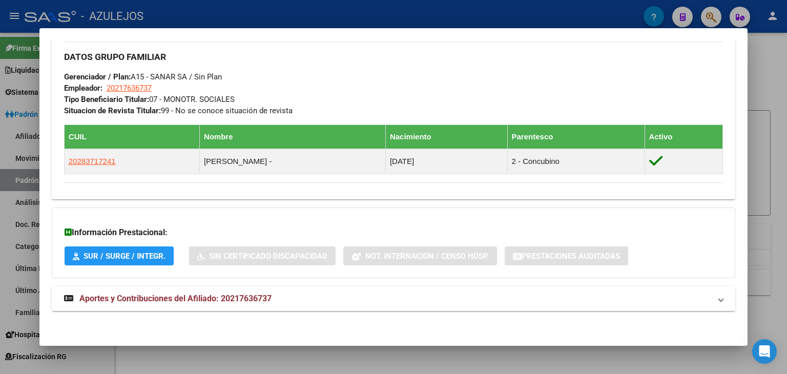
click at [178, 299] on span "Aportes y Contribuciones del Afiliado: 20217636737" at bounding box center [175, 298] width 192 height 10
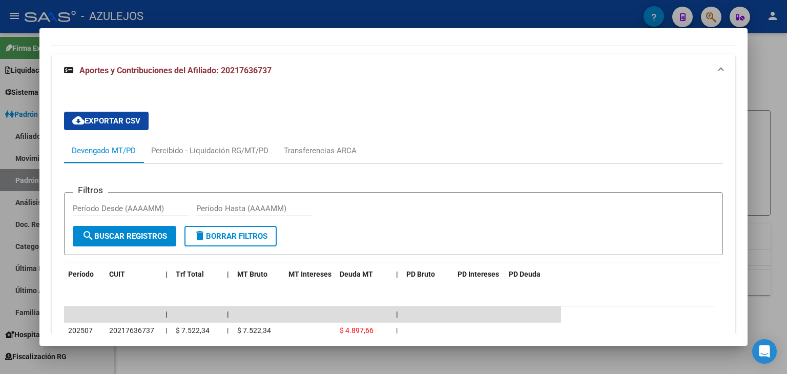
scroll to position [847, 0]
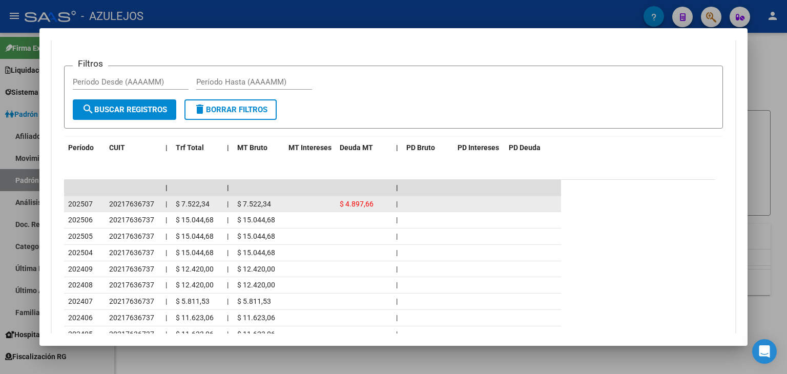
drag, startPoint x: 103, startPoint y: 201, endPoint x: 154, endPoint y: 203, distance: 50.2
click at [157, 205] on div "202507 20217636737 | $ 7.522,34 | $ 7.522,34 $ 4.897,66 |" at bounding box center [312, 204] width 497 height 16
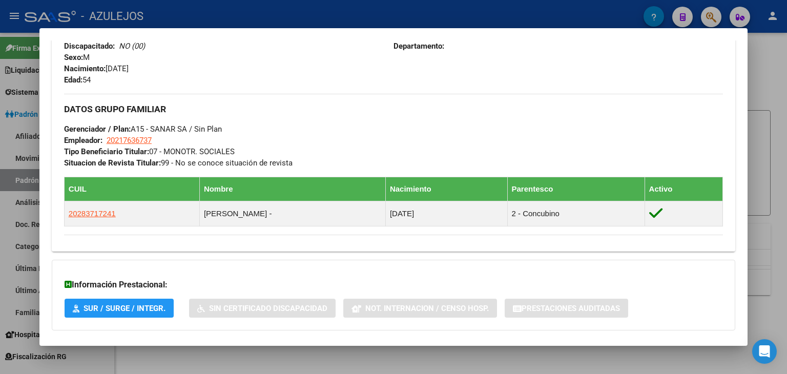
scroll to position [284, 0]
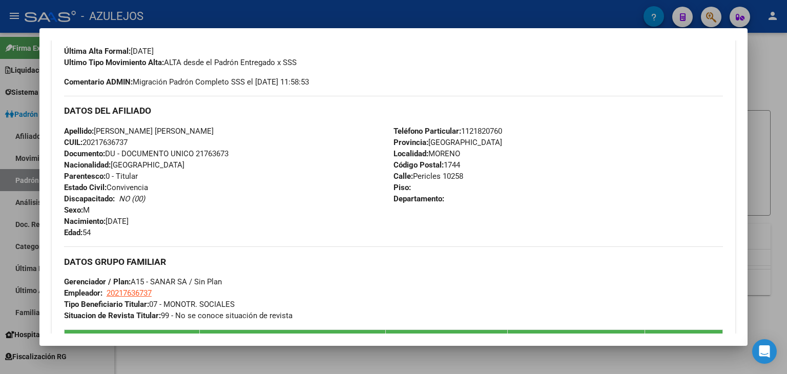
drag, startPoint x: 63, startPoint y: 128, endPoint x: 156, endPoint y: 140, distance: 93.5
click at [156, 140] on div "Enviar Credencial Digital remove_red_eye Movimientos Sin Certificado Discapacid…" at bounding box center [393, 189] width 683 height 414
click at [295, 7] on div at bounding box center [393, 187] width 787 height 374
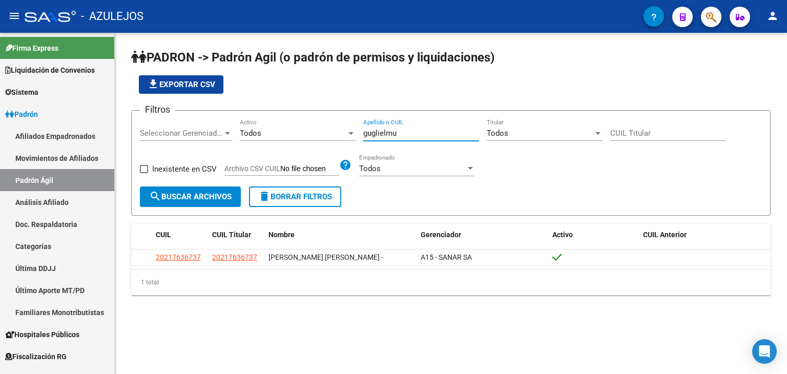
drag, startPoint x: 399, startPoint y: 135, endPoint x: 332, endPoint y: 134, distance: 67.6
click at [332, 134] on div "Filtros Seleccionar Gerenciador Seleccionar Gerenciador Todos Activo guglielmu …" at bounding box center [451, 153] width 622 height 68
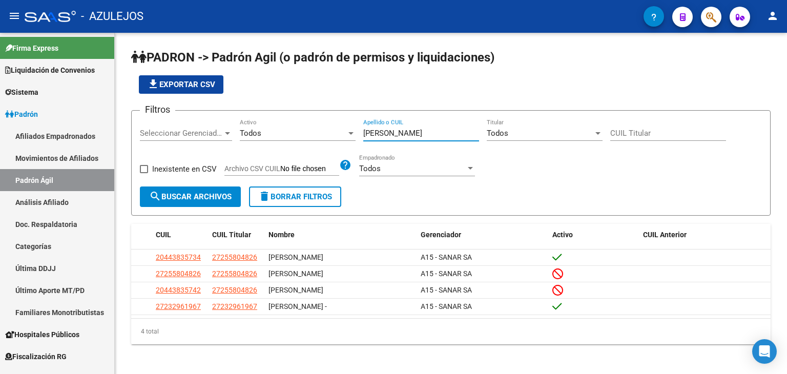
type input "[PERSON_NAME]"
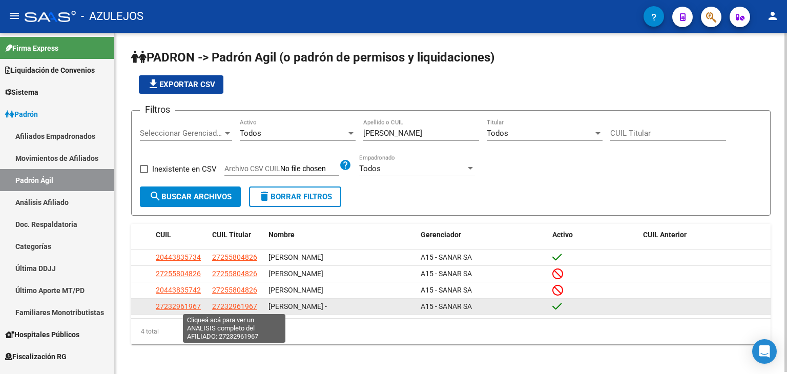
click at [222, 307] on span "27232961967" at bounding box center [234, 306] width 45 height 8
type textarea "27232961967"
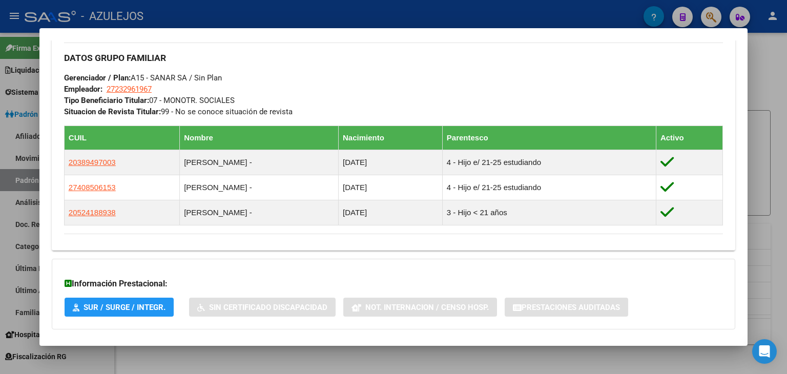
scroll to position [539, 0]
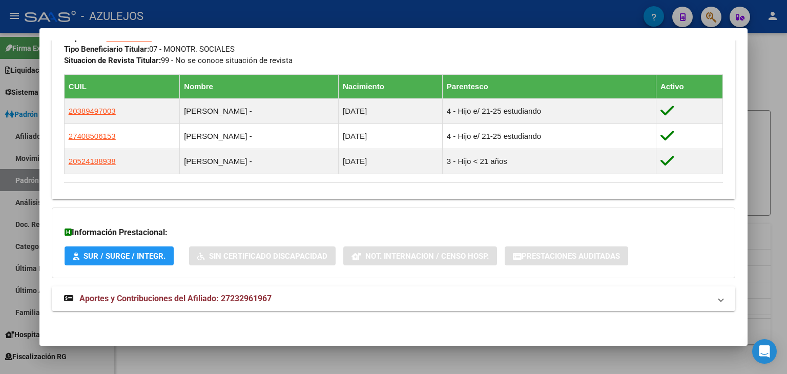
click at [188, 299] on span "Aportes y Contribuciones del Afiliado: 27232961967" at bounding box center [175, 298] width 192 height 10
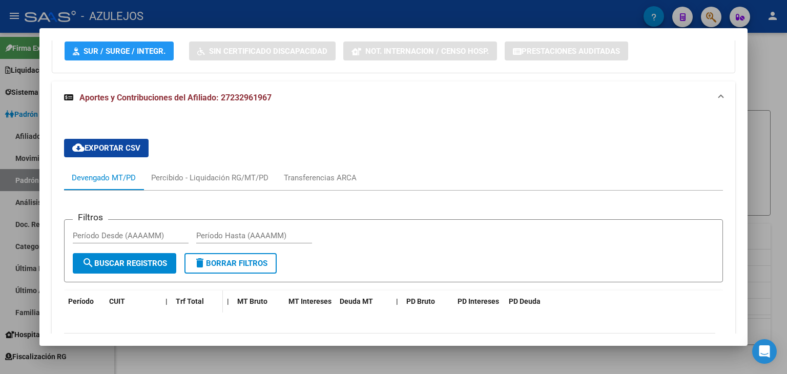
scroll to position [949, 0]
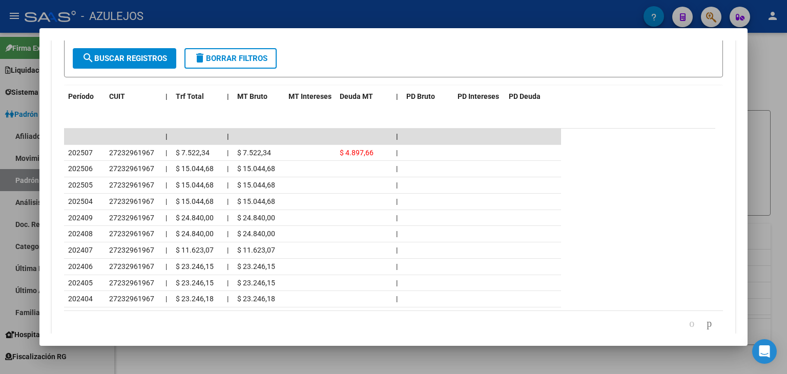
click at [325, 12] on div at bounding box center [393, 187] width 787 height 374
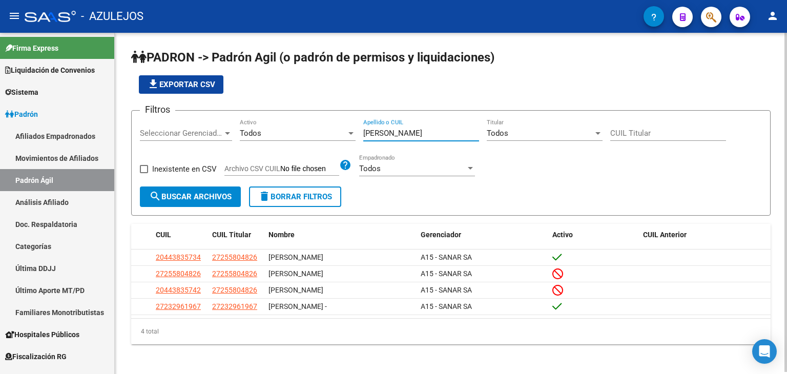
drag, startPoint x: 397, startPoint y: 129, endPoint x: 324, endPoint y: 130, distance: 73.2
click at [324, 130] on div "Filtros Seleccionar Gerenciador Seleccionar Gerenciador Todos Activo [PERSON_NA…" at bounding box center [451, 153] width 622 height 68
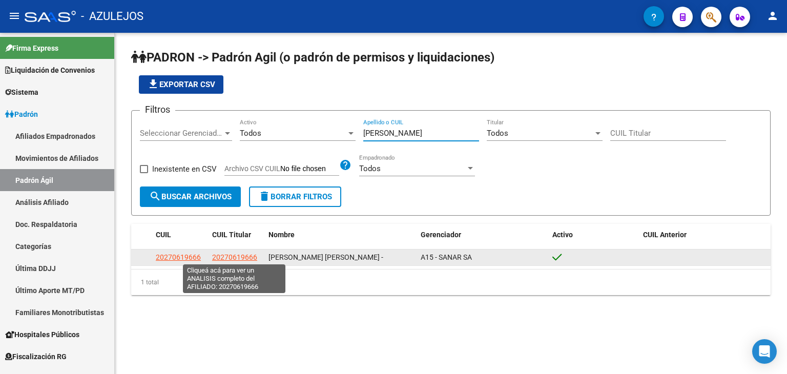
type input "[PERSON_NAME]"
click at [220, 254] on span "20270619666" at bounding box center [234, 257] width 45 height 8
type textarea "20270619666"
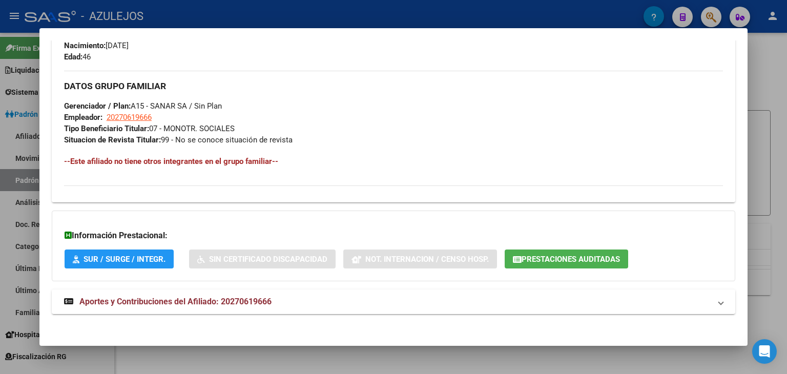
scroll to position [463, 0]
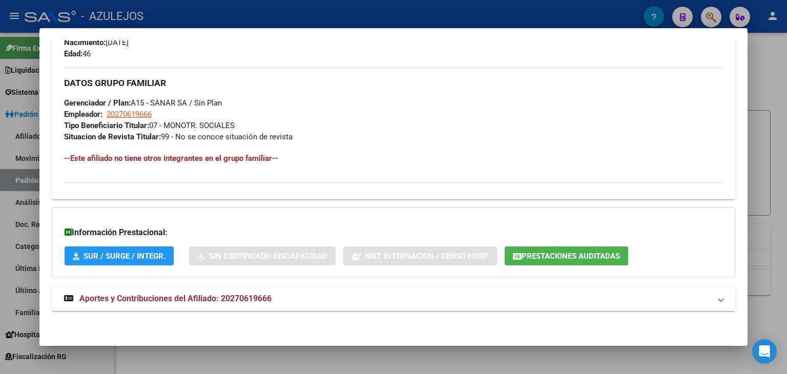
click at [158, 294] on span "Aportes y Contribuciones del Afiliado: 20270619666" at bounding box center [175, 298] width 192 height 10
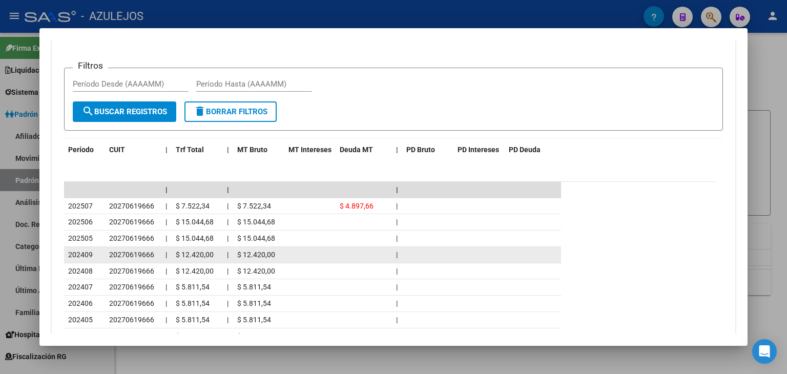
scroll to position [821, 0]
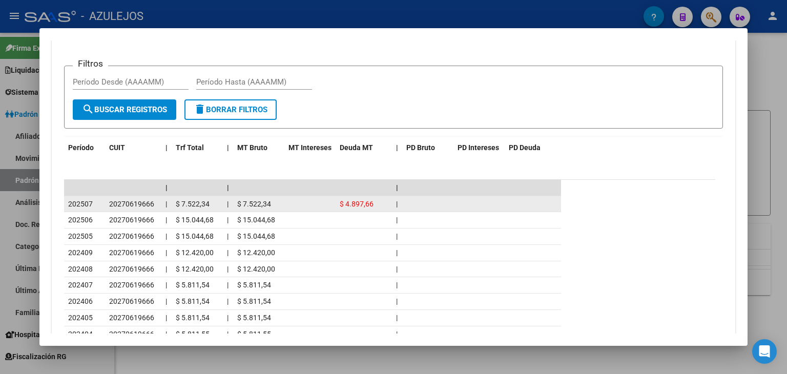
drag, startPoint x: 106, startPoint y: 202, endPoint x: 154, endPoint y: 203, distance: 47.6
click at [154, 203] on datatable-body-cell "20270619666" at bounding box center [133, 204] width 56 height 16
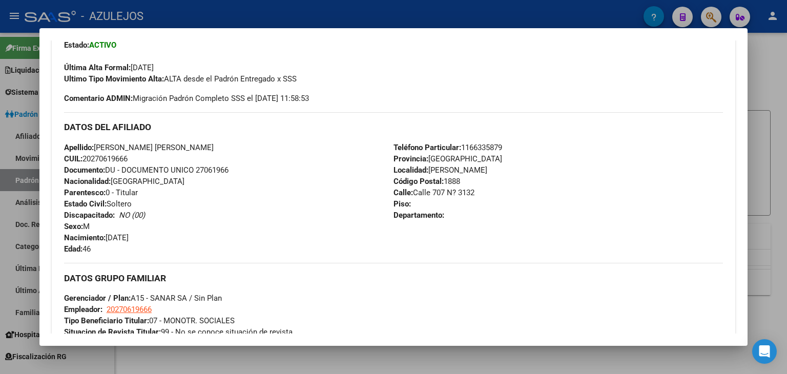
scroll to position [207, 0]
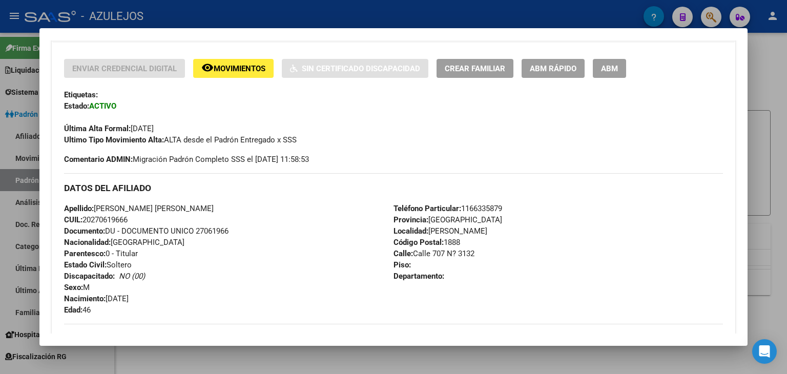
drag, startPoint x: 63, startPoint y: 208, endPoint x: 154, endPoint y: 218, distance: 90.7
click at [154, 218] on div "Enviar Credencial Digital remove_red_eye Movimientos Sin Certificado Discapacid…" at bounding box center [393, 253] width 683 height 388
click at [248, 19] on div at bounding box center [393, 187] width 787 height 374
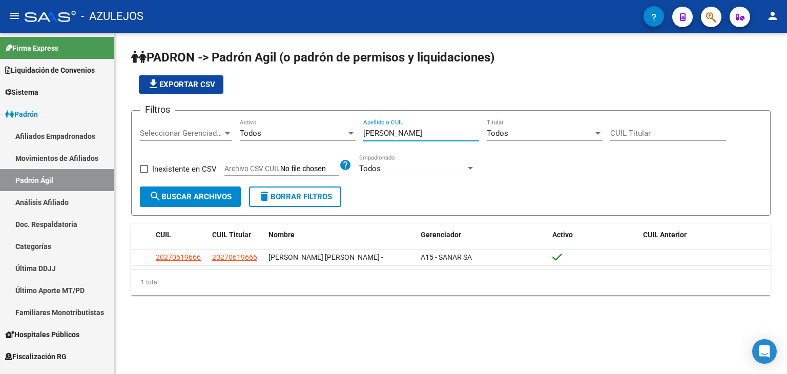
drag, startPoint x: 402, startPoint y: 136, endPoint x: 310, endPoint y: 133, distance: 92.8
click at [313, 130] on div "Filtros Seleccionar Gerenciador Seleccionar Gerenciador Todos Activo [PERSON_NA…" at bounding box center [451, 153] width 622 height 68
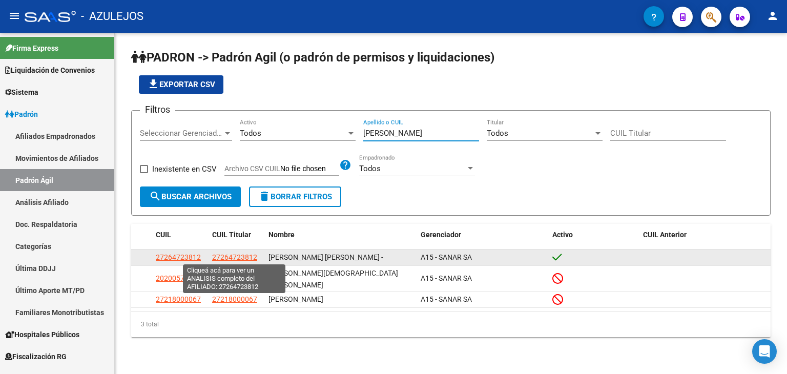
type input "[PERSON_NAME]"
click at [244, 256] on span "27264723812" at bounding box center [234, 257] width 45 height 8
type textarea "27264723812"
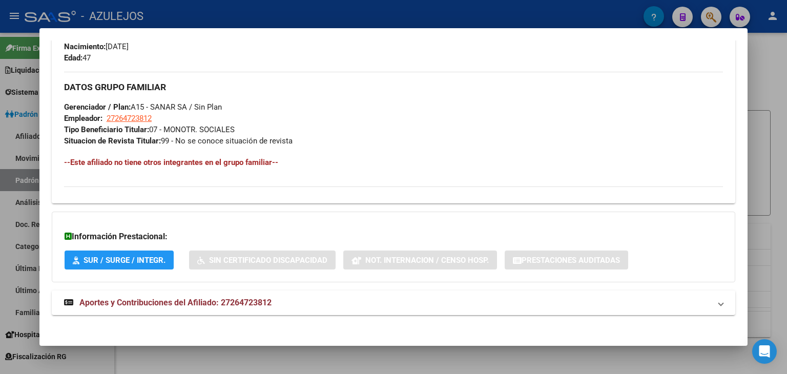
scroll to position [463, 0]
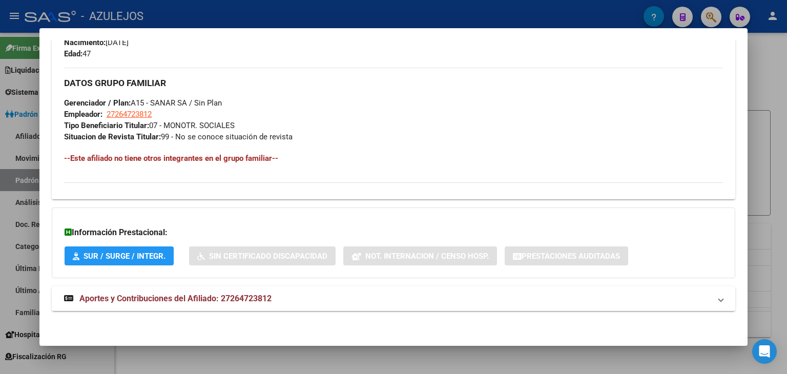
click at [180, 300] on span "Aportes y Contribuciones del Afiliado: 27264723812" at bounding box center [175, 298] width 192 height 10
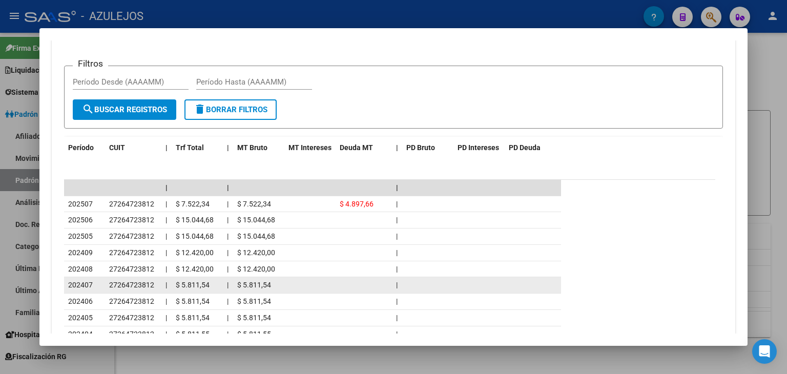
scroll to position [921, 0]
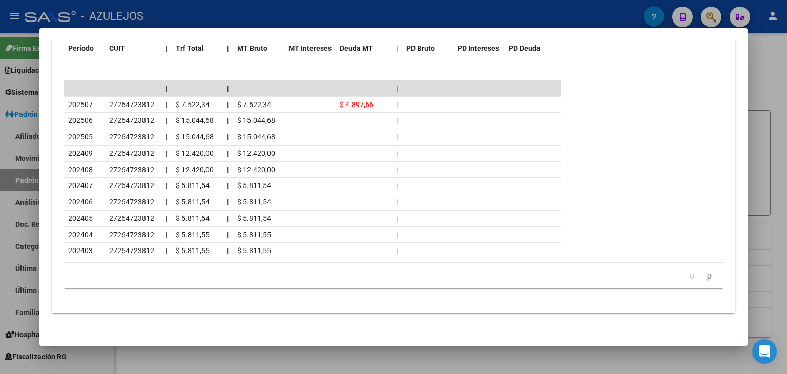
click at [275, 13] on div at bounding box center [393, 187] width 787 height 374
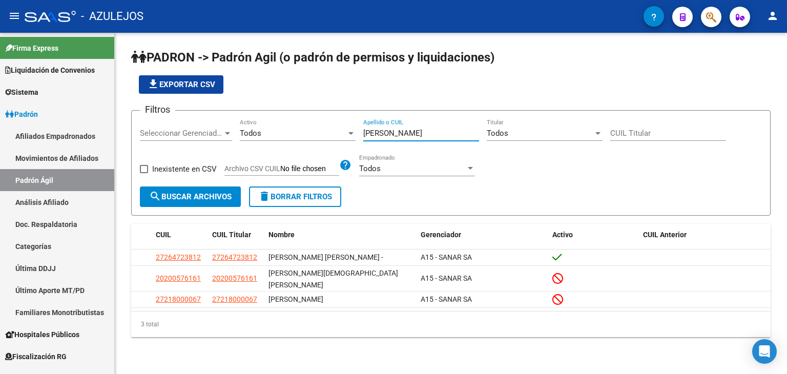
drag, startPoint x: 392, startPoint y: 134, endPoint x: 349, endPoint y: 133, distance: 43.0
click at [350, 134] on div "Filtros Seleccionar Gerenciador Seleccionar Gerenciador Todos Activo [PERSON_NA…" at bounding box center [451, 153] width 622 height 68
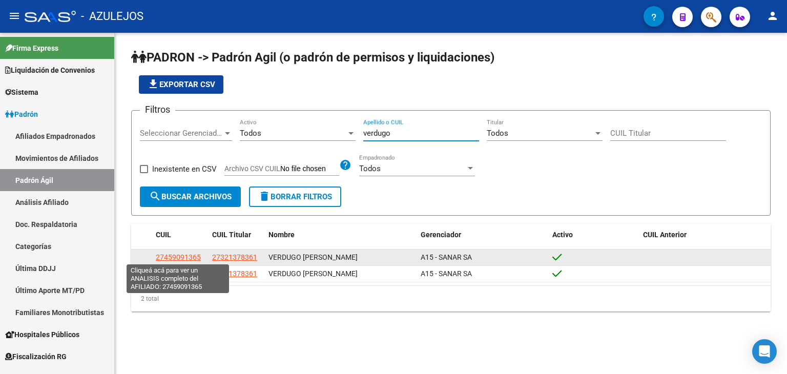
type input "verdugo"
click at [175, 257] on span "27459091365" at bounding box center [178, 257] width 45 height 8
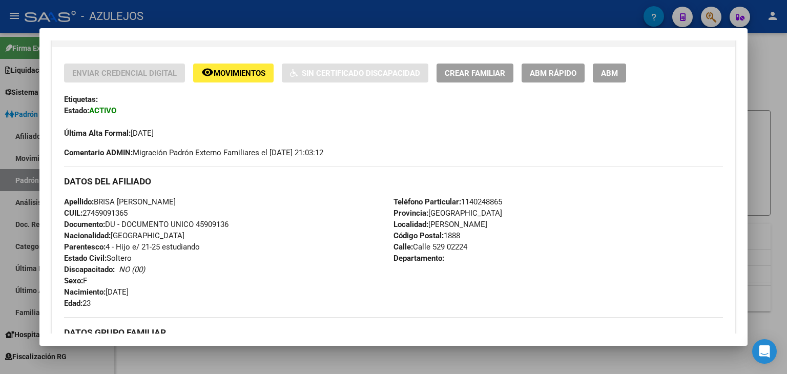
scroll to position [205, 0]
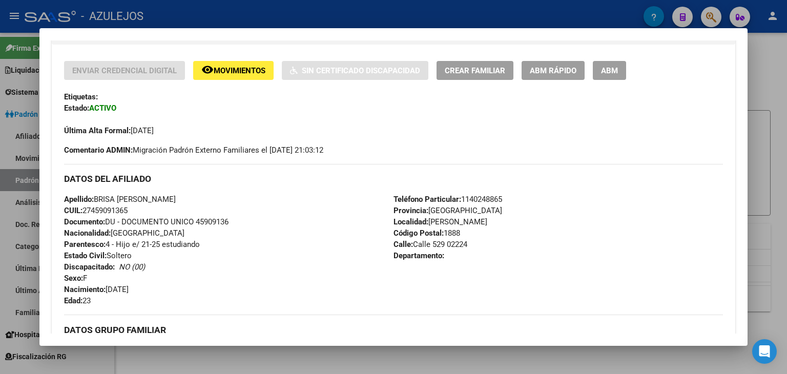
drag, startPoint x: 63, startPoint y: 174, endPoint x: 202, endPoint y: 295, distance: 184.0
click at [202, 295] on div "DATOS DEL AFILIADO Apellido: [PERSON_NAME] CUIL: 27459091365 Documento: DU - DO…" at bounding box center [393, 235] width 659 height 142
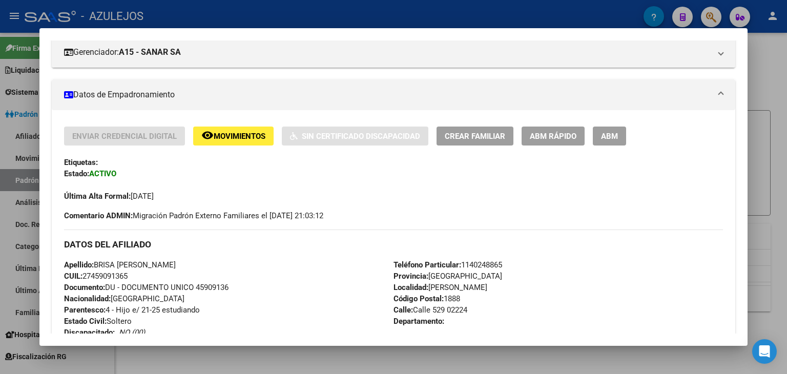
scroll to position [0, 0]
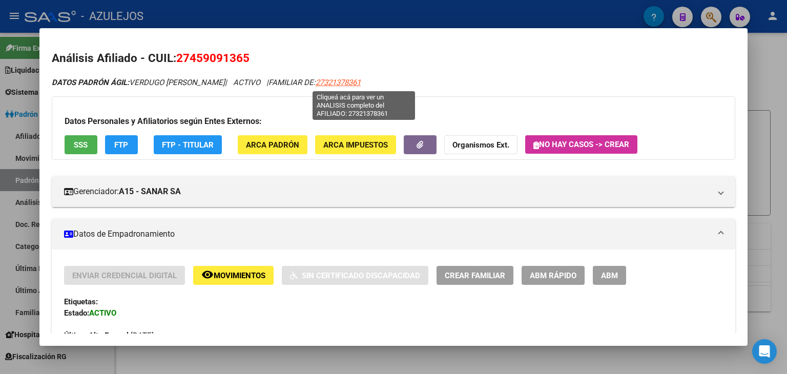
click at [361, 80] on span "27321378361" at bounding box center [337, 82] width 45 height 9
type textarea "27321378361"
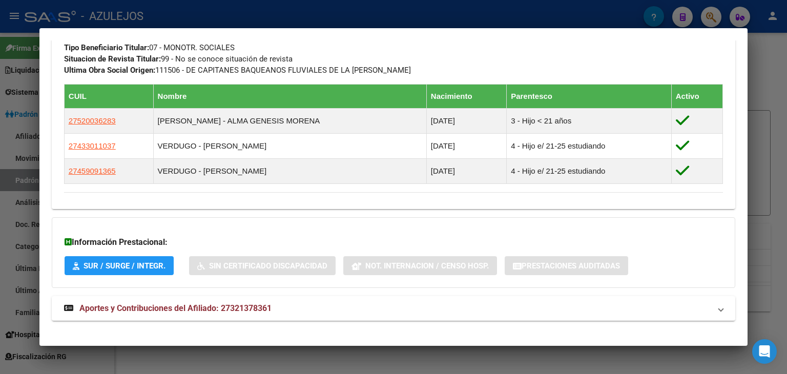
scroll to position [539, 0]
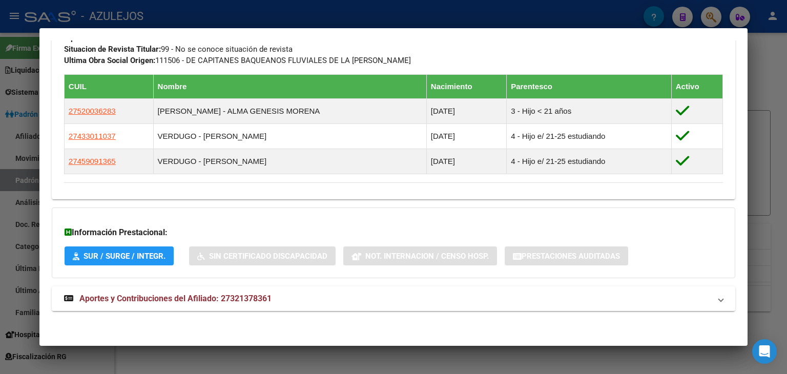
click at [191, 293] on span "Aportes y Contribuciones del Afiliado: 27321378361" at bounding box center [175, 298] width 192 height 10
click at [197, 19] on div at bounding box center [393, 187] width 787 height 374
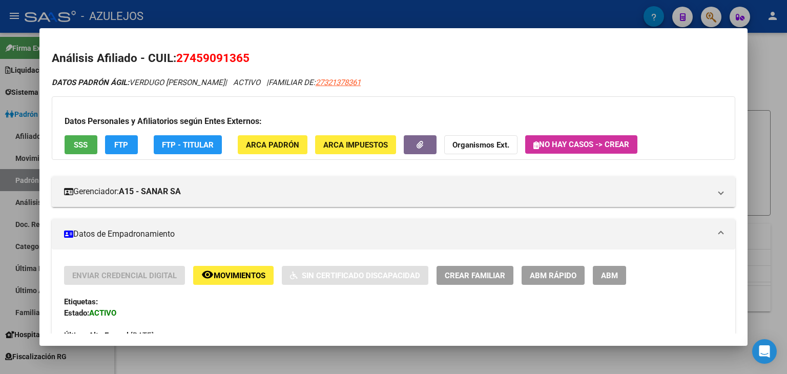
click at [199, 13] on div at bounding box center [393, 187] width 787 height 374
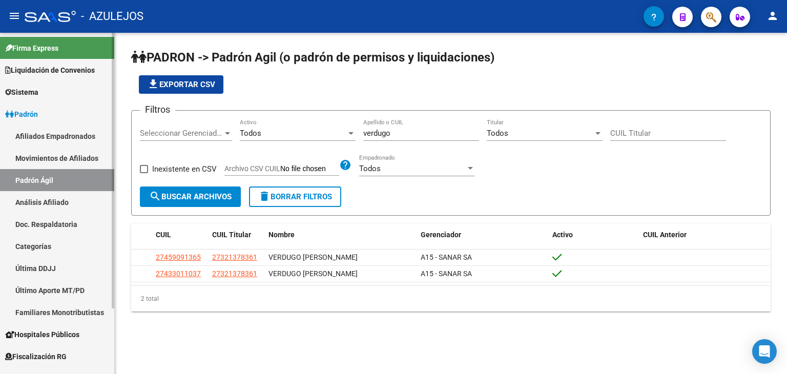
click at [36, 203] on link "Análisis Afiliado" at bounding box center [57, 202] width 114 height 22
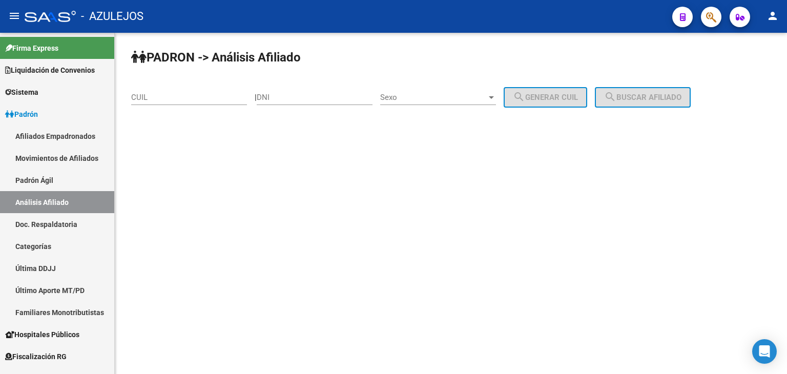
click at [143, 100] on input "CUIL" at bounding box center [189, 97] width 116 height 9
paste input "-20489400"
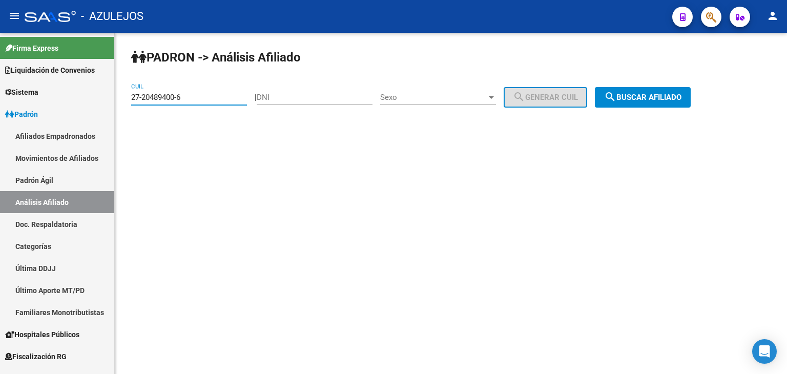
type input "27-20489400-6"
click at [616, 101] on mat-icon "search" at bounding box center [610, 97] width 12 height 12
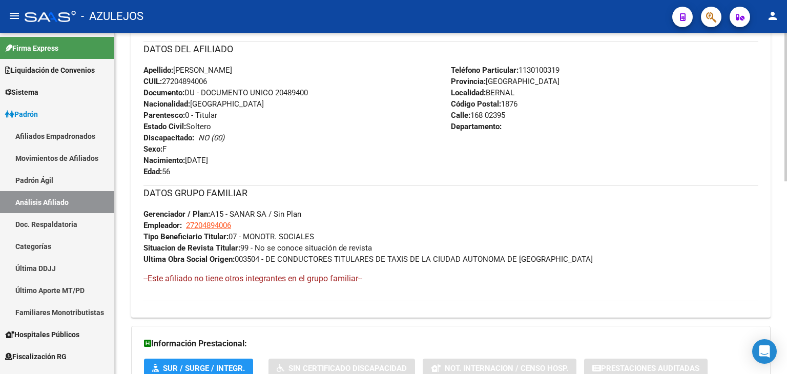
scroll to position [443, 0]
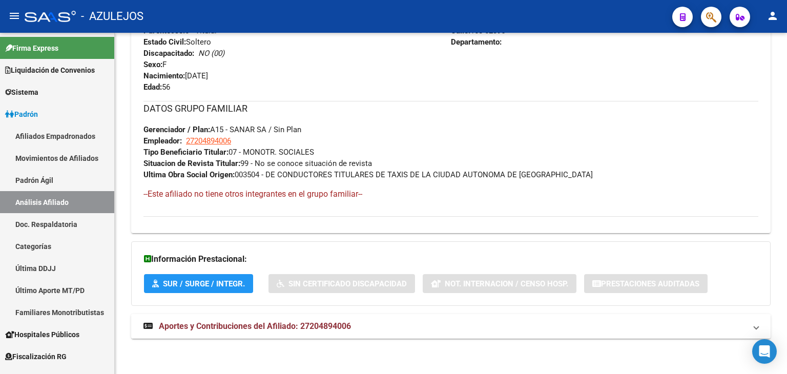
click at [290, 321] on span "Aportes y Contribuciones del Afiliado: 27204894006" at bounding box center [255, 326] width 192 height 10
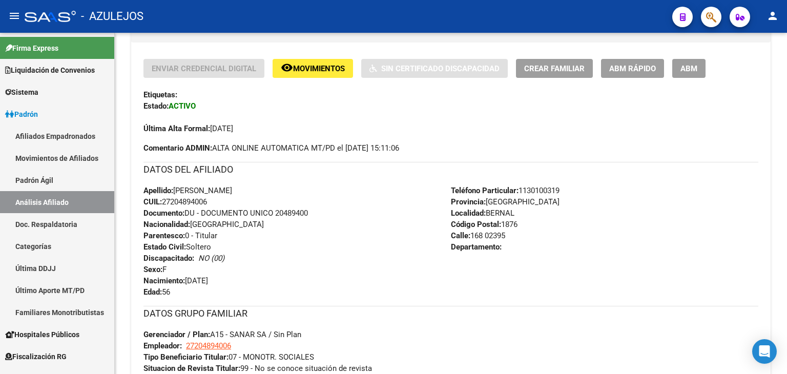
scroll to position [545, 0]
